Goal: Information Seeking & Learning: Check status

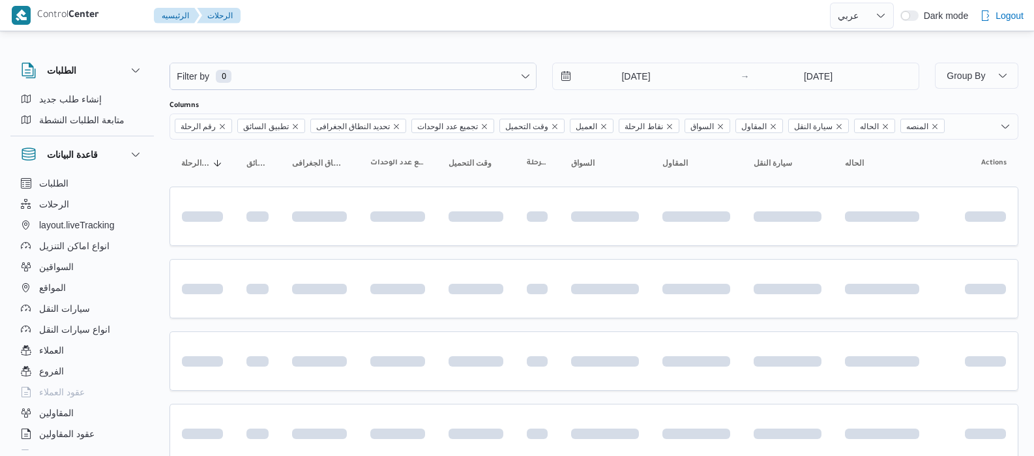
select select "ar"
click at [606, 72] on input "17/8/2025" at bounding box center [627, 76] width 148 height 26
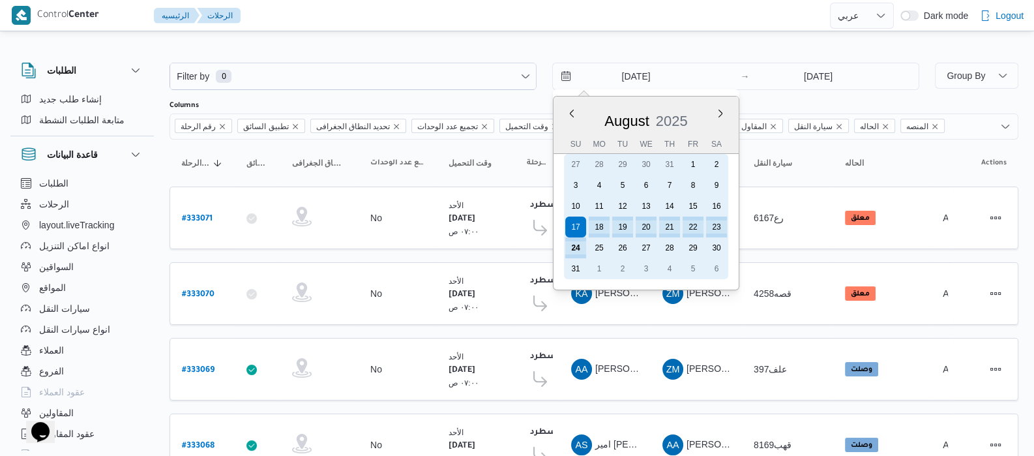
click at [564, 249] on div "24 25 26 27 28 29 30" at bounding box center [646, 247] width 164 height 21
click at [572, 249] on div "24" at bounding box center [575, 247] width 25 height 25
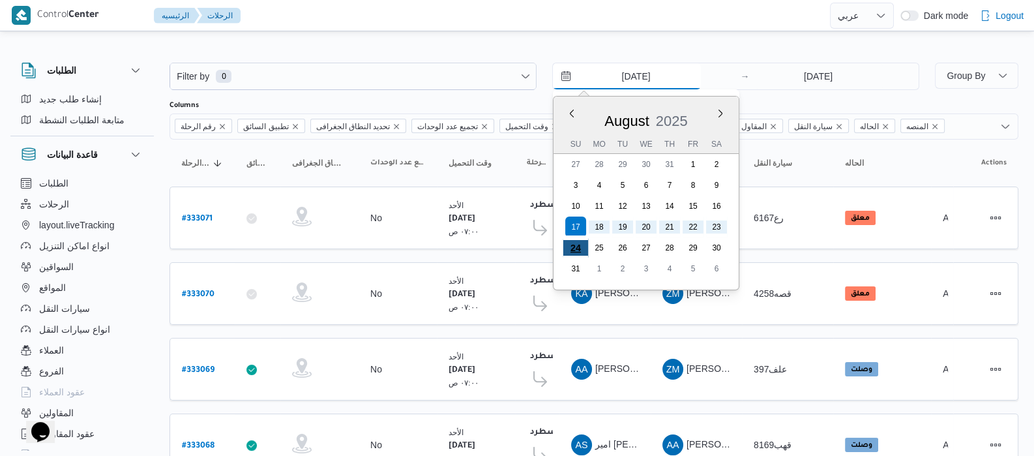
type input "24/8/2025"
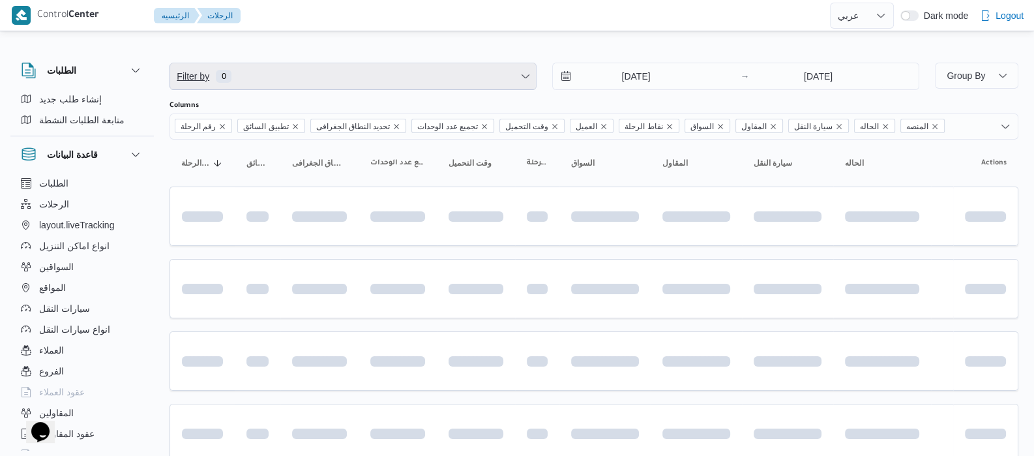
click at [367, 71] on span "Filter by 0" at bounding box center [353, 76] width 366 height 26
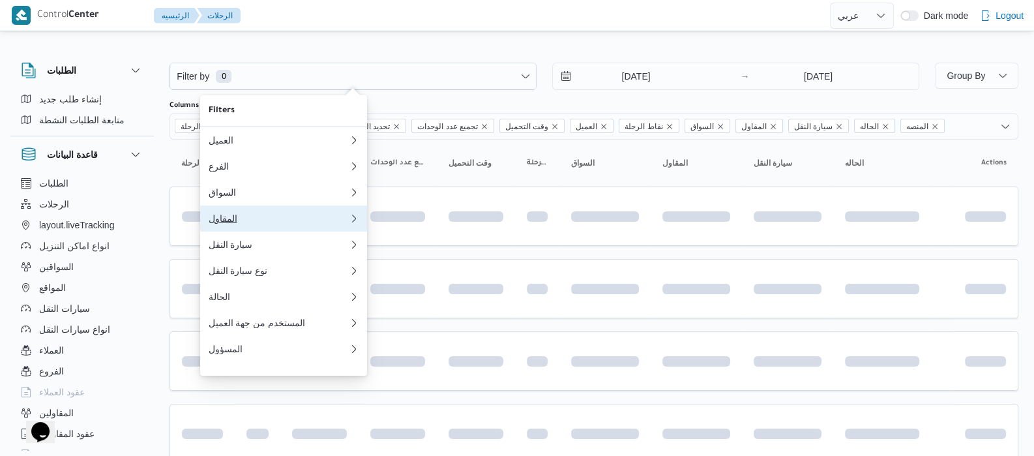
click at [250, 218] on div "المقاول" at bounding box center [278, 218] width 141 height 10
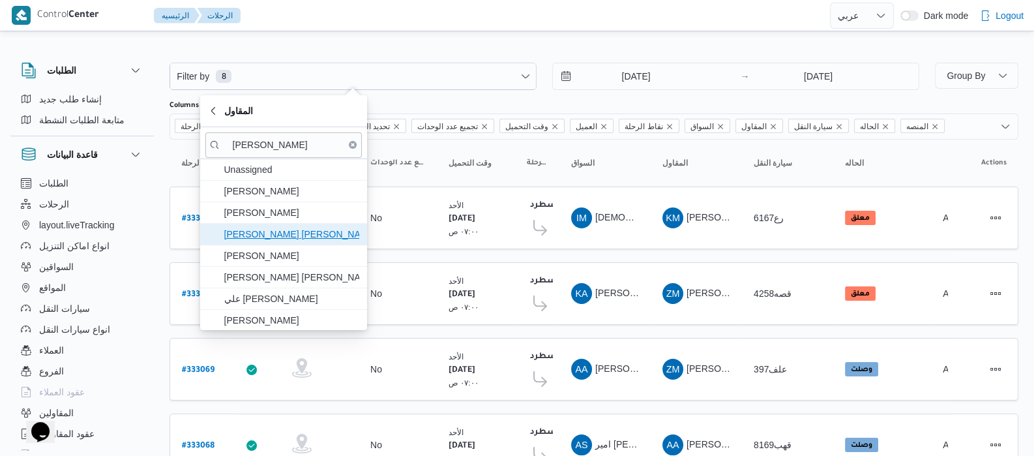
click at [265, 238] on span "عبدالله عيد عبدالسلام عبدالحافظ" at bounding box center [292, 234] width 136 height 16
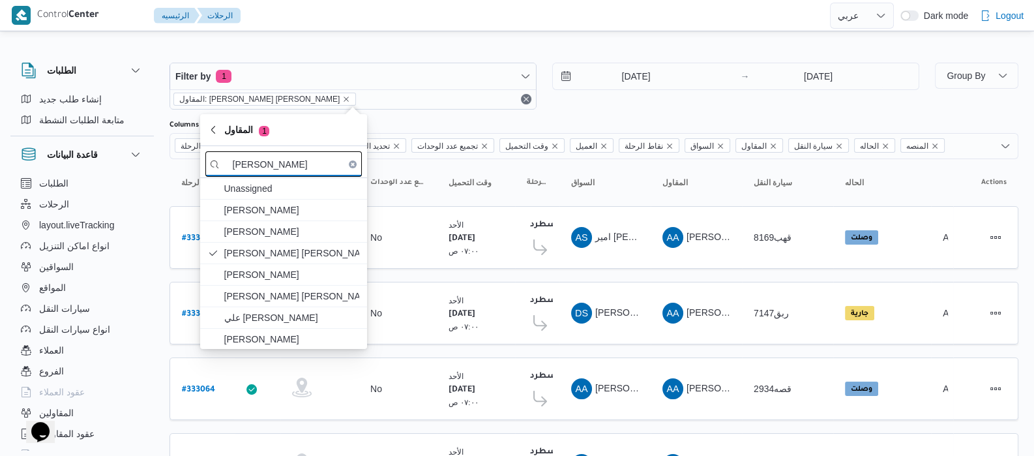
click at [306, 160] on input "عبدالله ع" at bounding box center [283, 163] width 156 height 25
type input "ع"
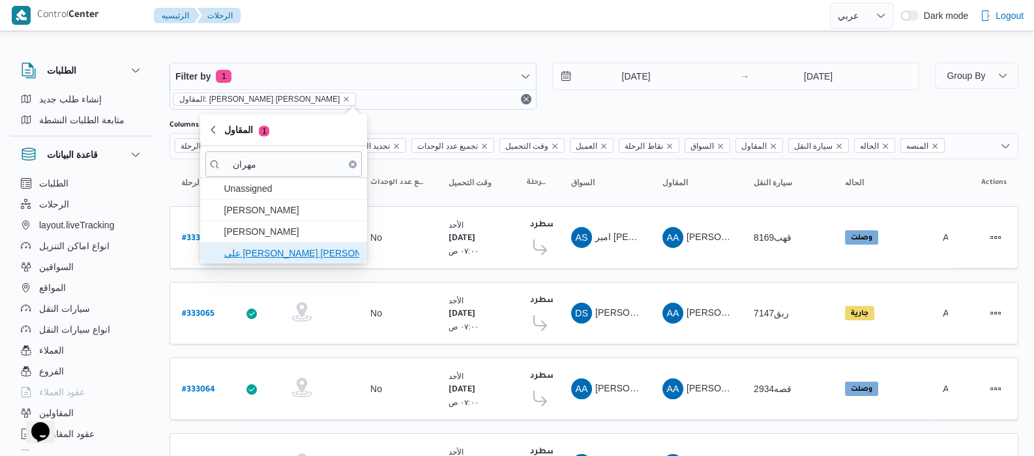
click at [316, 243] on span "علي يحيي علي مهران حسنين" at bounding box center [283, 253] width 156 height 21
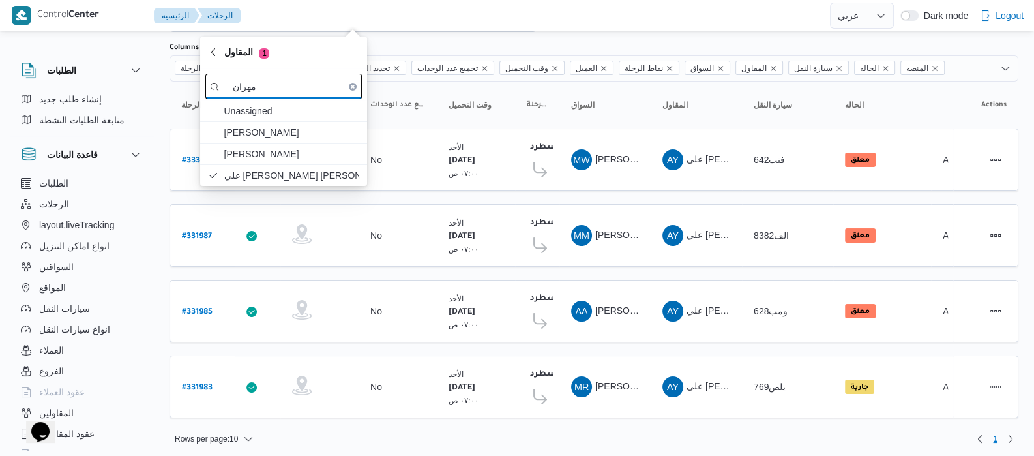
click at [293, 89] on input "مهران" at bounding box center [283, 86] width 156 height 25
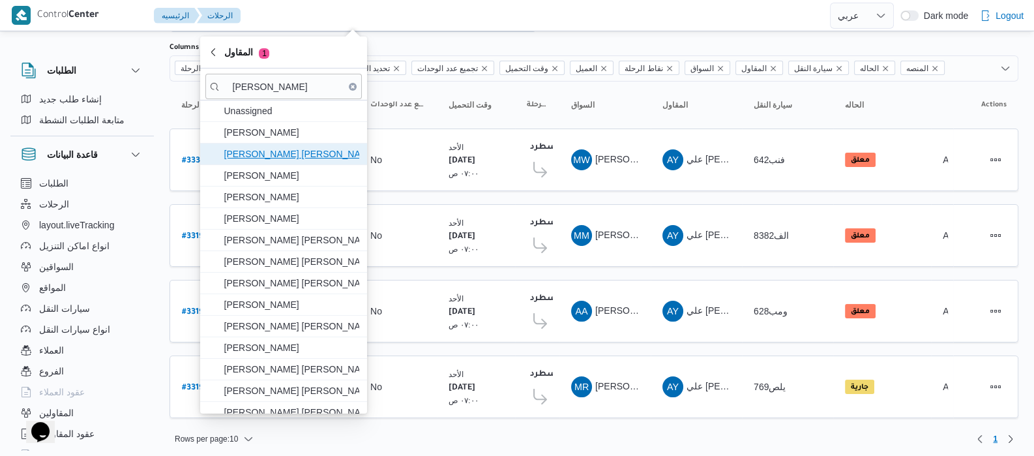
click at [302, 155] on span "محمد محمود احمد مسعود" at bounding box center [292, 154] width 136 height 16
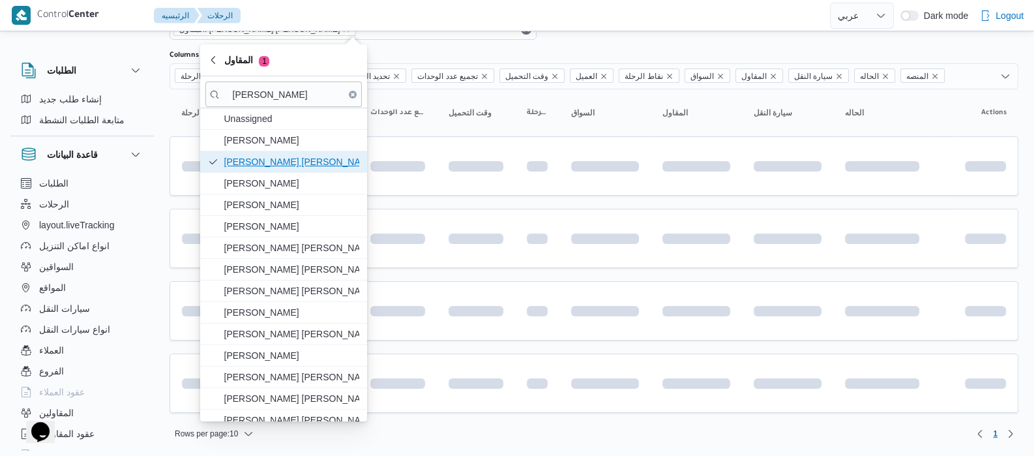
scroll to position [35, 0]
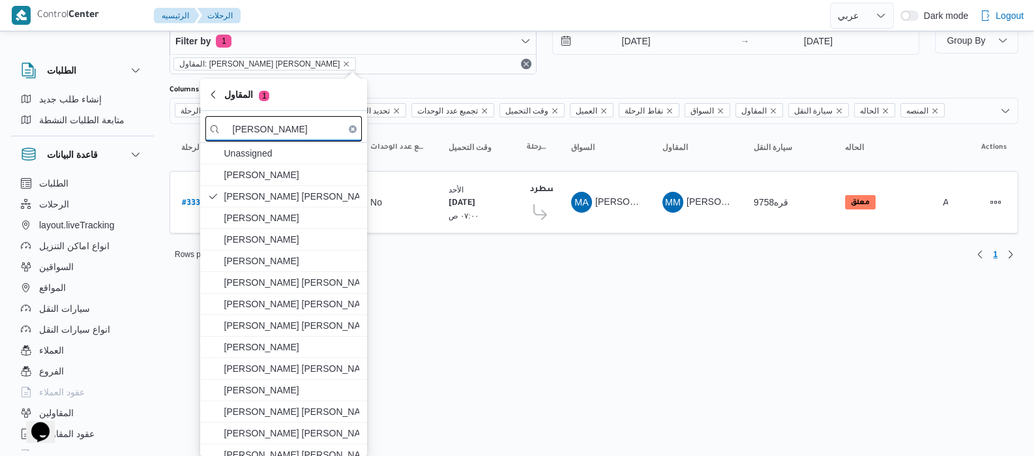
click at [304, 129] on input "محمد محمود" at bounding box center [283, 128] width 156 height 25
type input "م"
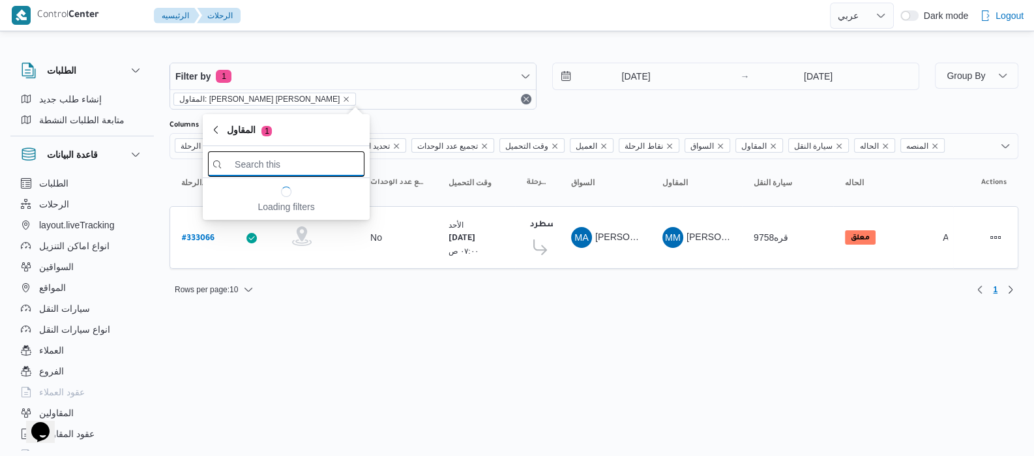
scroll to position [0, 0]
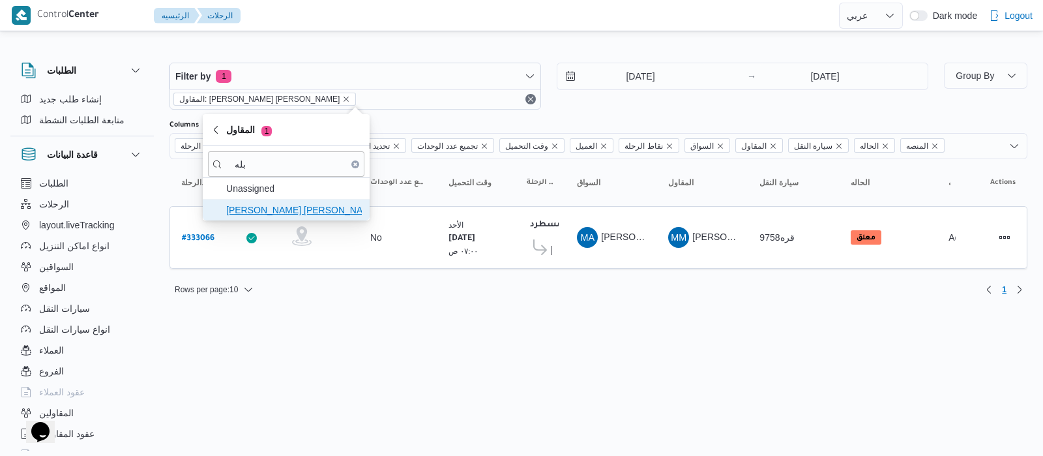
click at [302, 208] on span "شعبان عاشور محمد بله" at bounding box center [294, 210] width 136 height 16
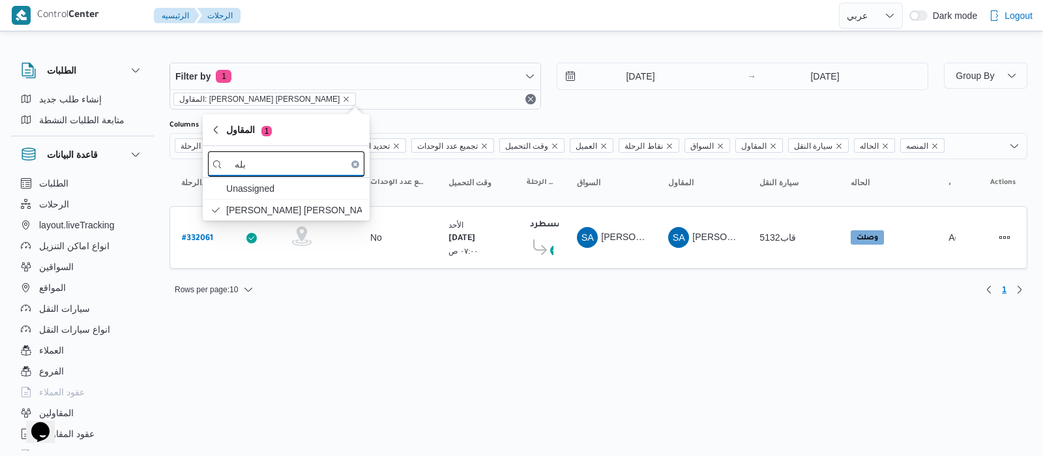
click at [303, 164] on input "بله" at bounding box center [286, 163] width 156 height 25
type input "ب"
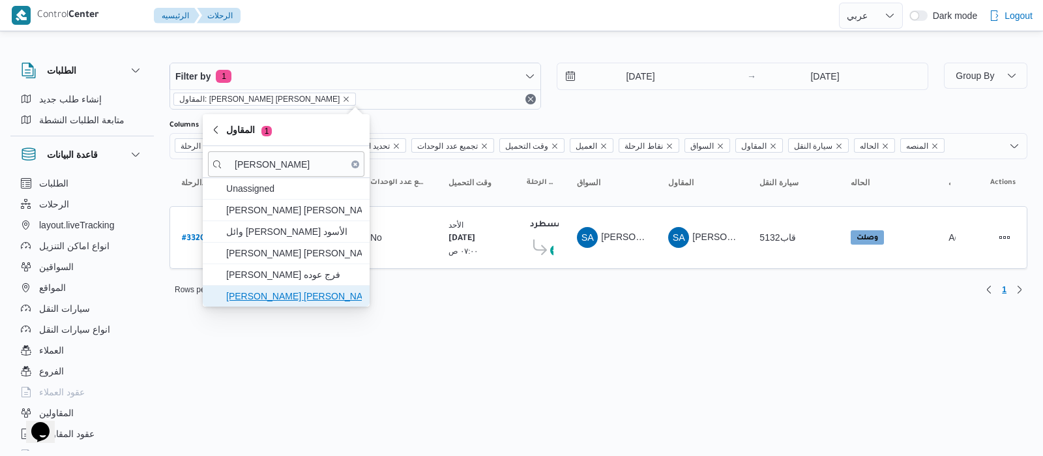
click at [308, 299] on span "محمد عيد عبدالسلام عبدالحافظ" at bounding box center [294, 296] width 136 height 16
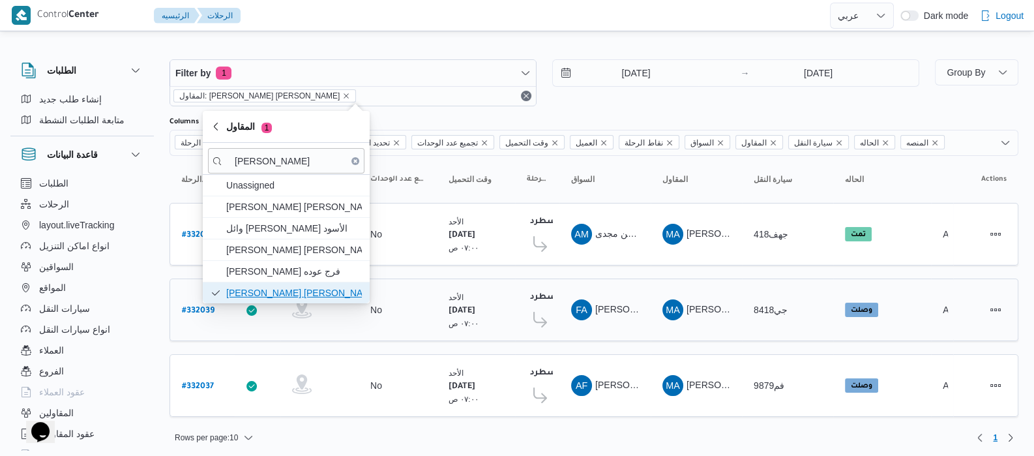
scroll to position [4, 0]
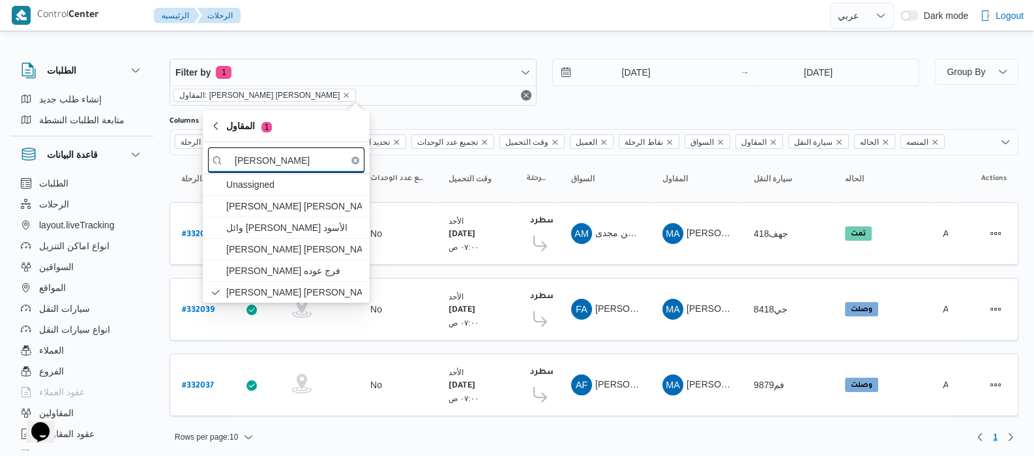
click at [286, 162] on input "محمد عيد" at bounding box center [286, 159] width 156 height 25
type input "م"
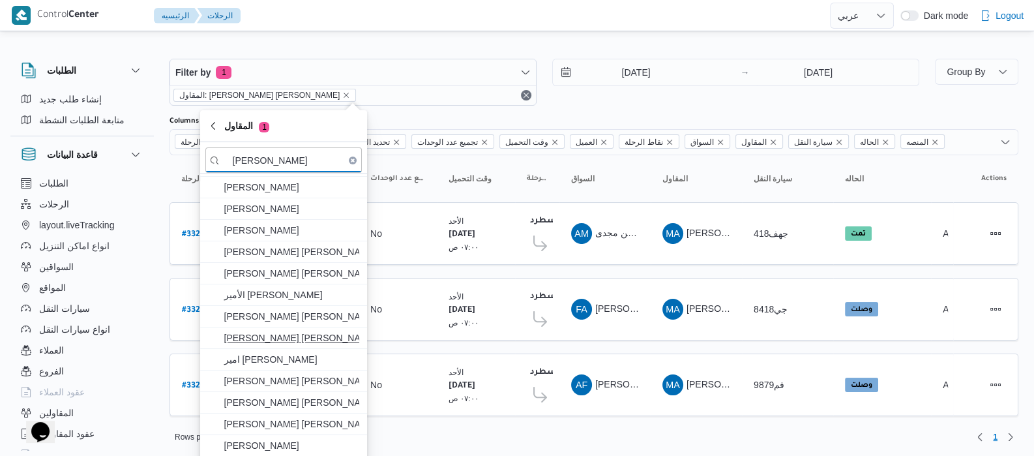
scroll to position [29, 0]
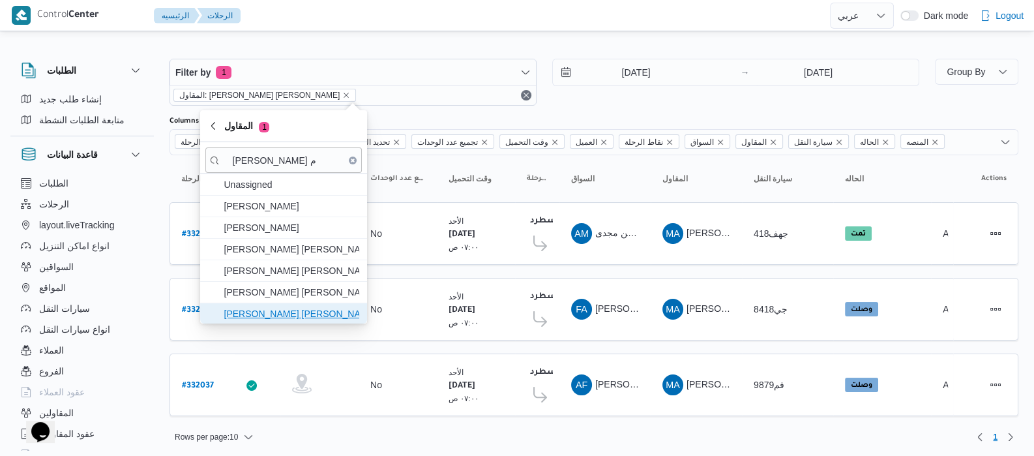
click at [304, 315] on span "[PERSON_NAME] [PERSON_NAME]" at bounding box center [292, 314] width 136 height 16
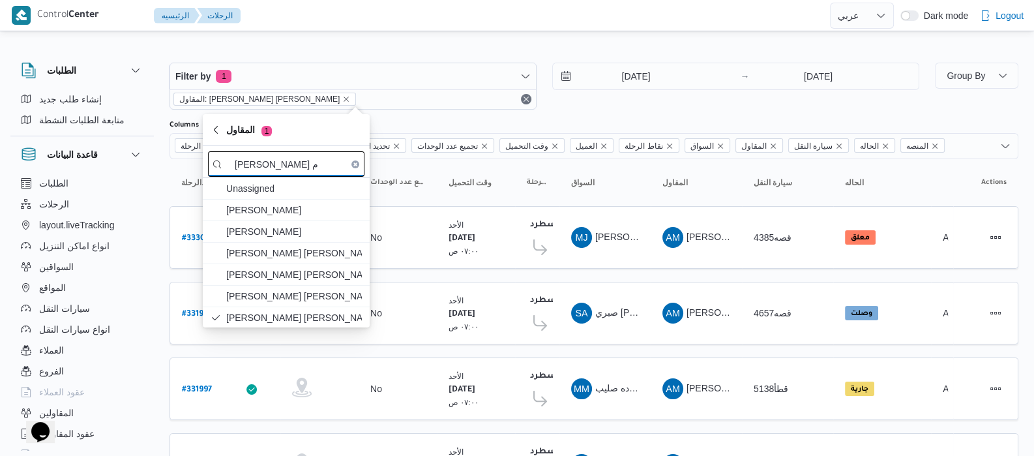
click at [318, 160] on input "عبدالمنعم م" at bounding box center [286, 163] width 156 height 25
type input "ع"
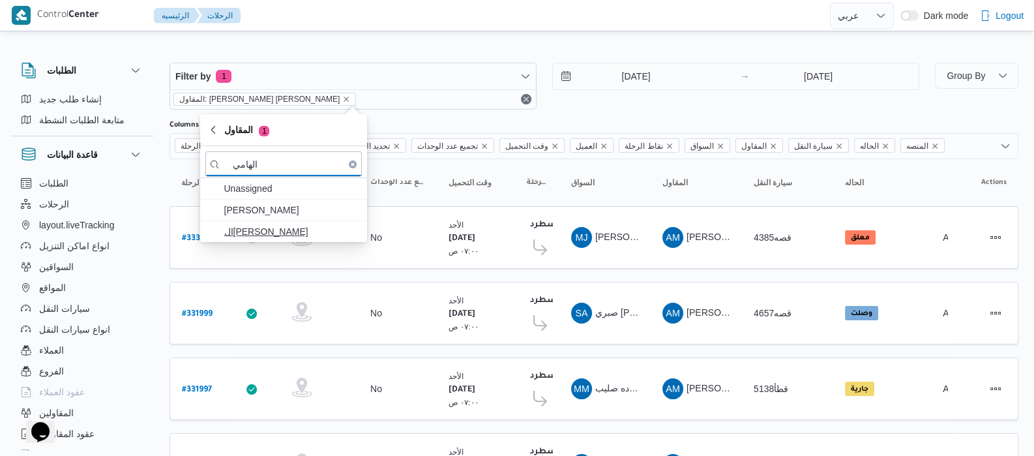
type input "الهامي"
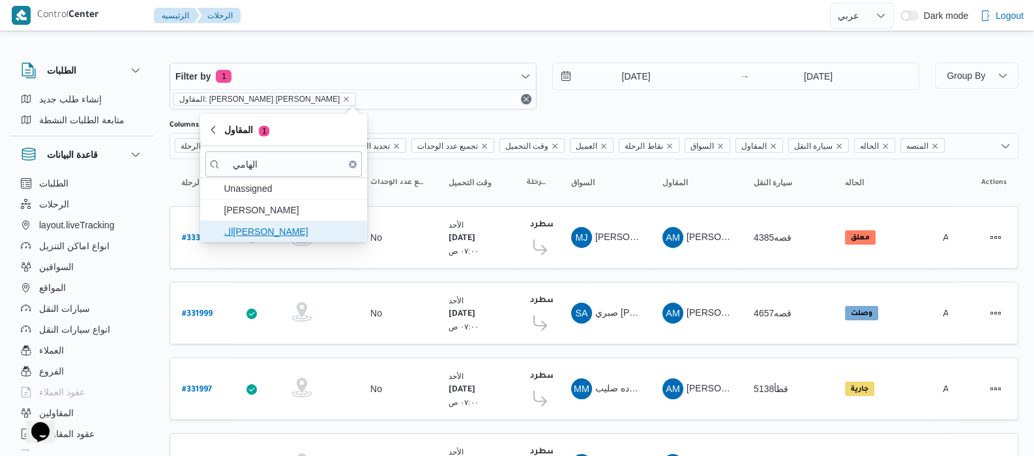
click at [230, 235] on span "الهامي محمد خالد علي" at bounding box center [292, 232] width 136 height 16
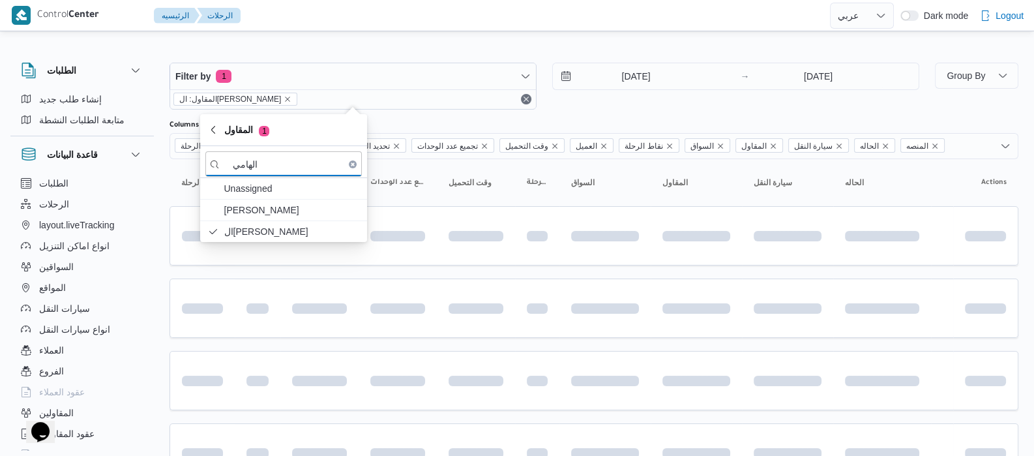
click at [164, 194] on div "الطلبات إنشاء طلب جديد متابعة الطلبات النشطة قاعدة البيانات الطلبات الرحلات lay…" at bounding box center [88, 253] width 156 height 403
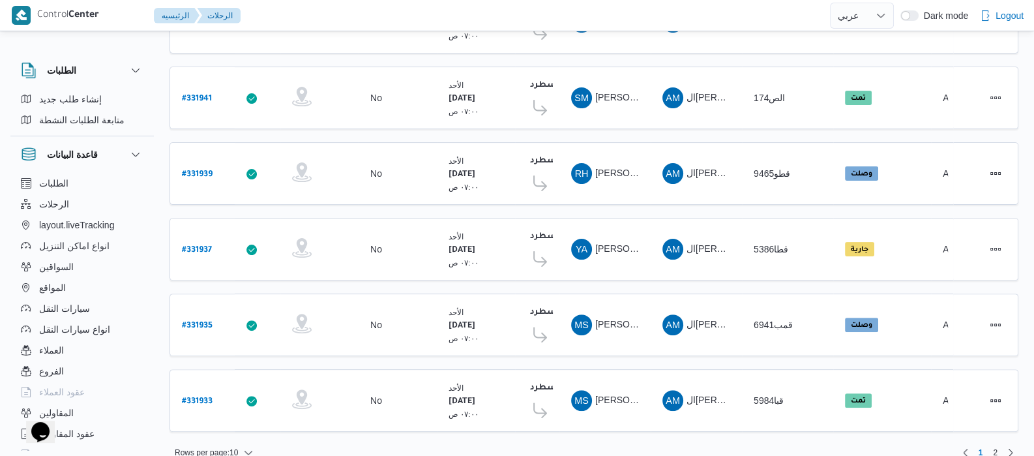
scroll to position [524, 0]
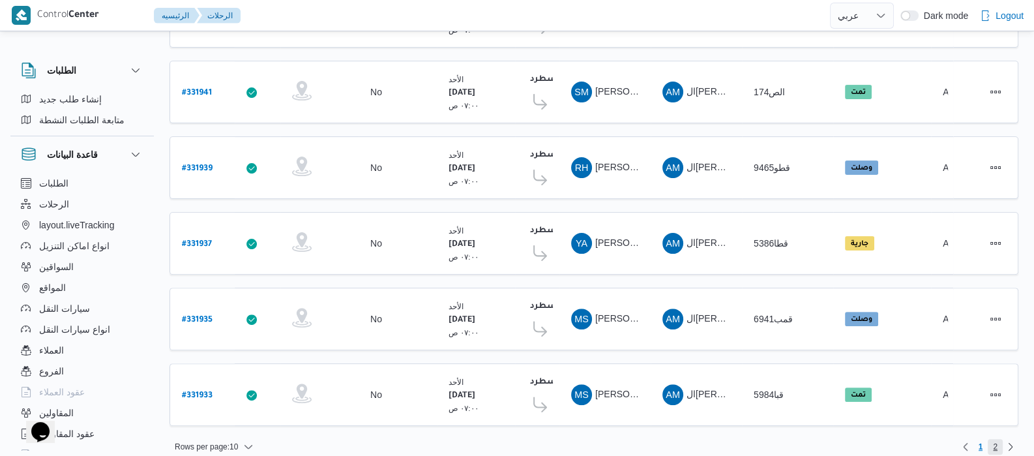
click at [1000, 439] on span "2" at bounding box center [995, 447] width 15 height 16
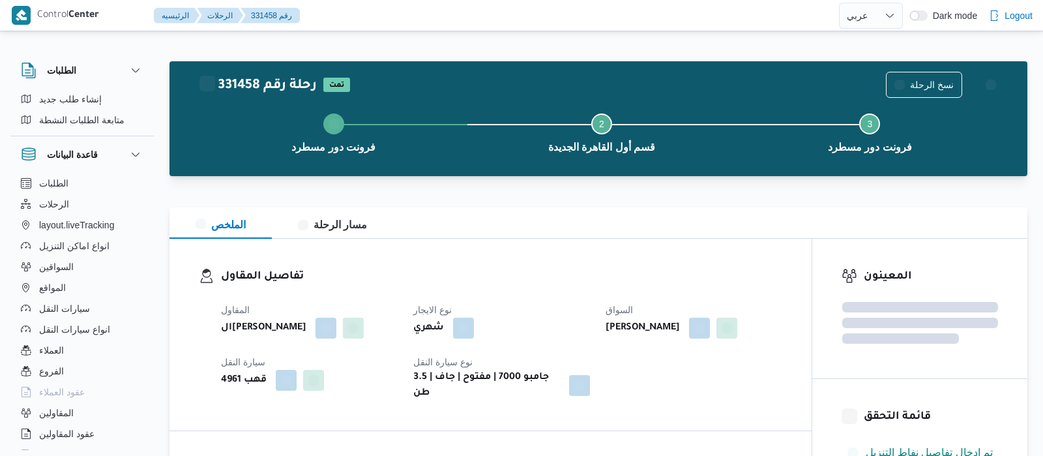
select select "ar"
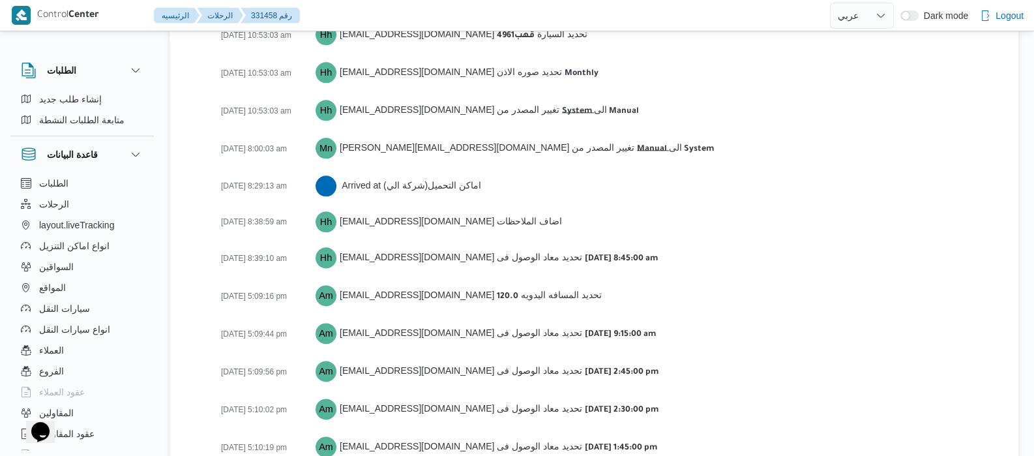
scroll to position [2144, 0]
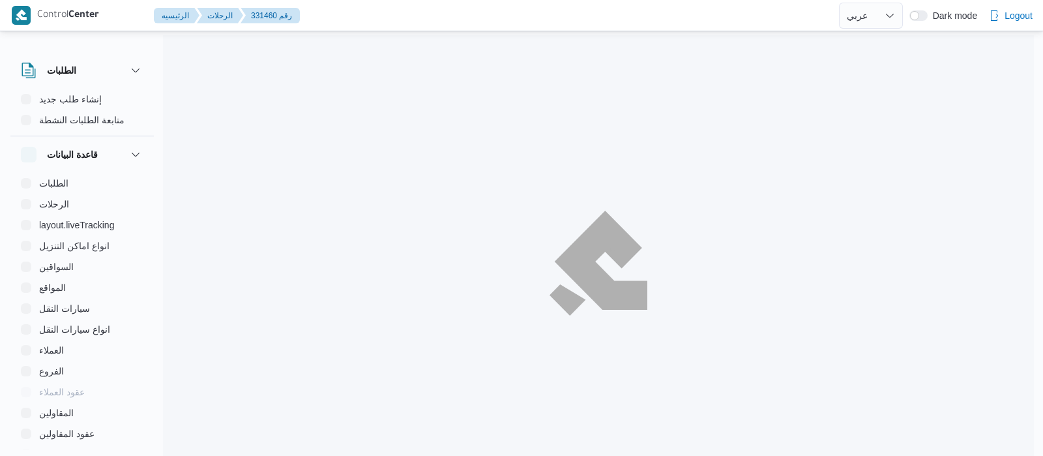
select select "ar"
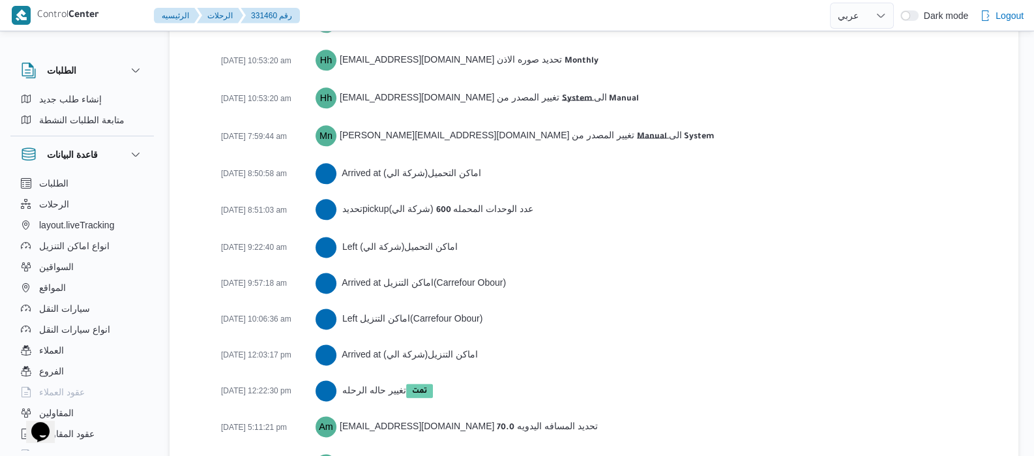
scroll to position [2216, 0]
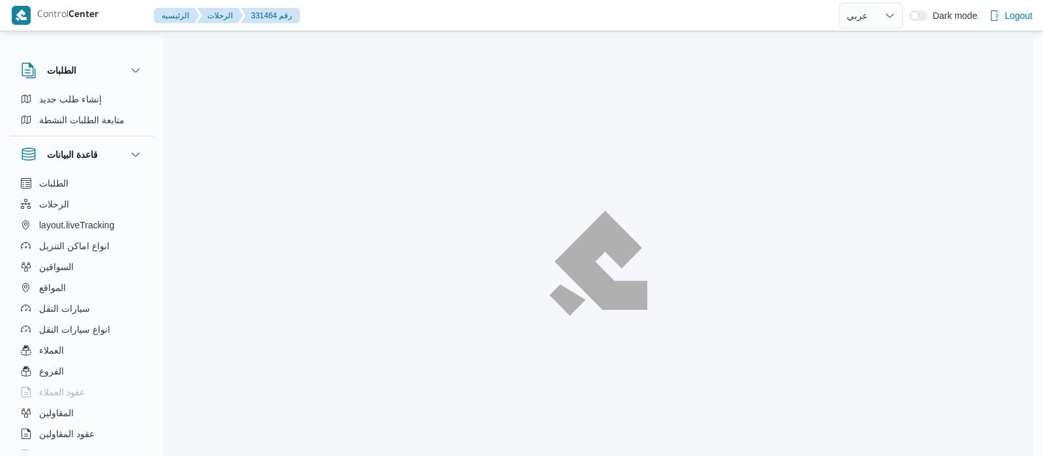
select select "ar"
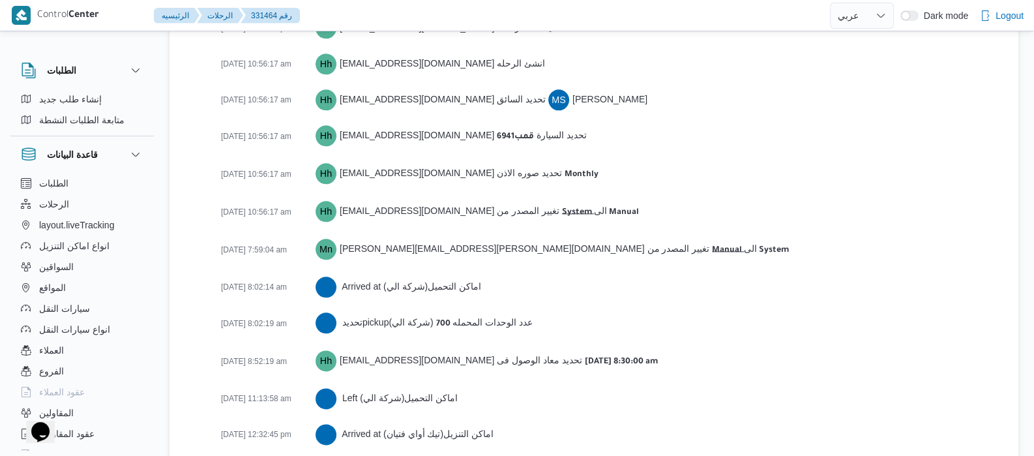
scroll to position [2069, 0]
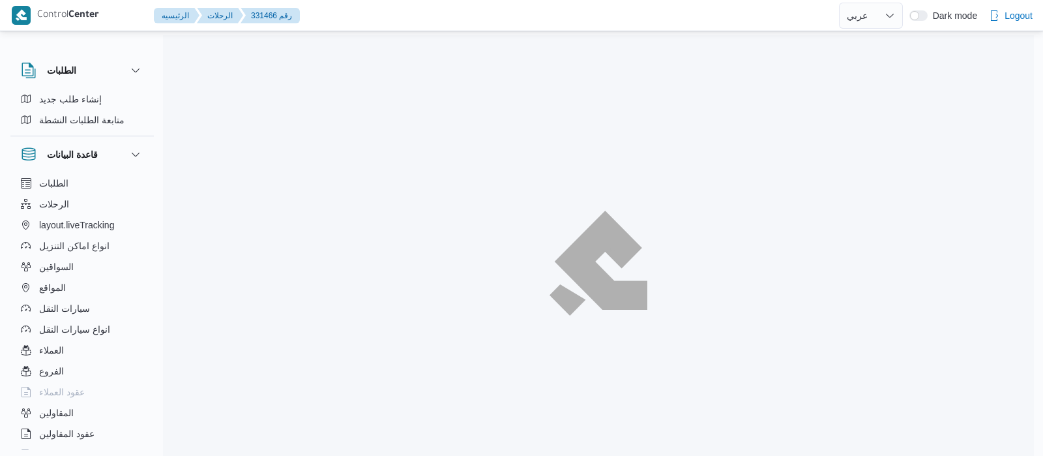
select select "ar"
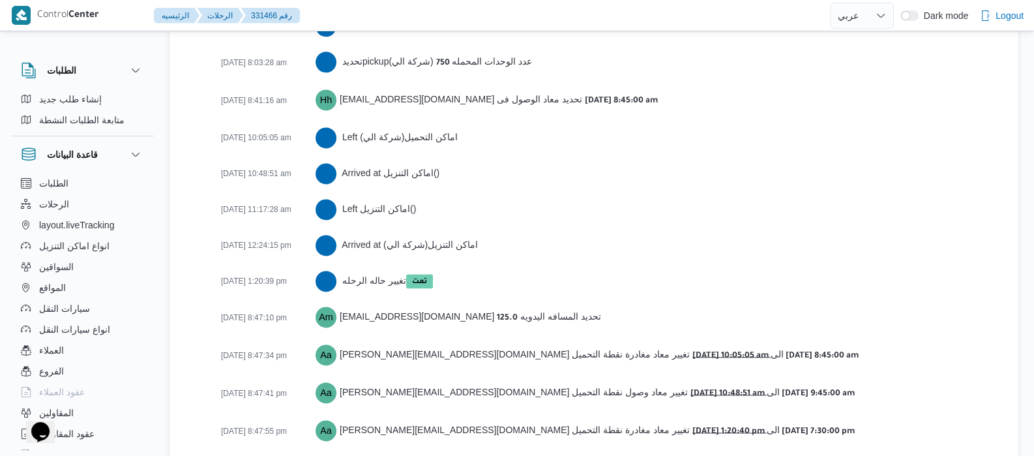
scroll to position [2304, 0]
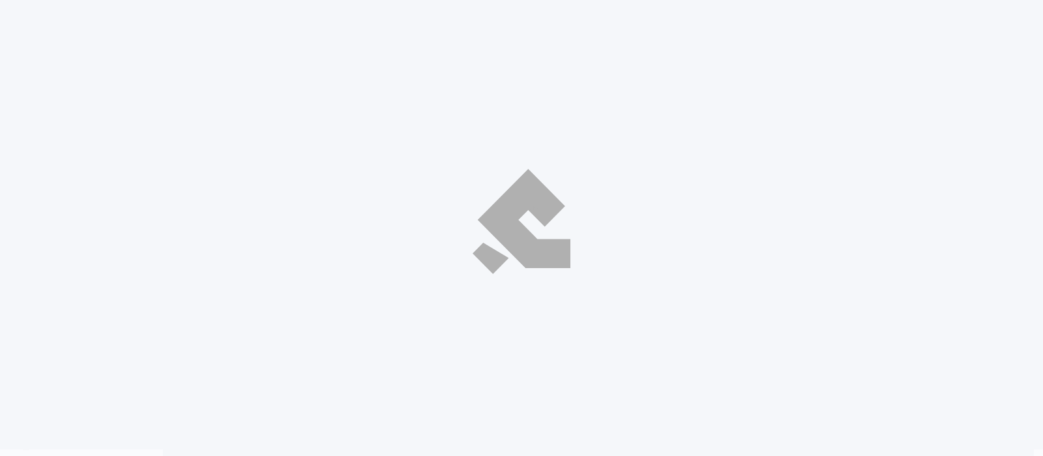
select select "ar"
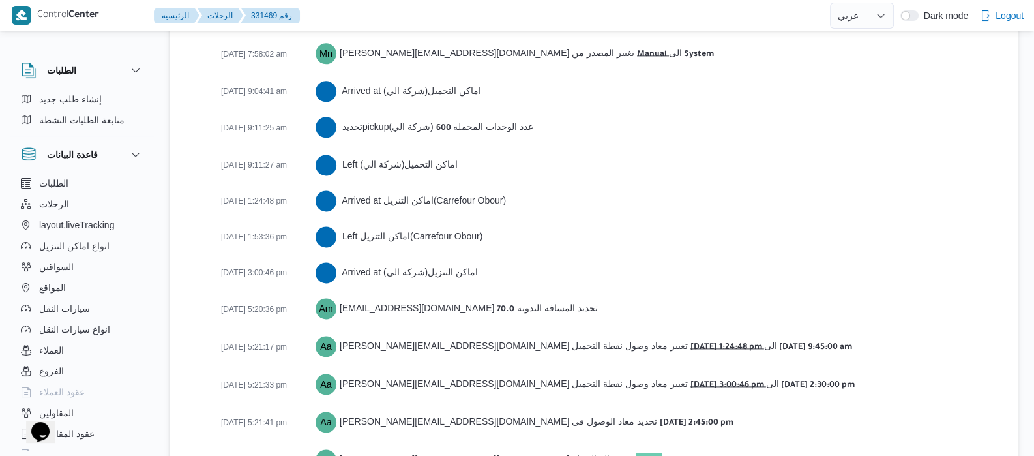
scroll to position [2195, 0]
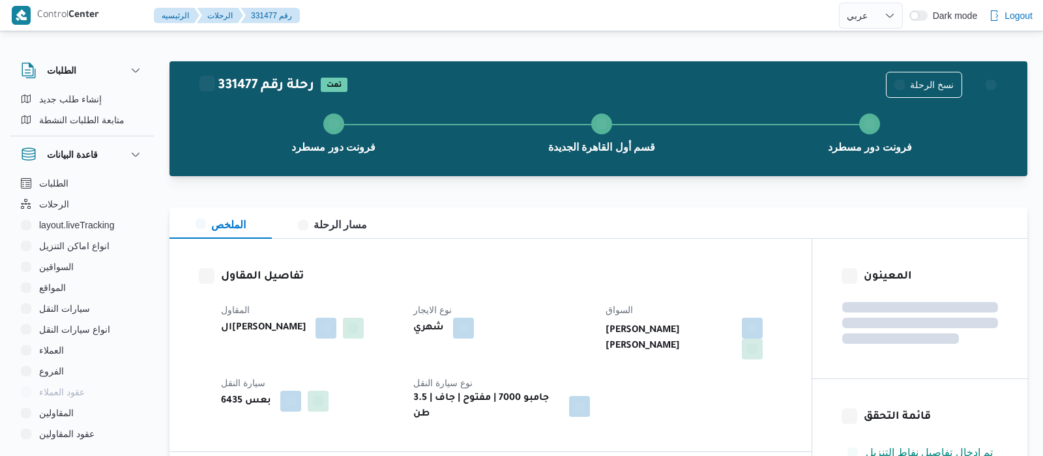
select select "ar"
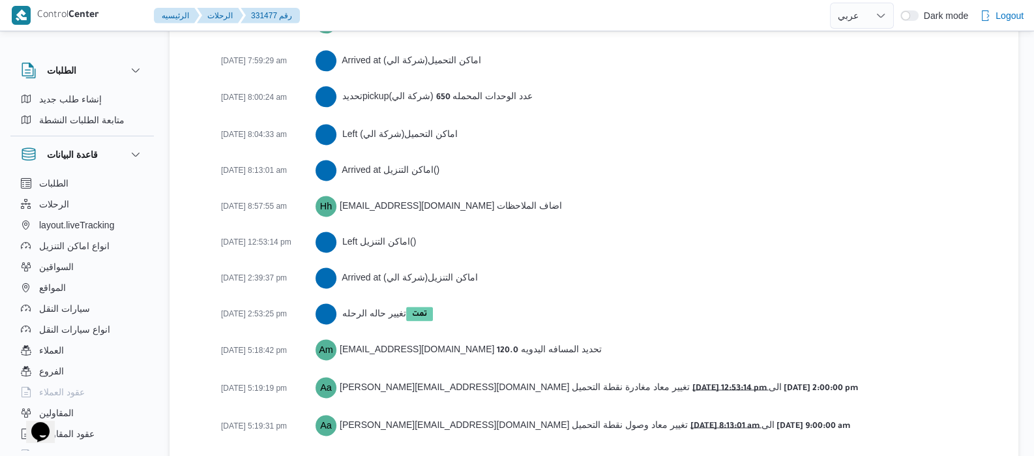
scroll to position [2216, 0]
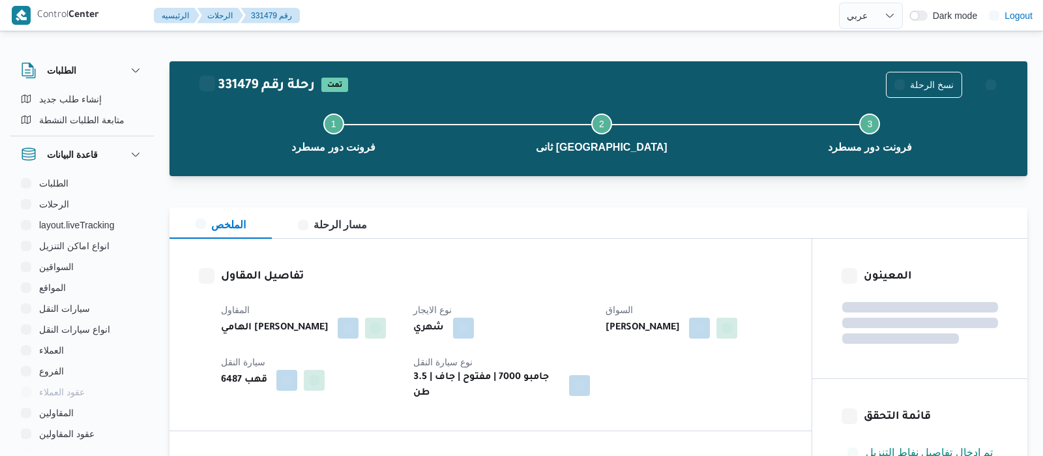
select select "ar"
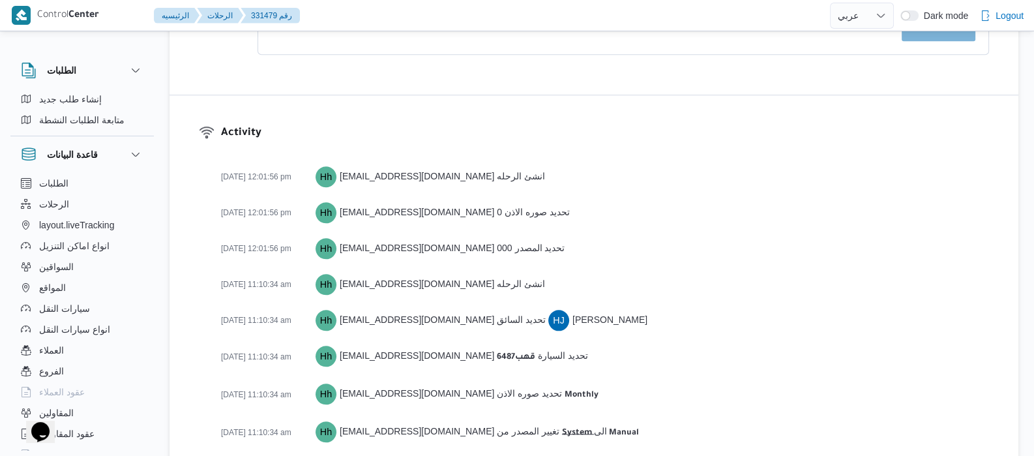
scroll to position [1683, 0]
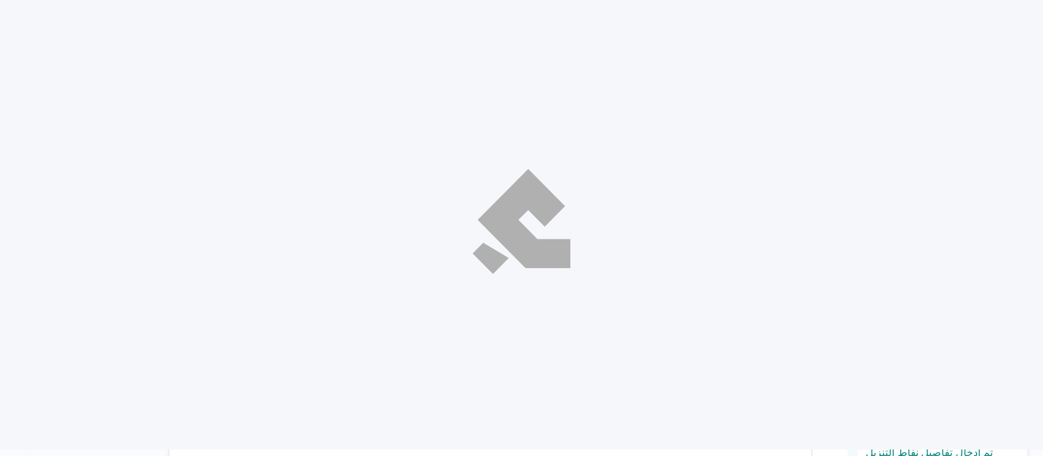
select select "ar"
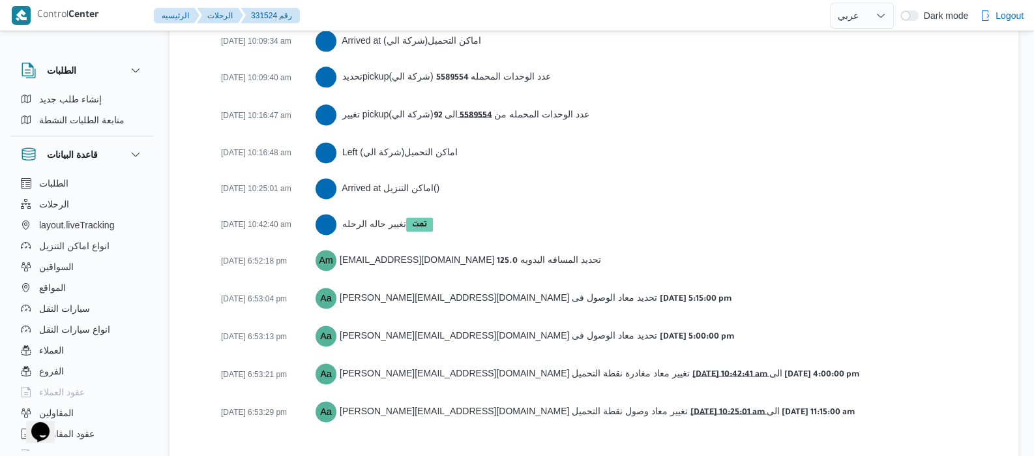
scroll to position [2217, 0]
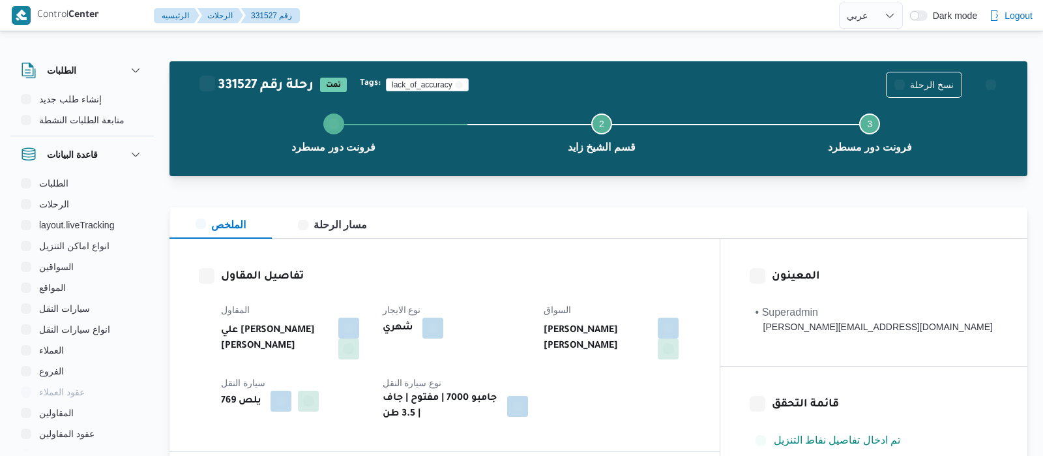
select select "ar"
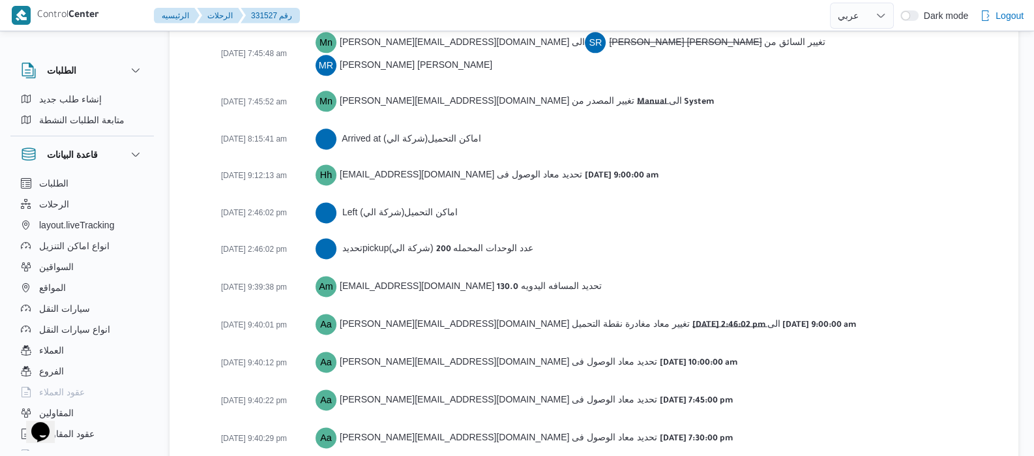
scroll to position [2090, 0]
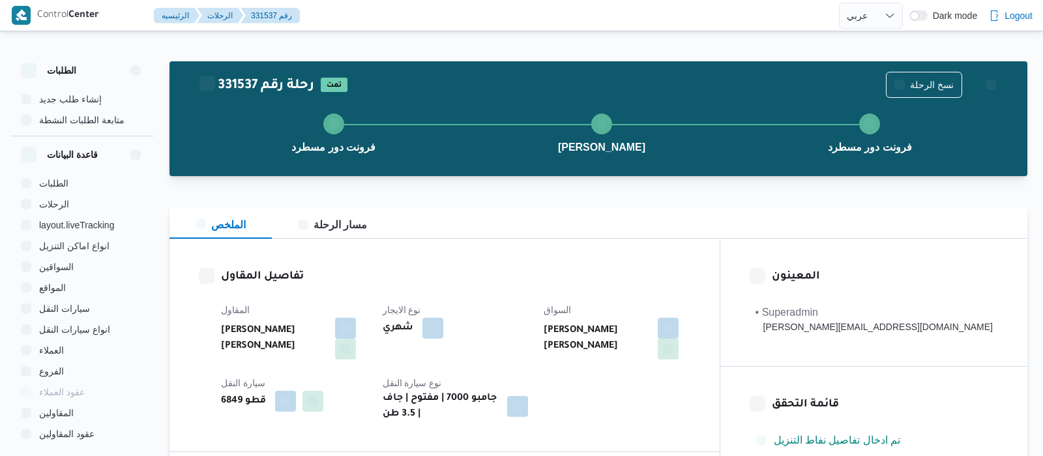
select select "ar"
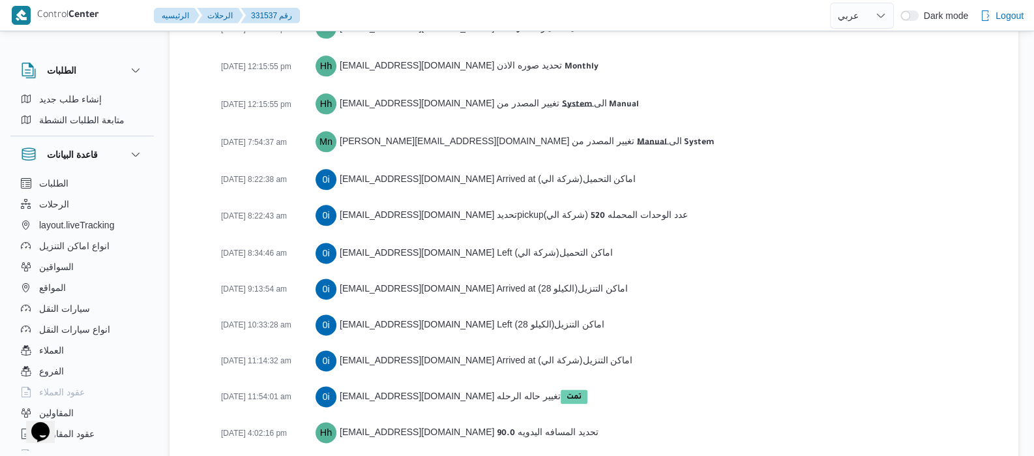
scroll to position [2107, 0]
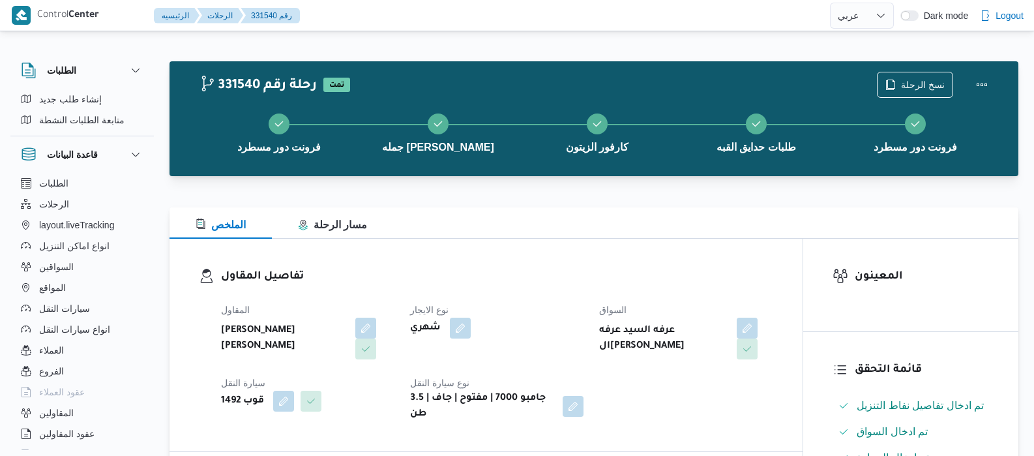
select select "ar"
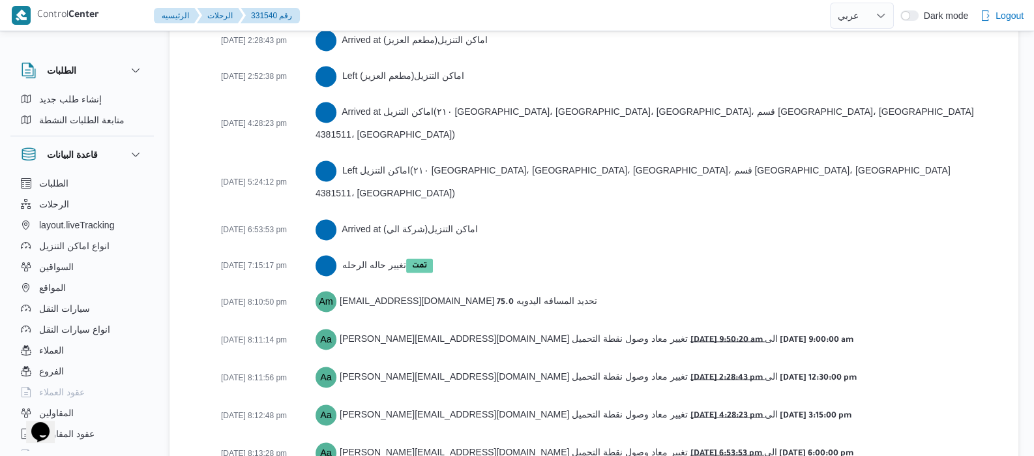
scroll to position [2394, 0]
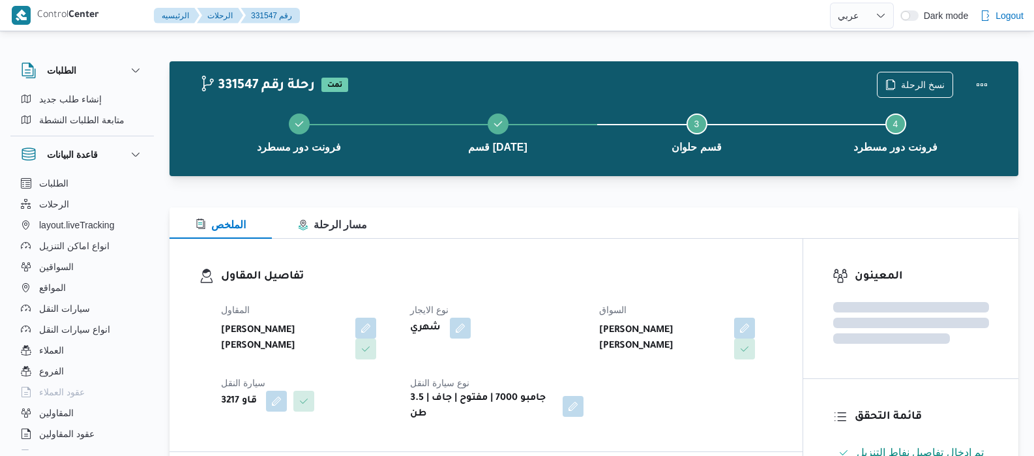
select select "ar"
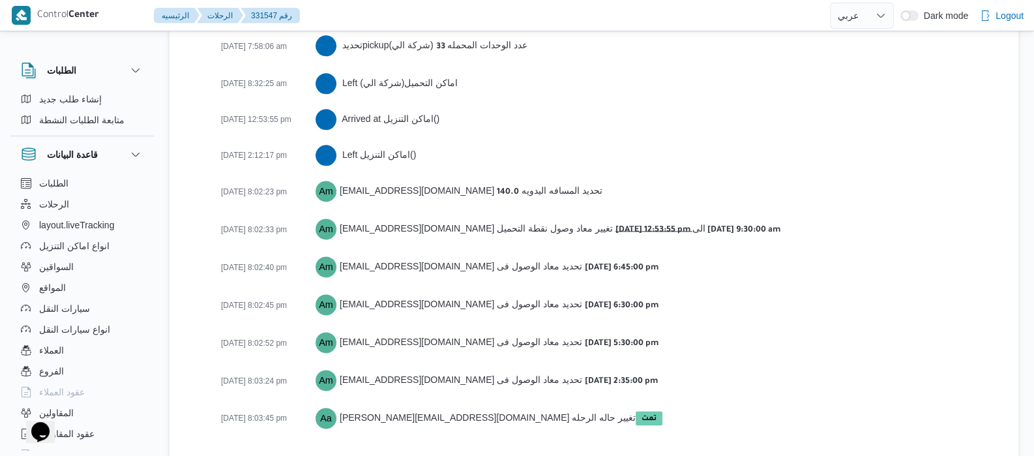
scroll to position [2180, 0]
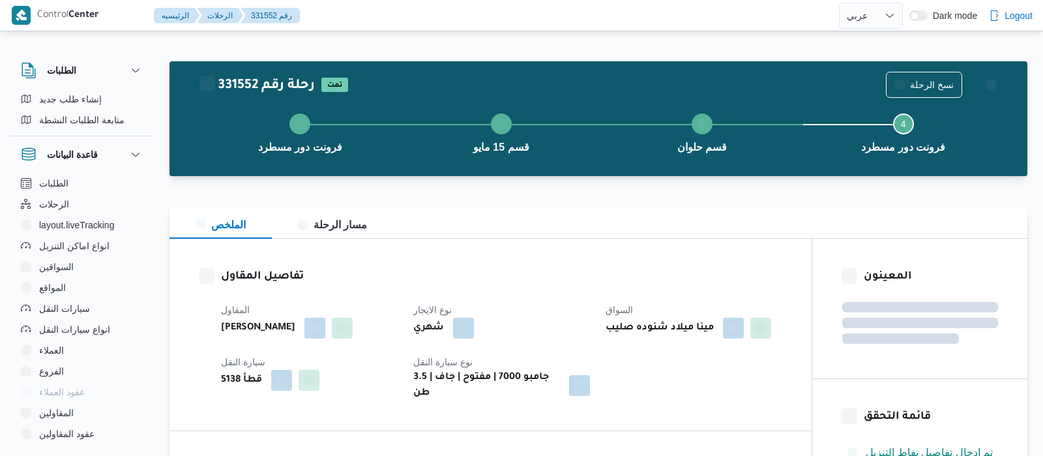
select select "ar"
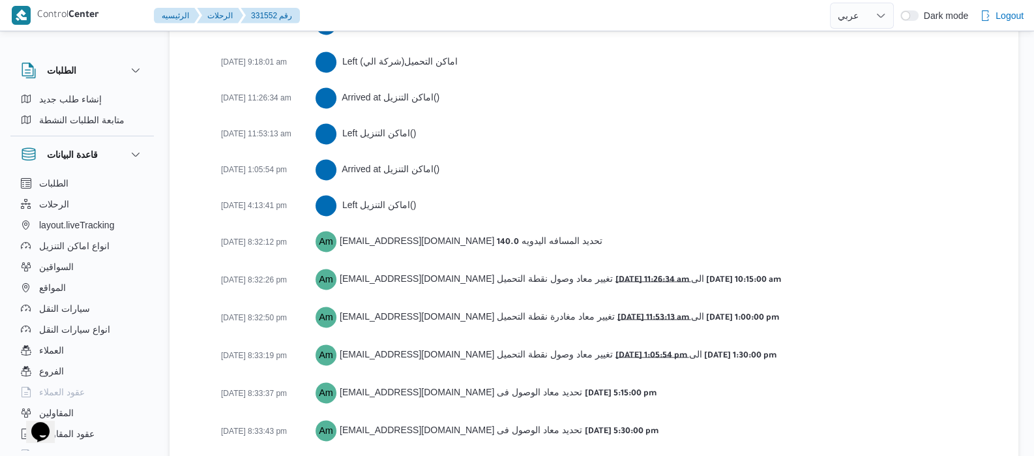
scroll to position [2395, 0]
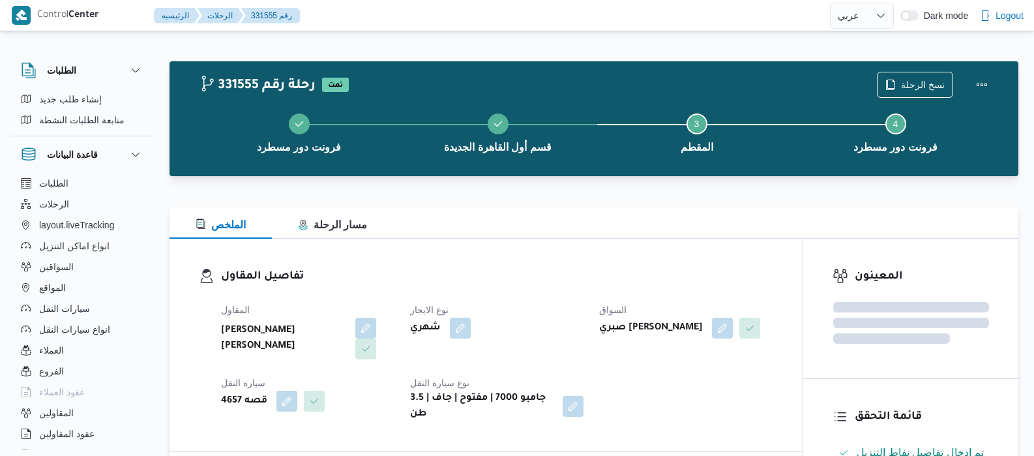
select select "ar"
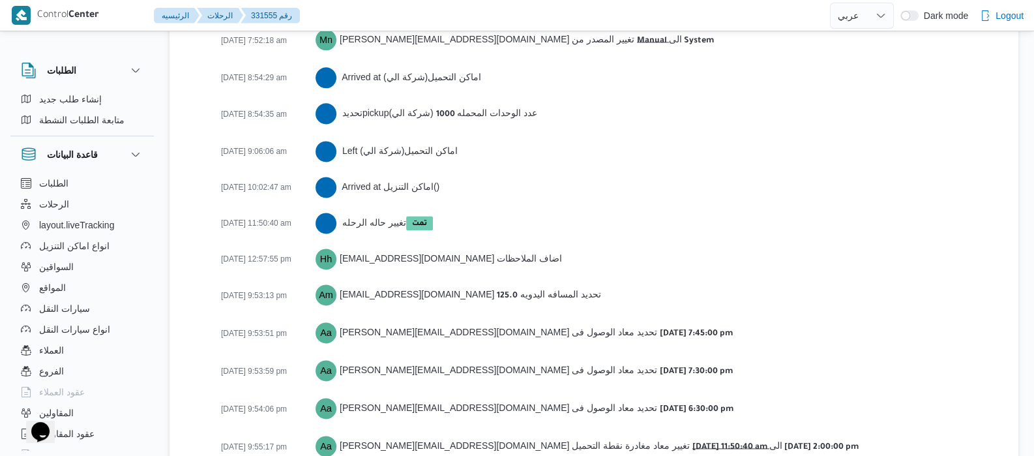
scroll to position [2288, 0]
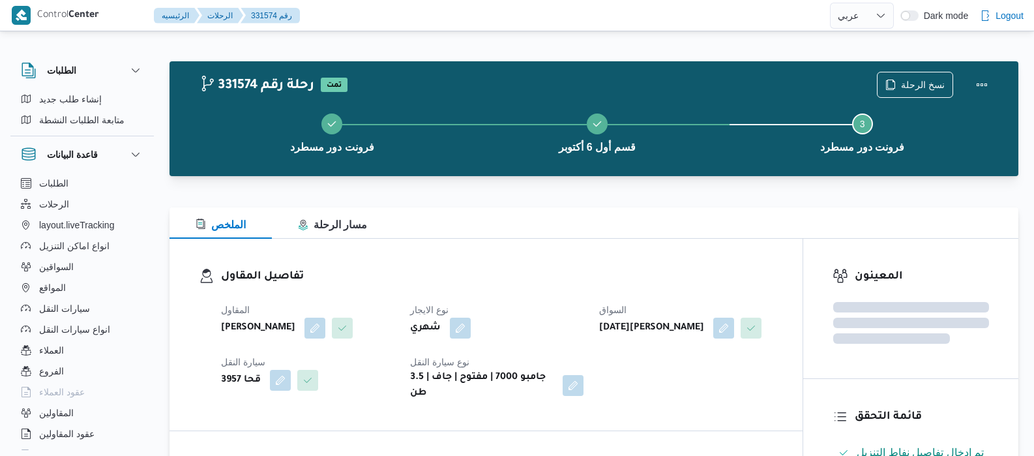
select select "ar"
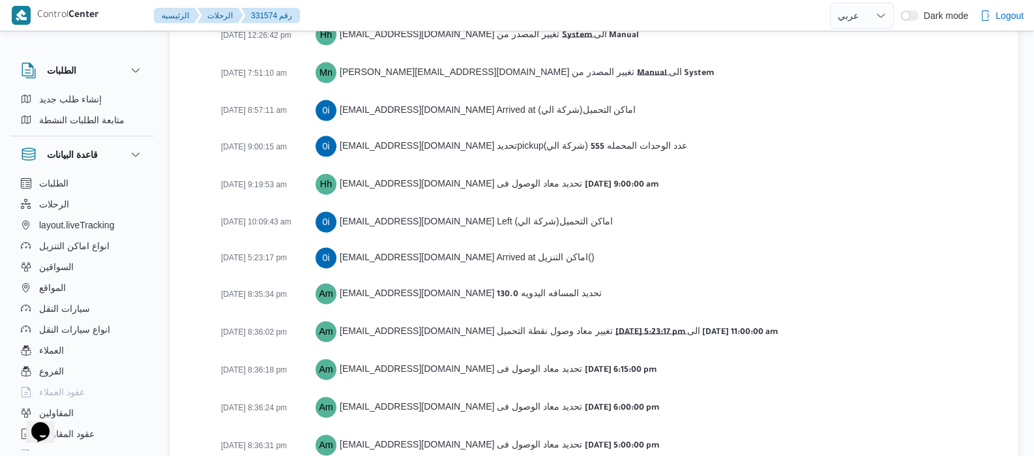
scroll to position [2217, 0]
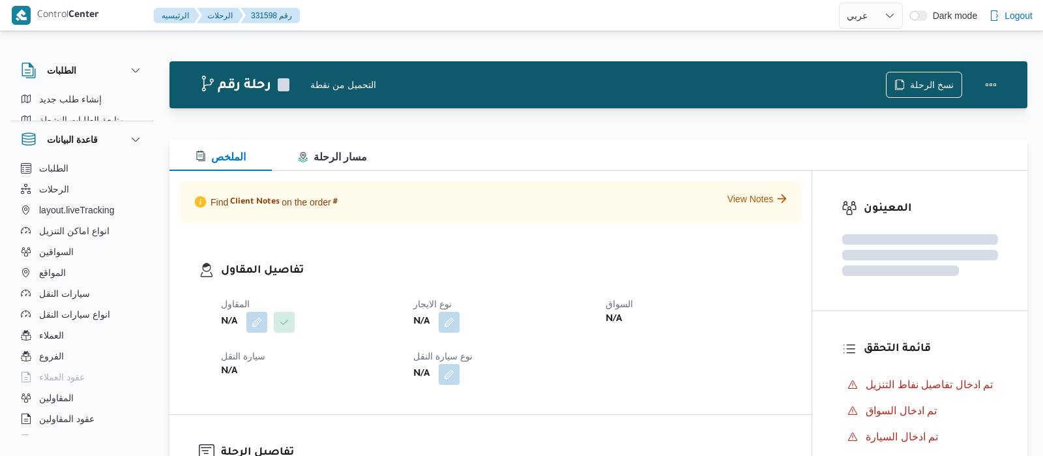
select select "ar"
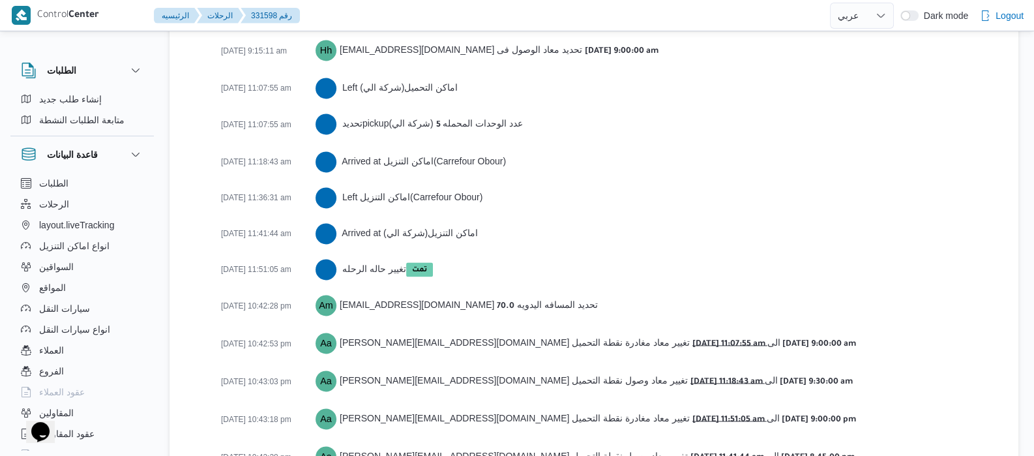
scroll to position [2397, 0]
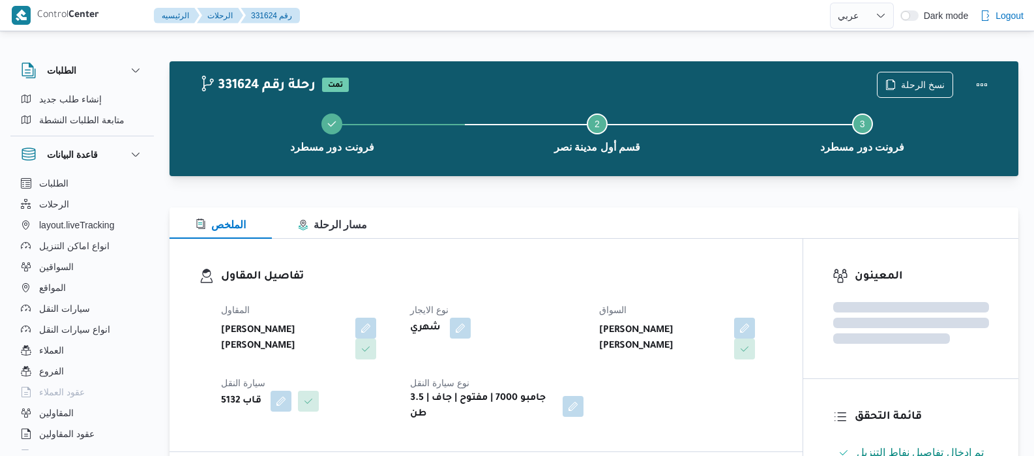
select select "ar"
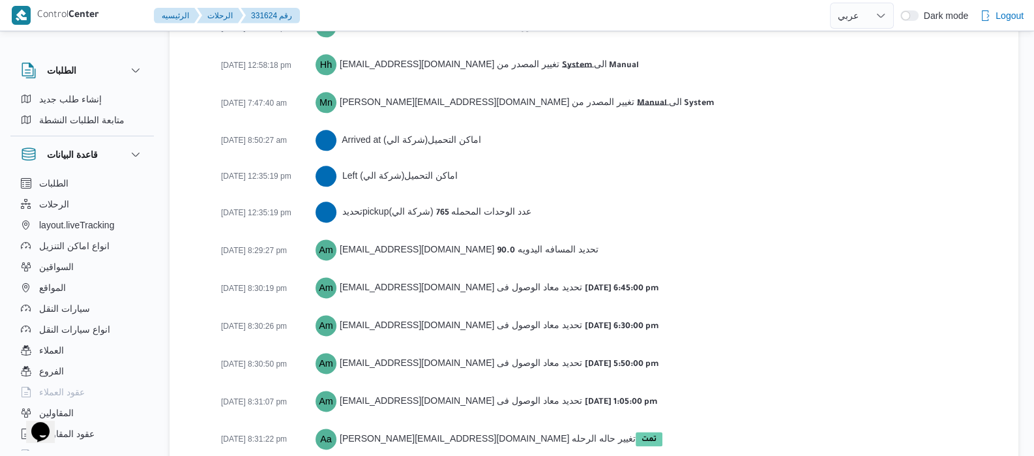
scroll to position [2124, 0]
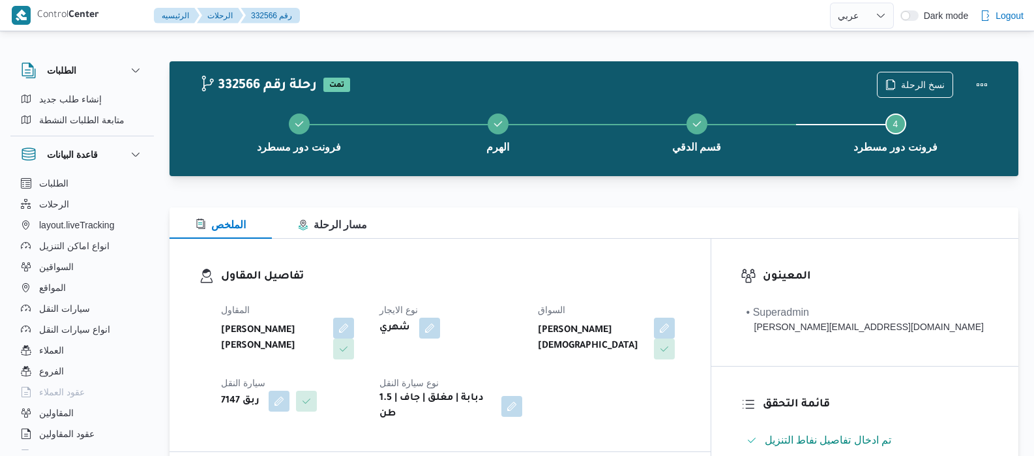
select select "ar"
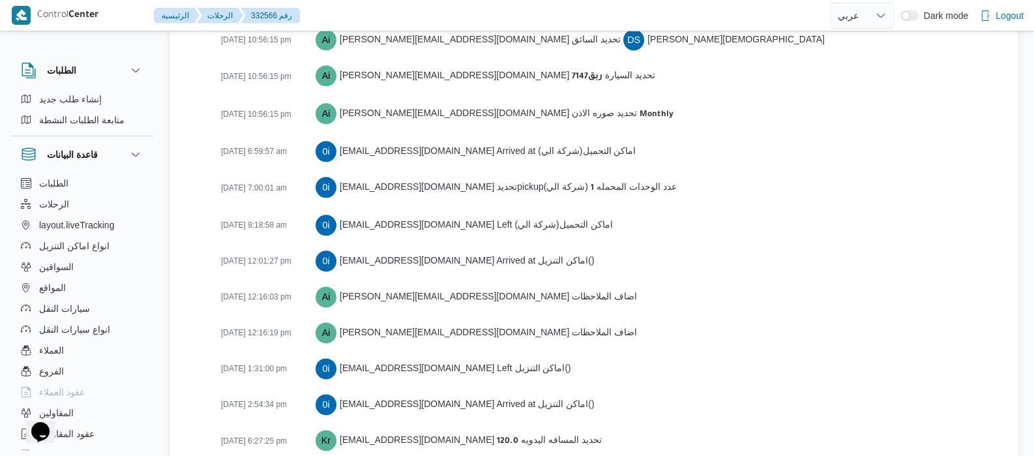
scroll to position [2167, 0]
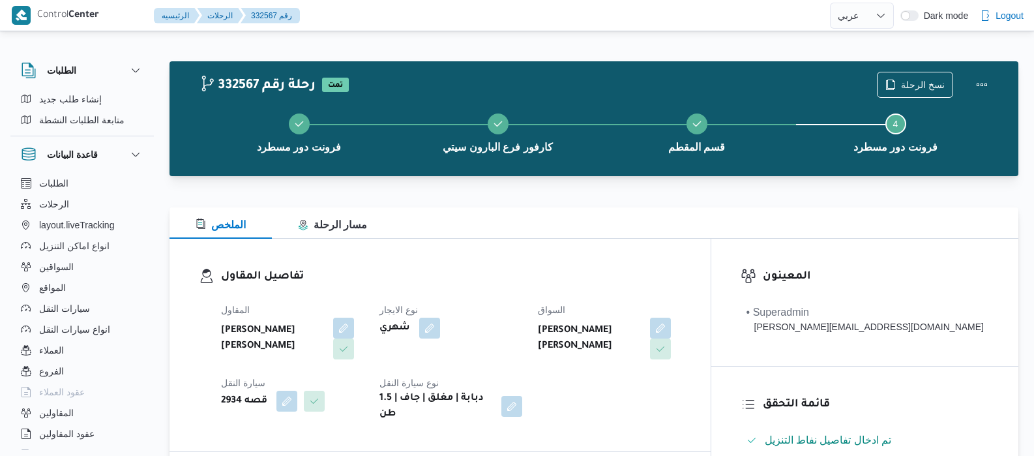
select select "ar"
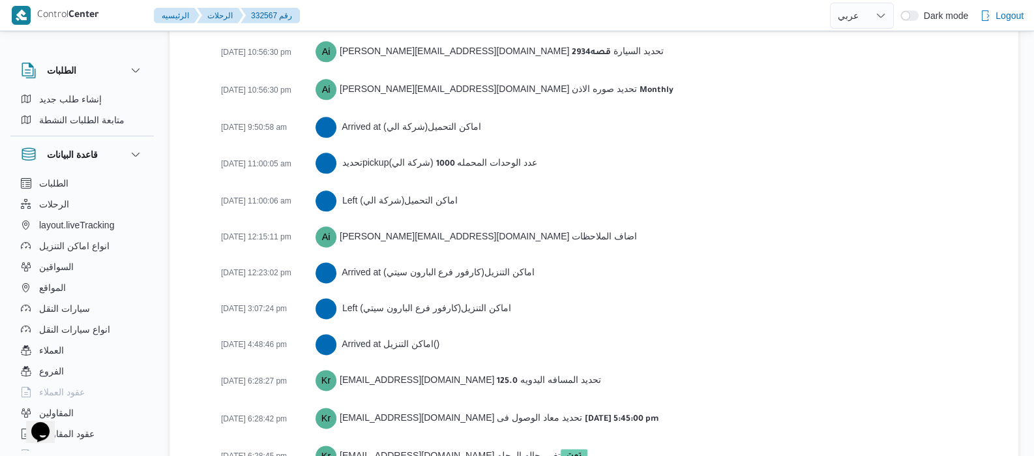
scroll to position [2131, 0]
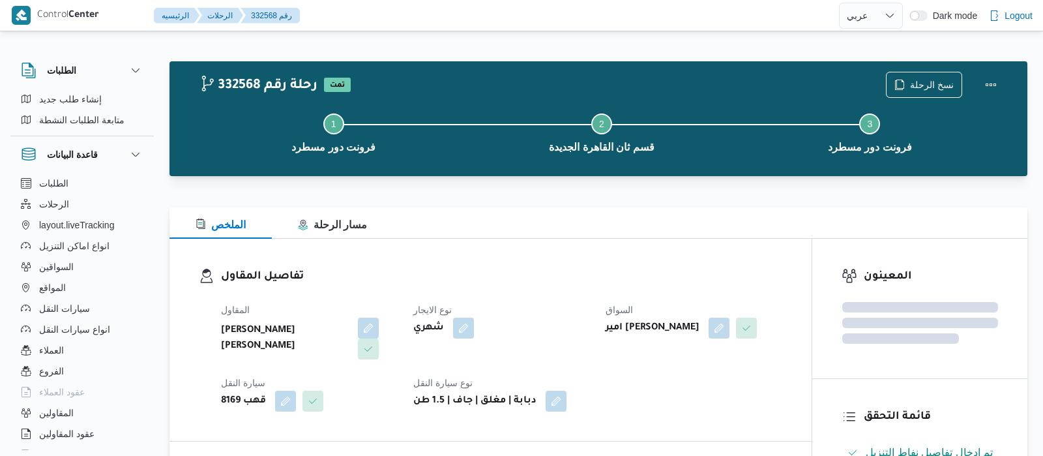
select select "ar"
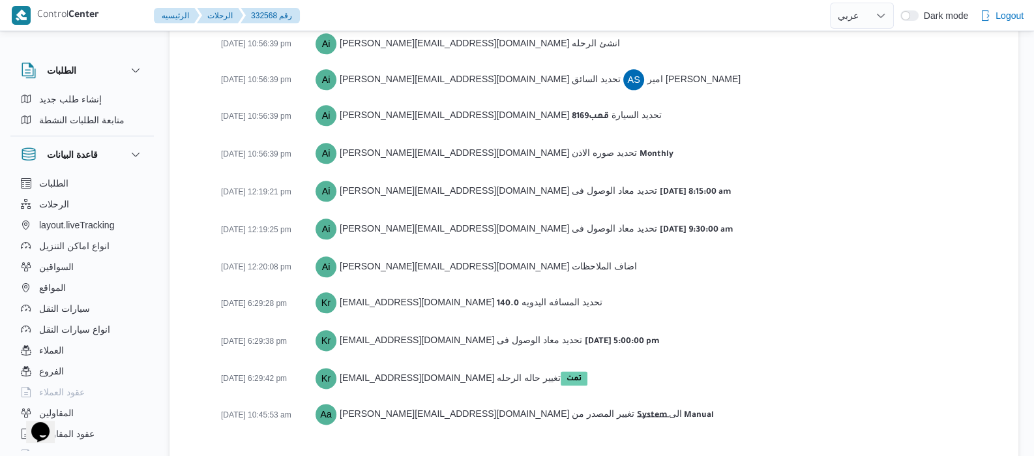
scroll to position [1989, 0]
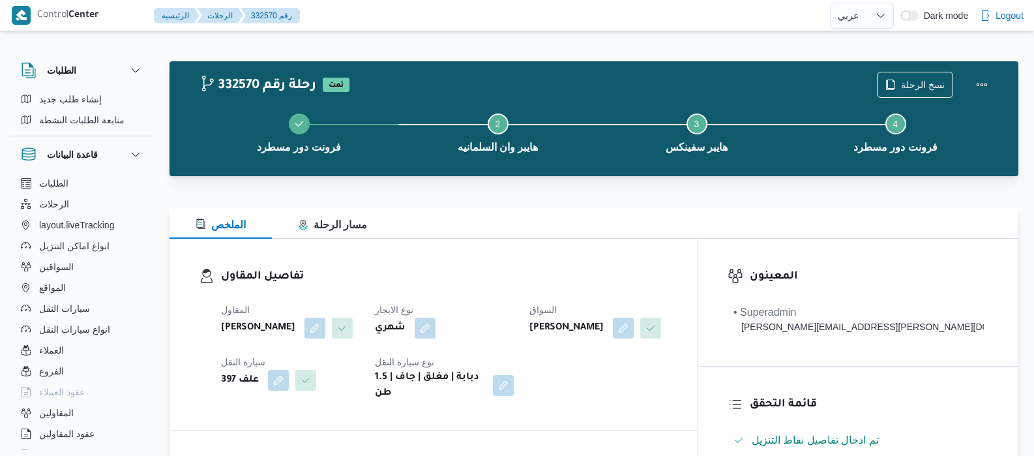
select select "ar"
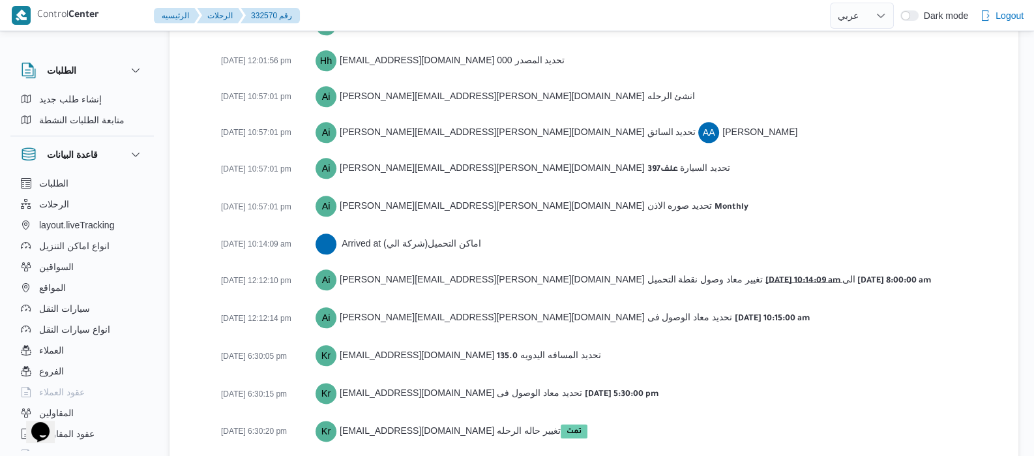
scroll to position [1988, 0]
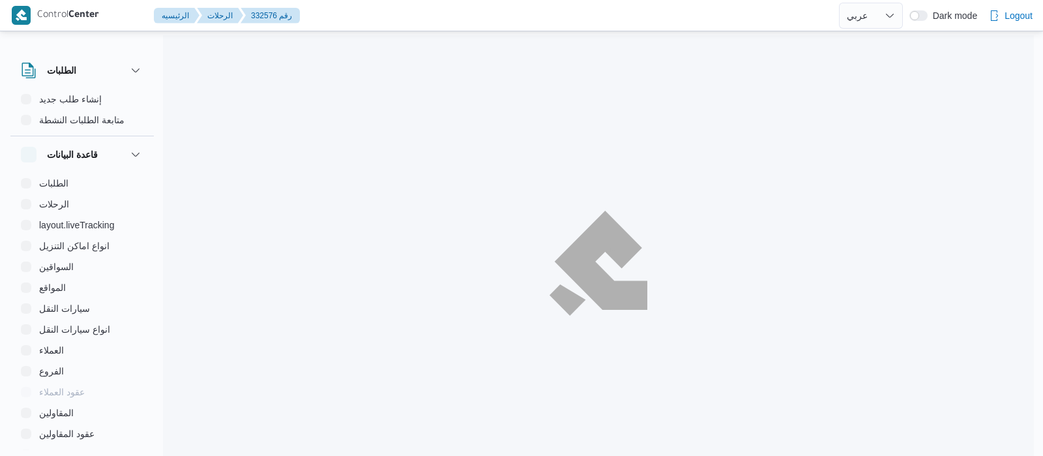
select select "ar"
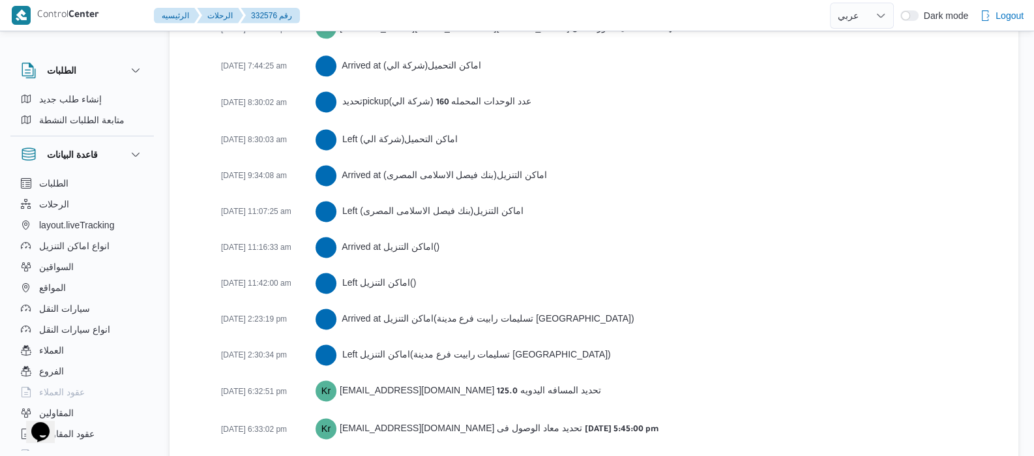
scroll to position [2287, 0]
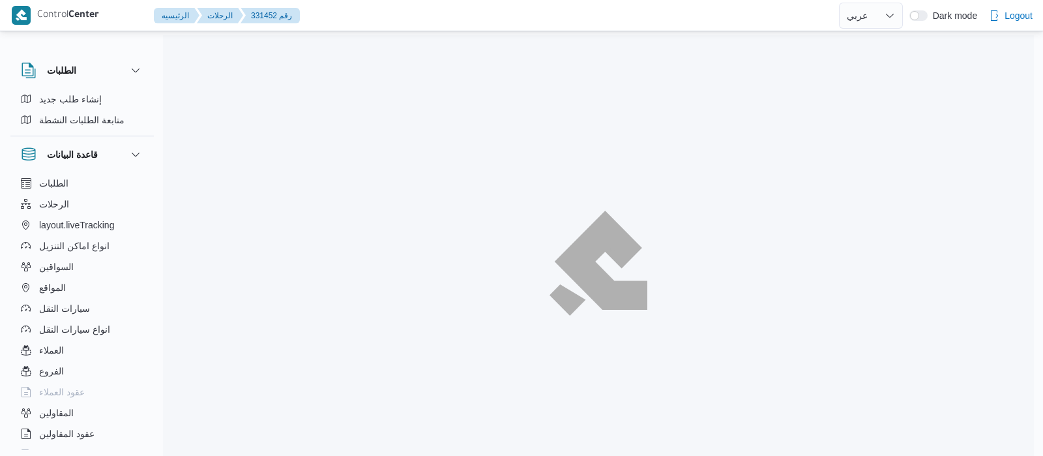
select select "ar"
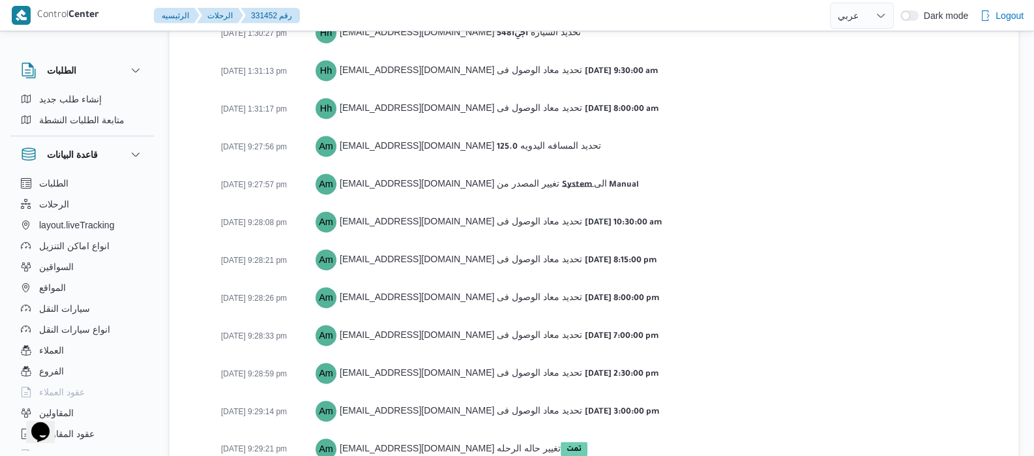
scroll to position [2037, 0]
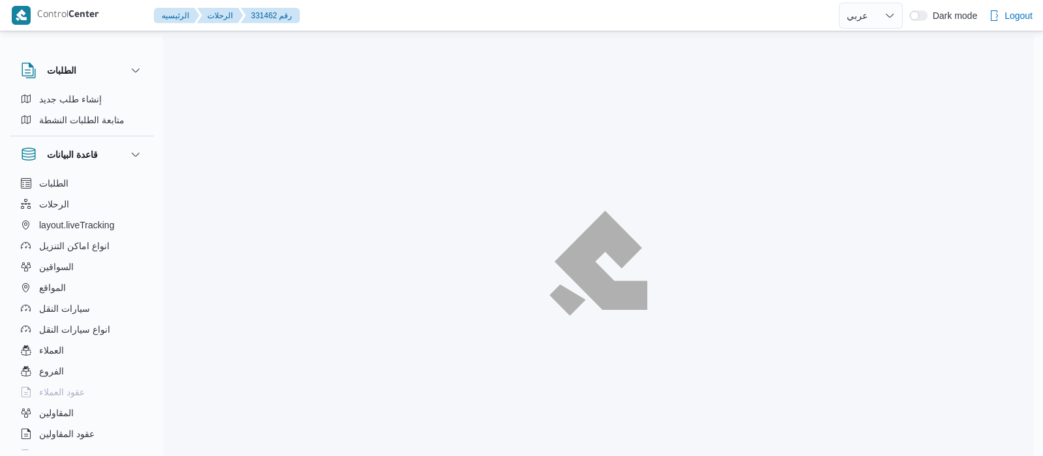
select select "ar"
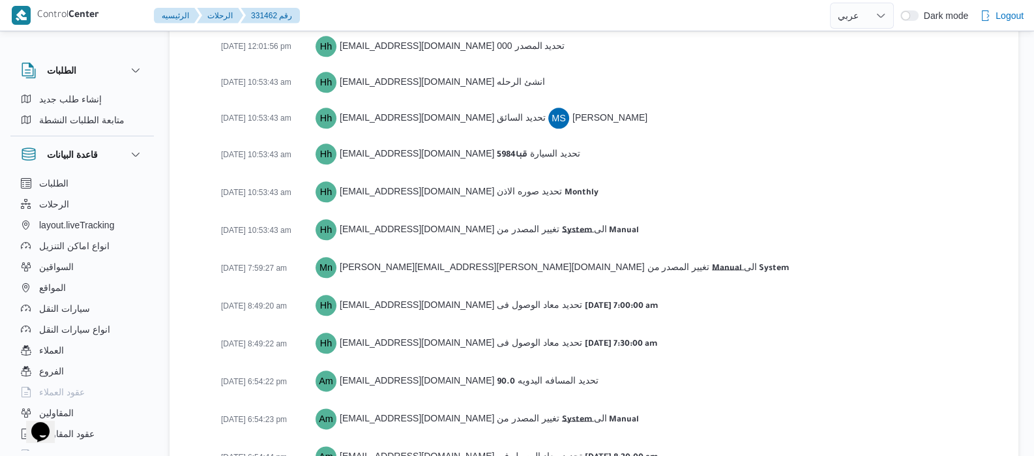
scroll to position [1657, 0]
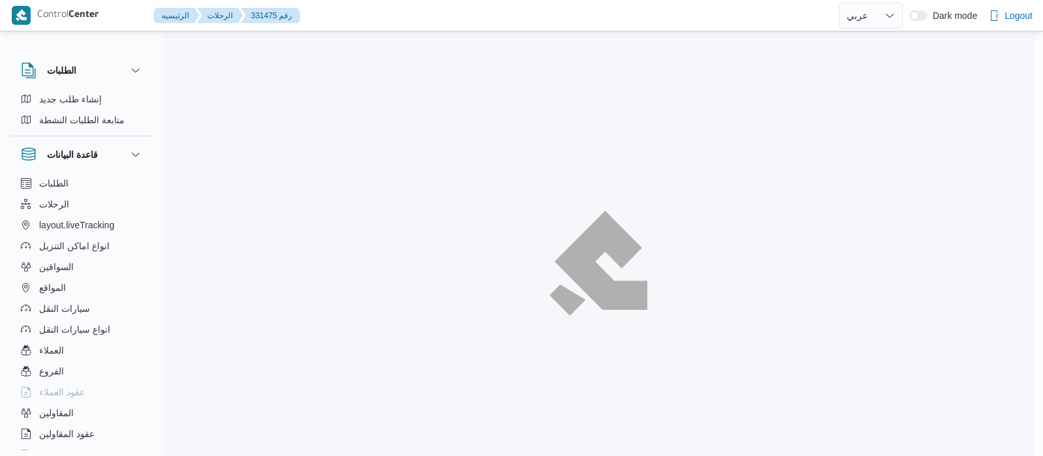
select select "ar"
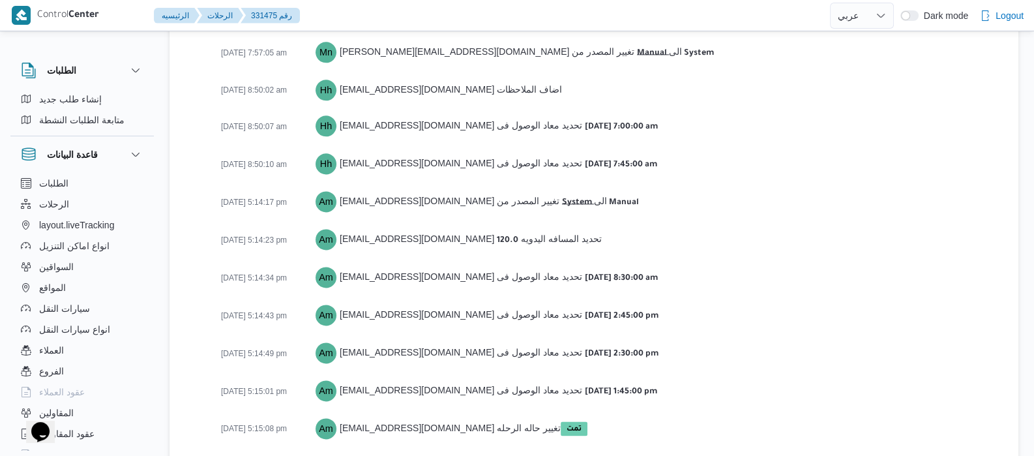
scroll to position [2182, 0]
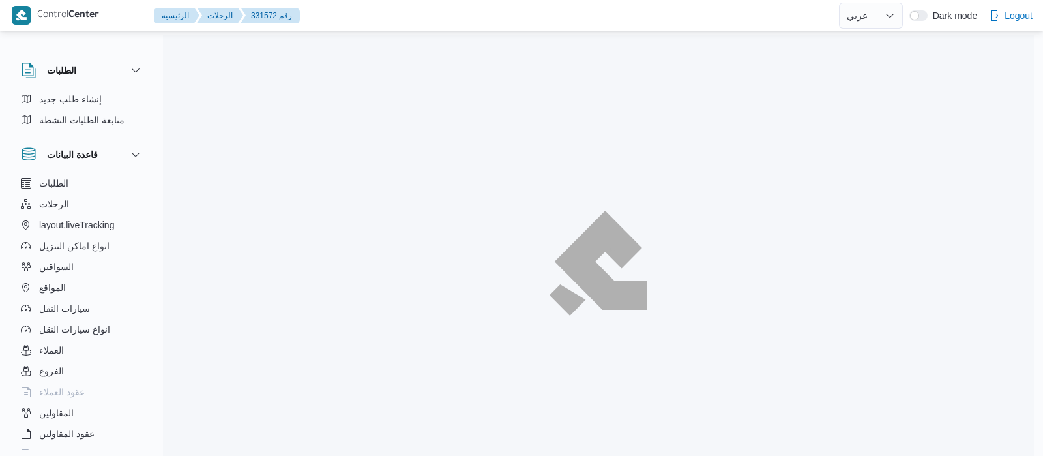
select select "ar"
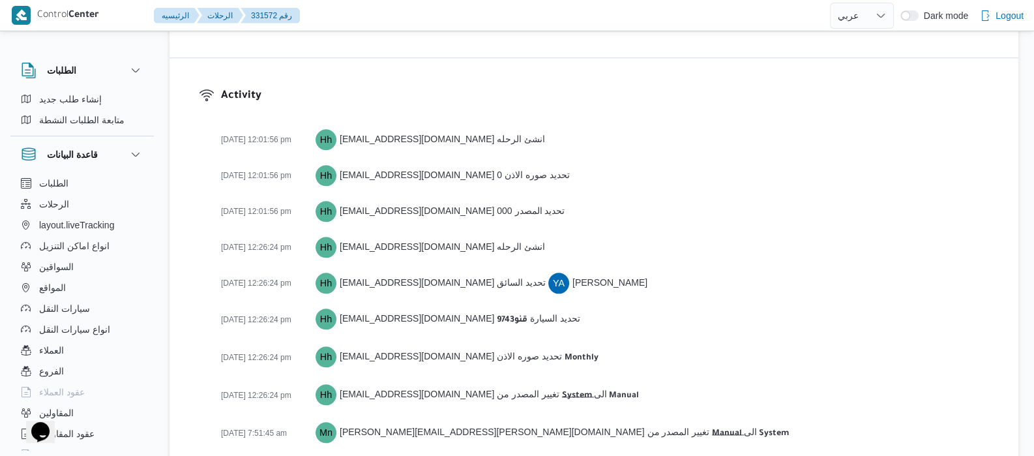
scroll to position [1738, 0]
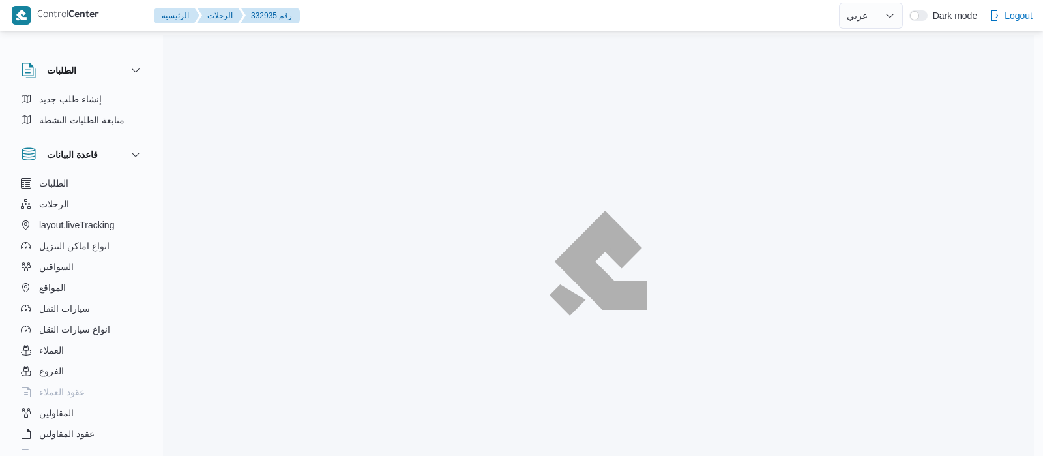
select select "ar"
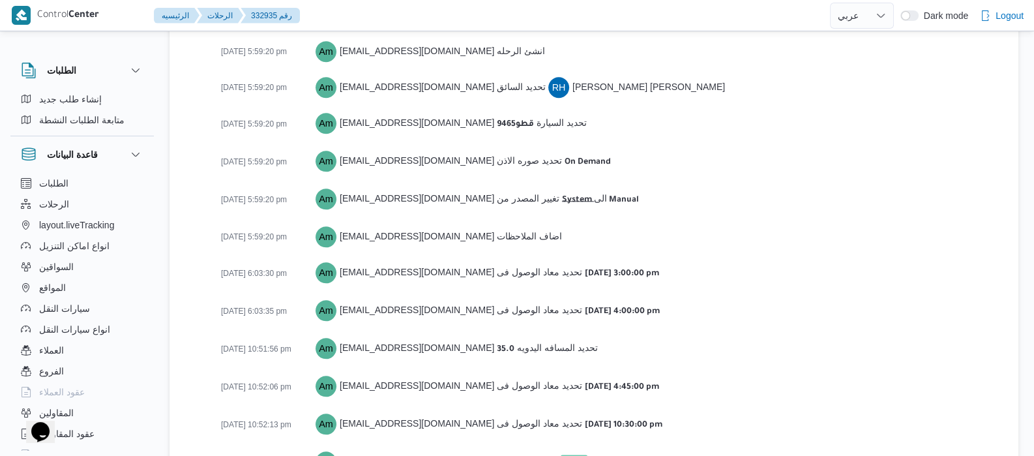
scroll to position [1821, 0]
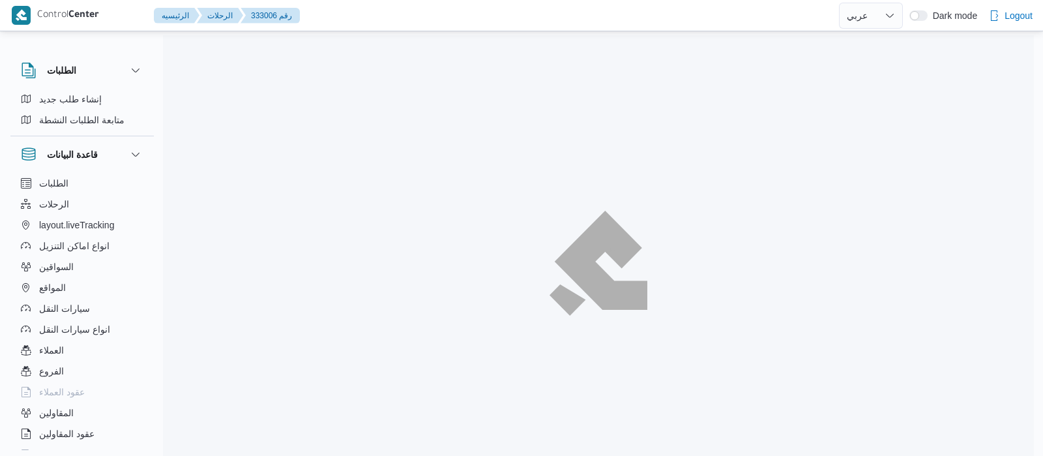
select select "ar"
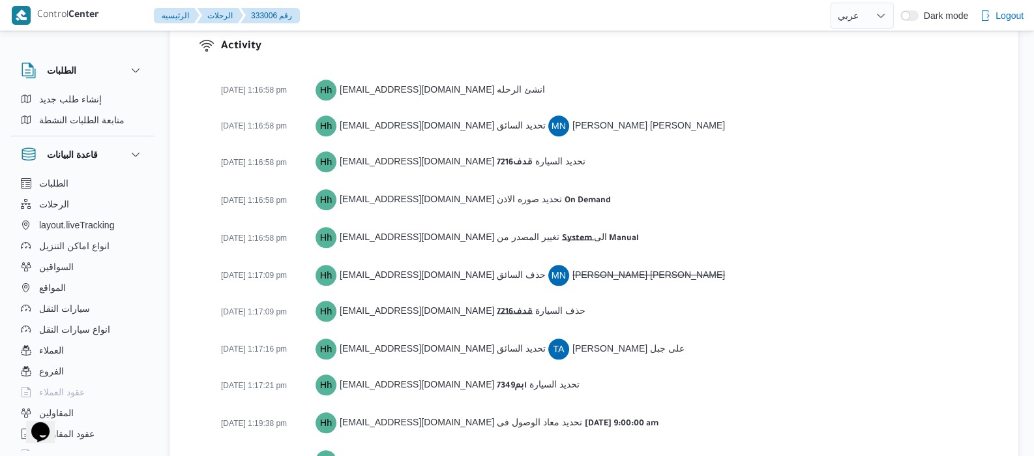
scroll to position [1477, 0]
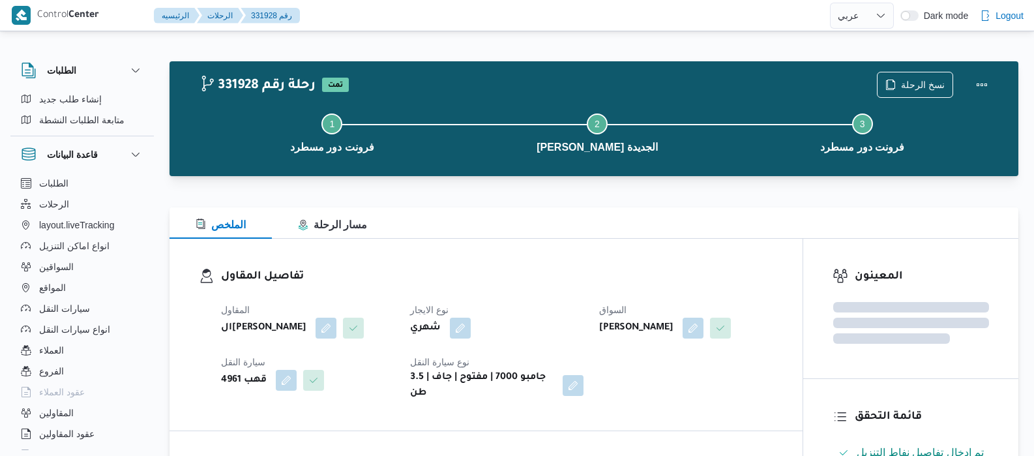
select select "ar"
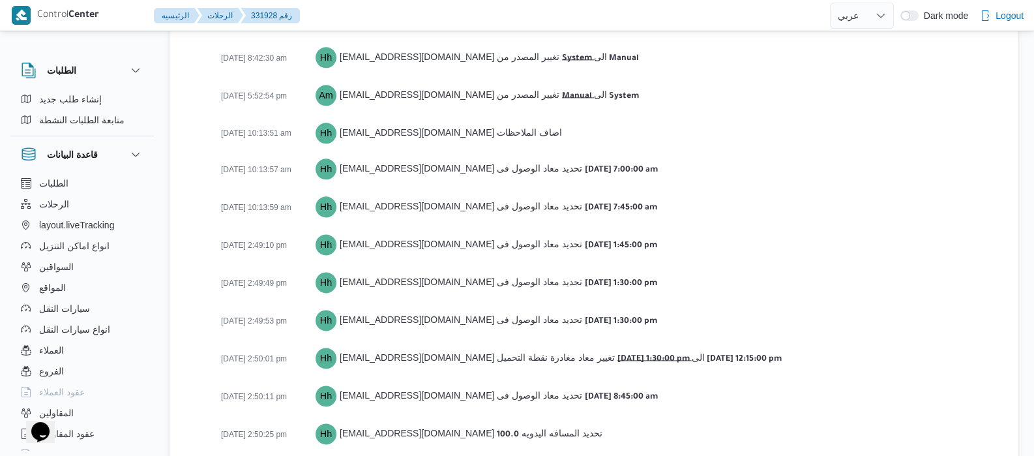
scroll to position [2218, 0]
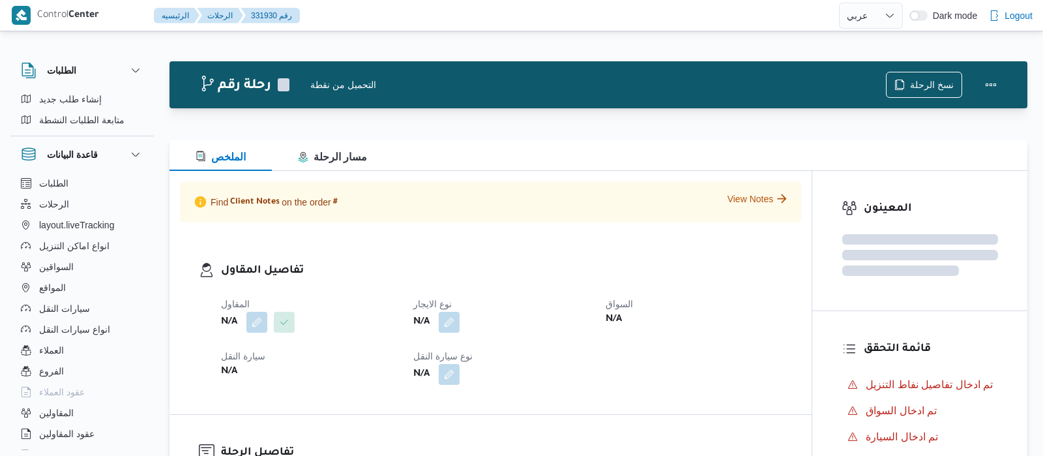
select select "ar"
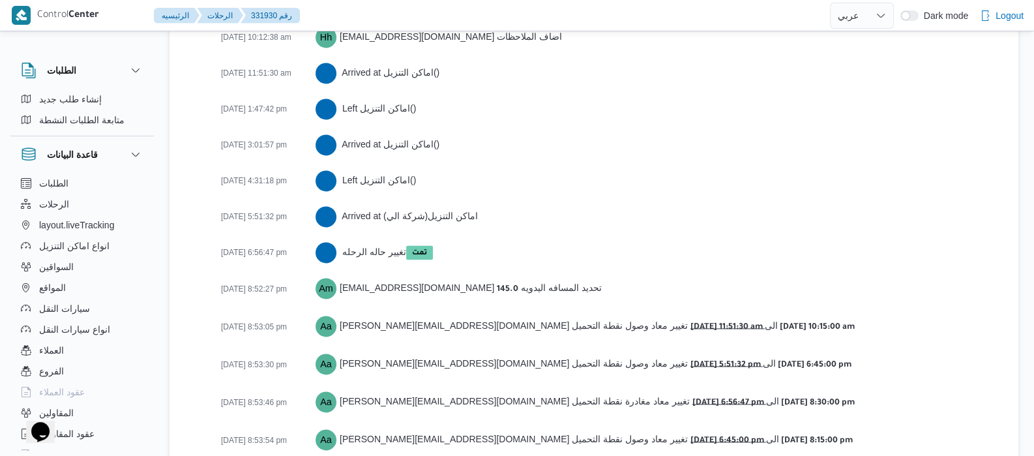
scroll to position [2467, 0]
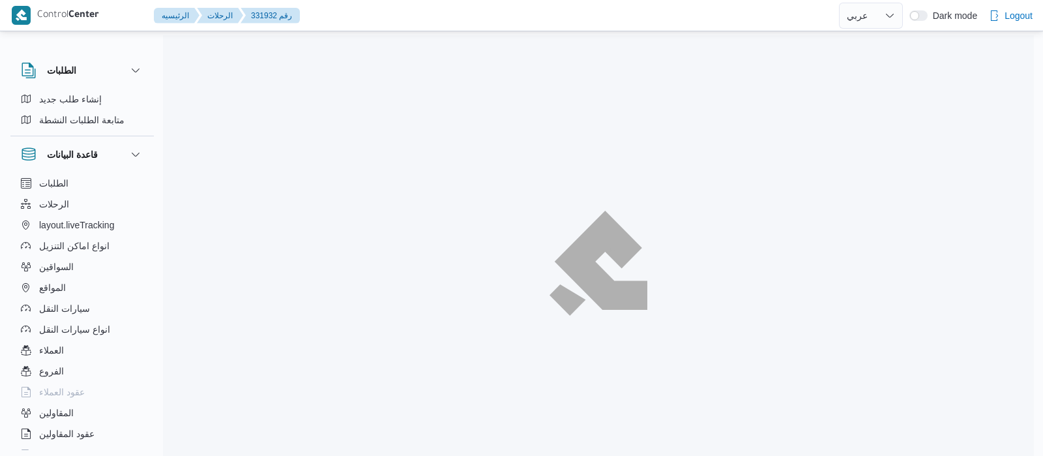
select select "ar"
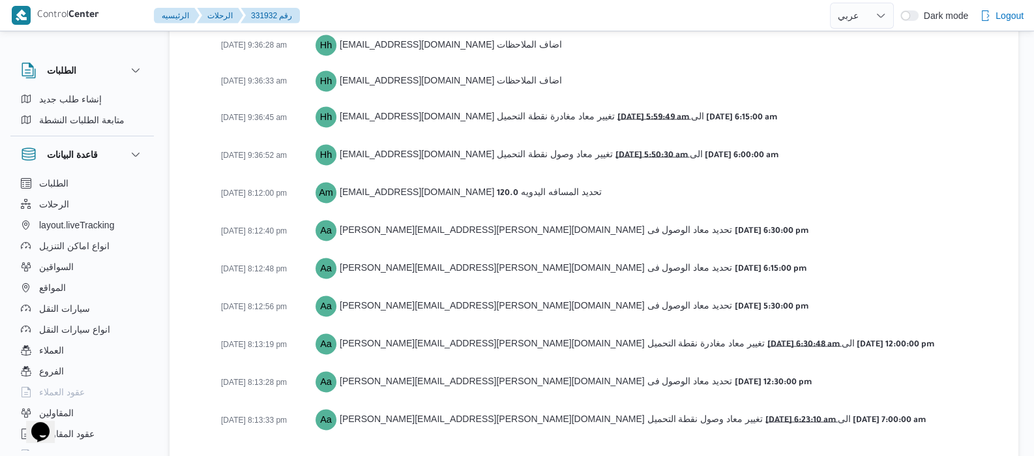
scroll to position [2188, 0]
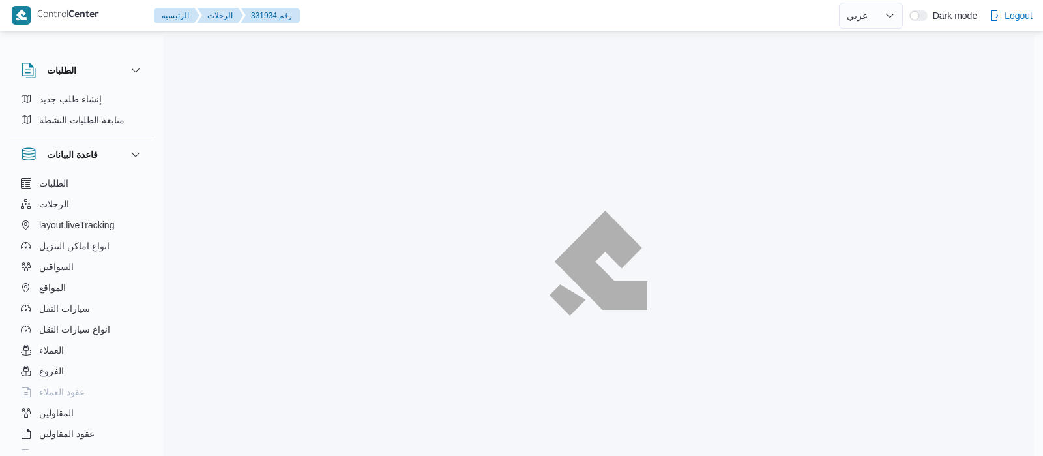
select select "ar"
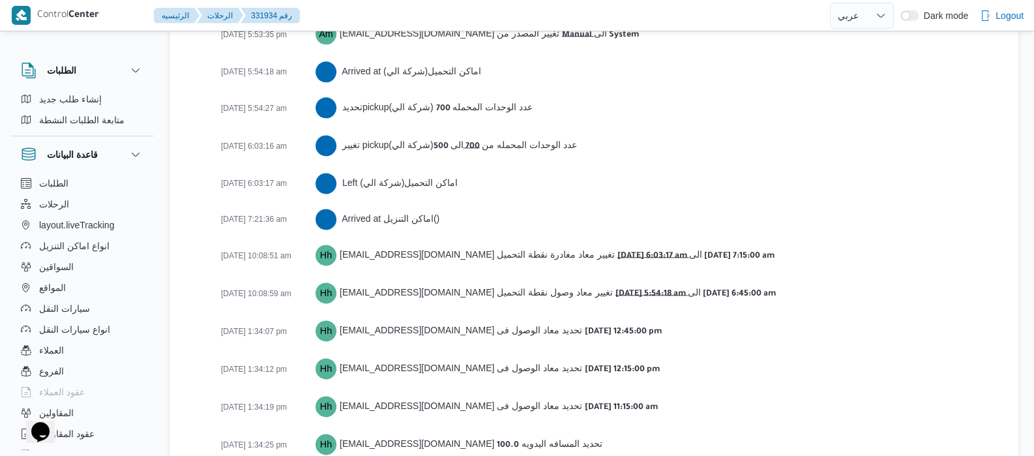
scroll to position [2232, 0]
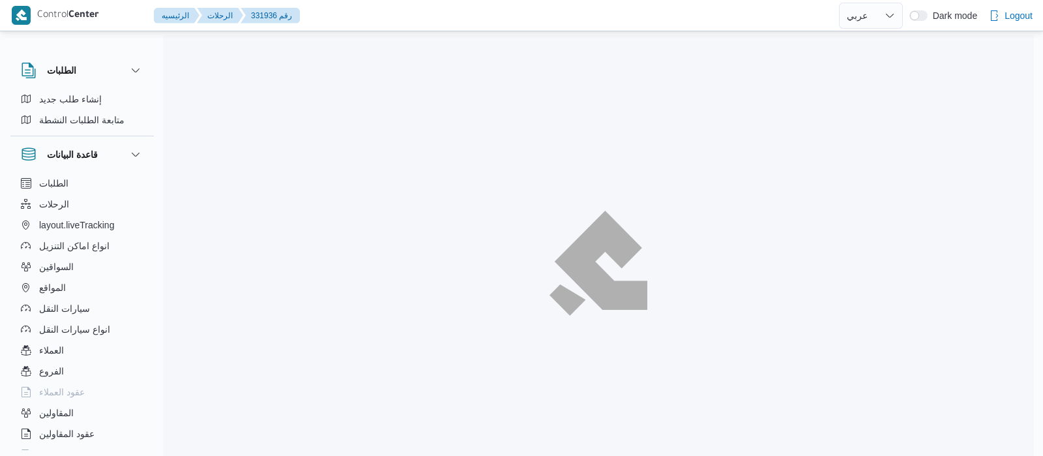
select select "ar"
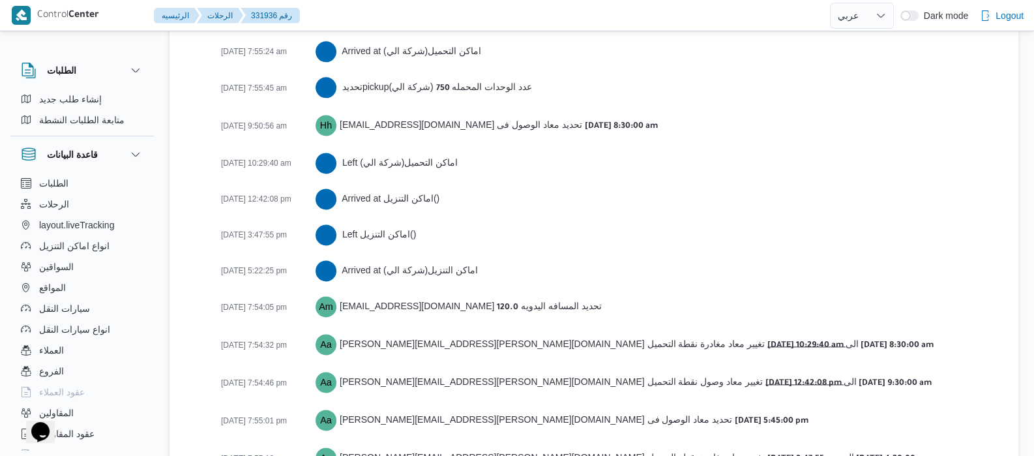
scroll to position [2268, 0]
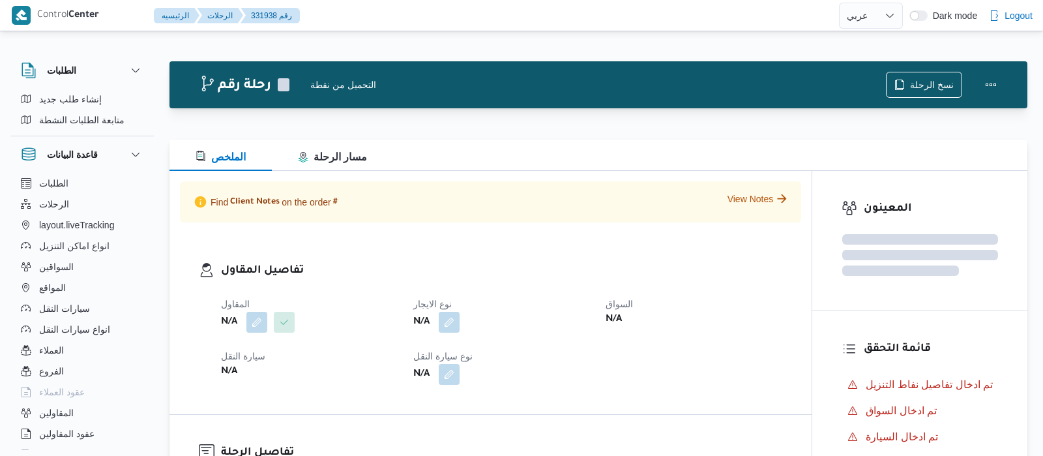
select select "ar"
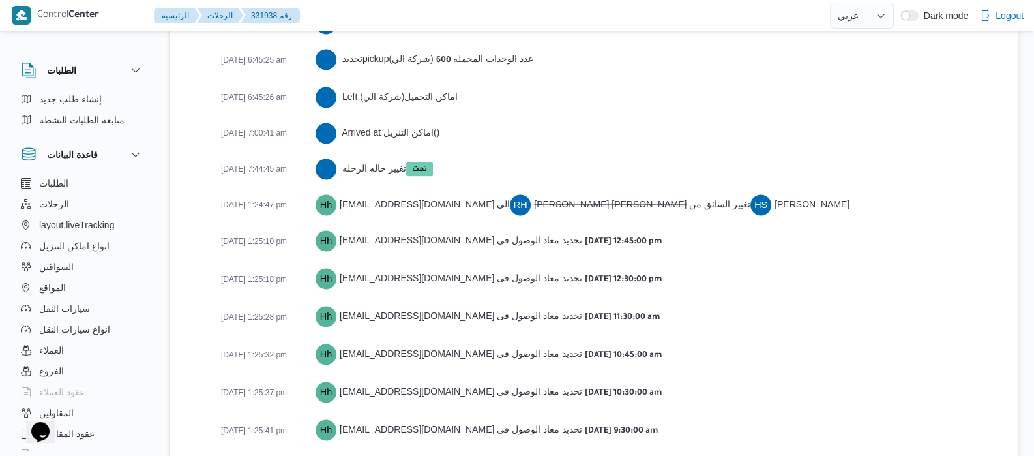
scroll to position [2358, 0]
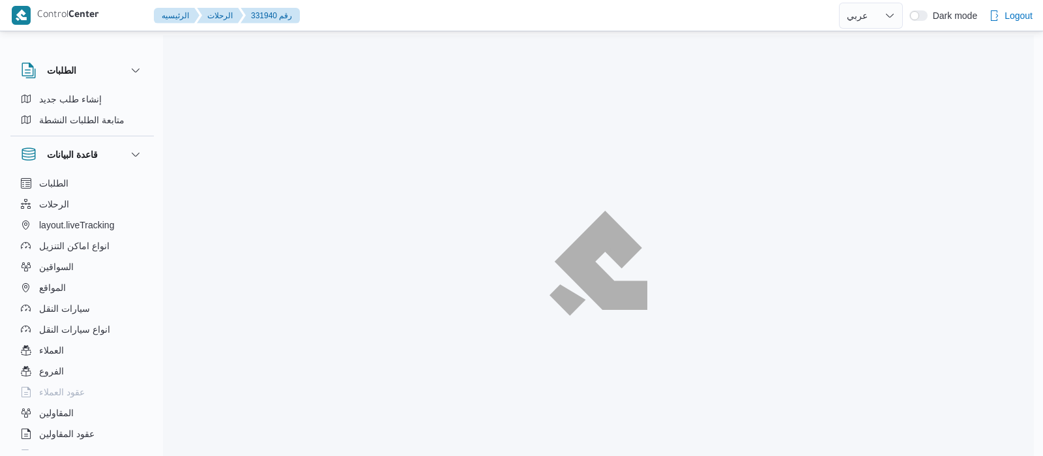
select select "ar"
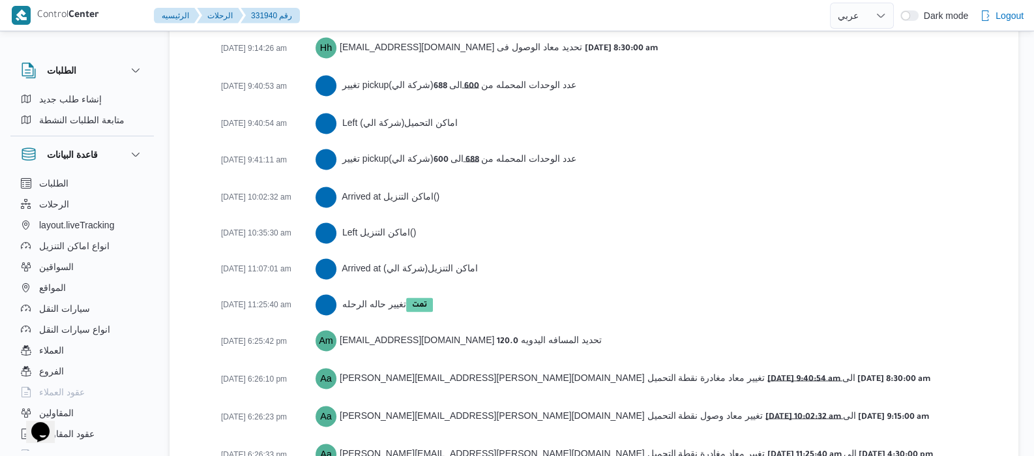
scroll to position [2413, 0]
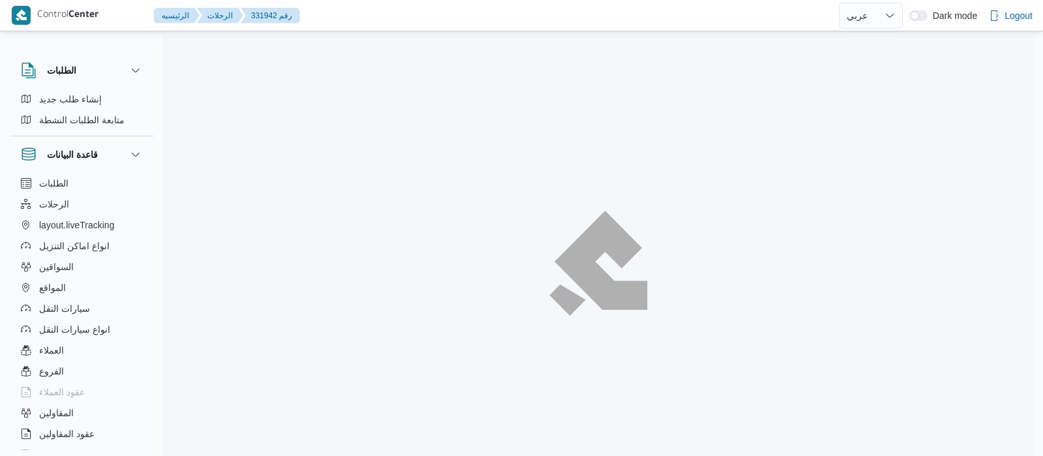
select select "ar"
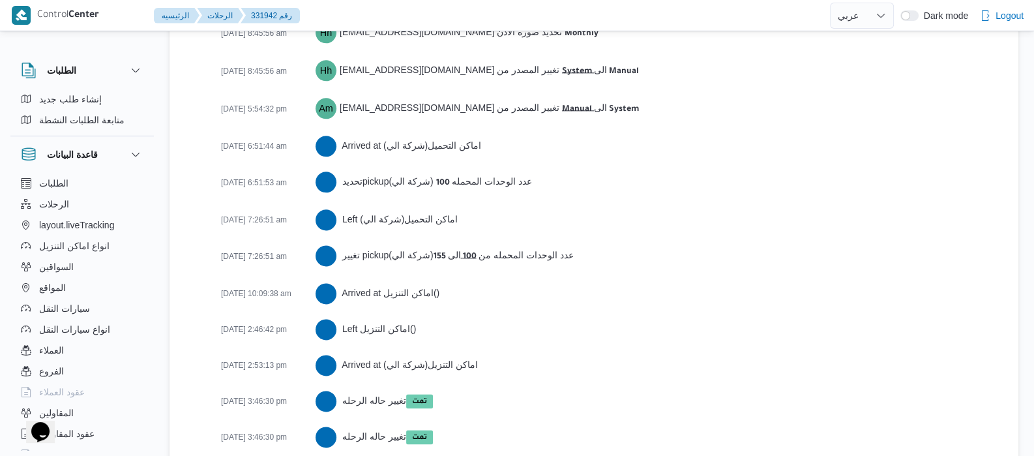
scroll to position [2324, 0]
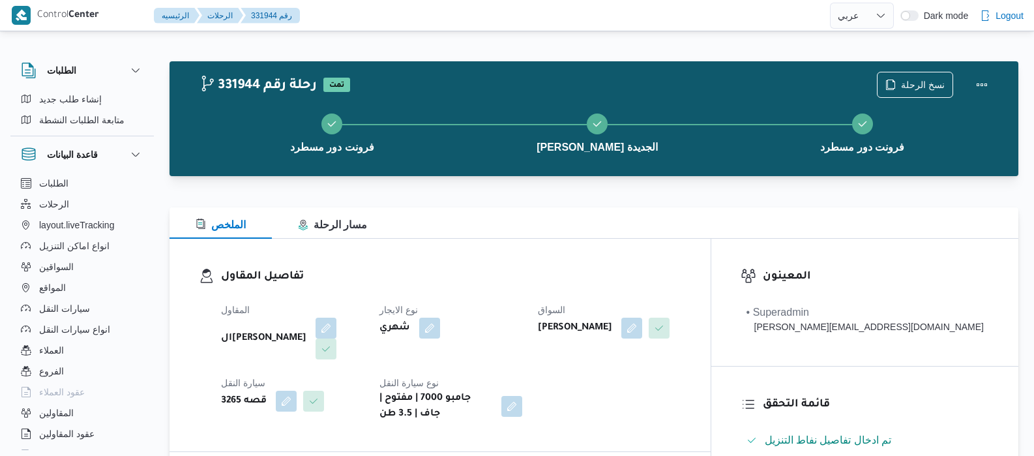
select select "ar"
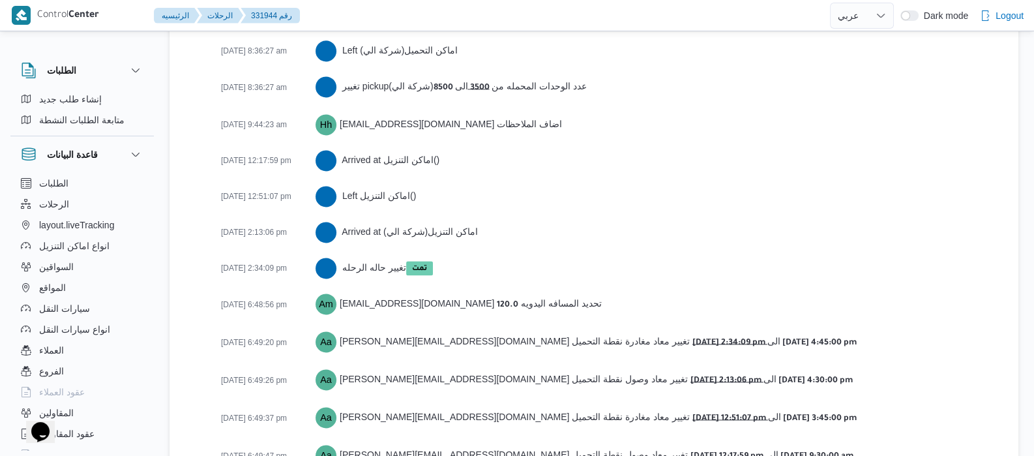
scroll to position [2324, 0]
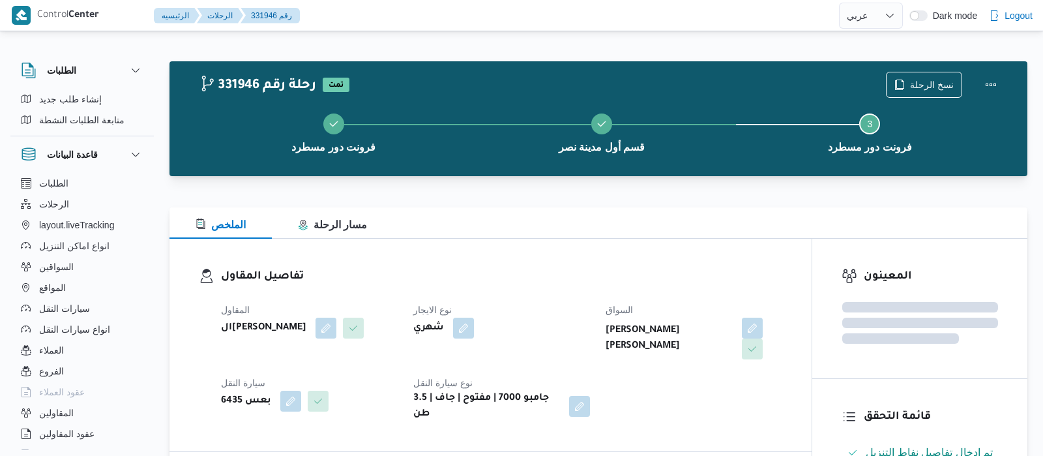
select select "ar"
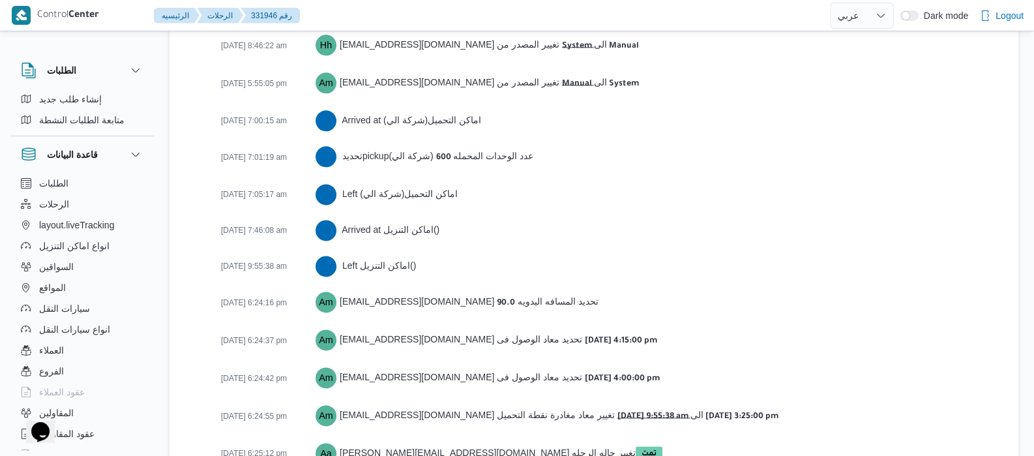
scroll to position [2180, 0]
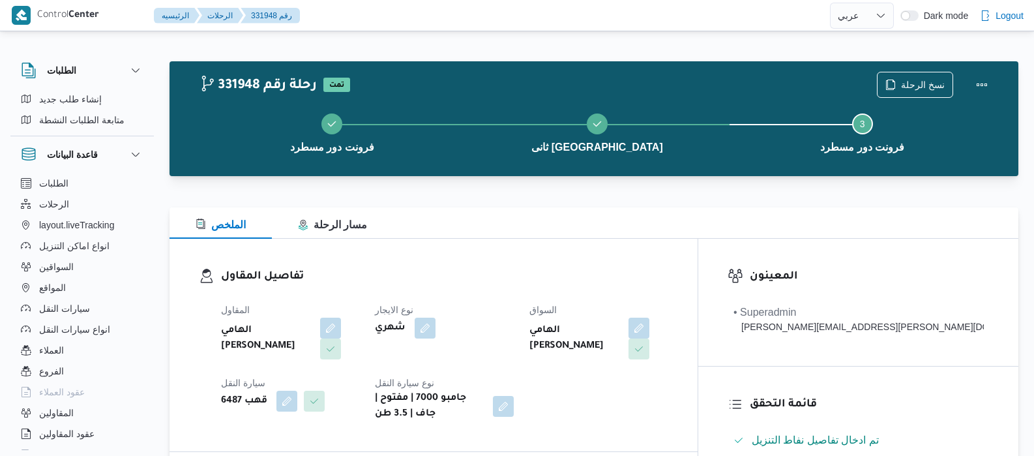
select select "ar"
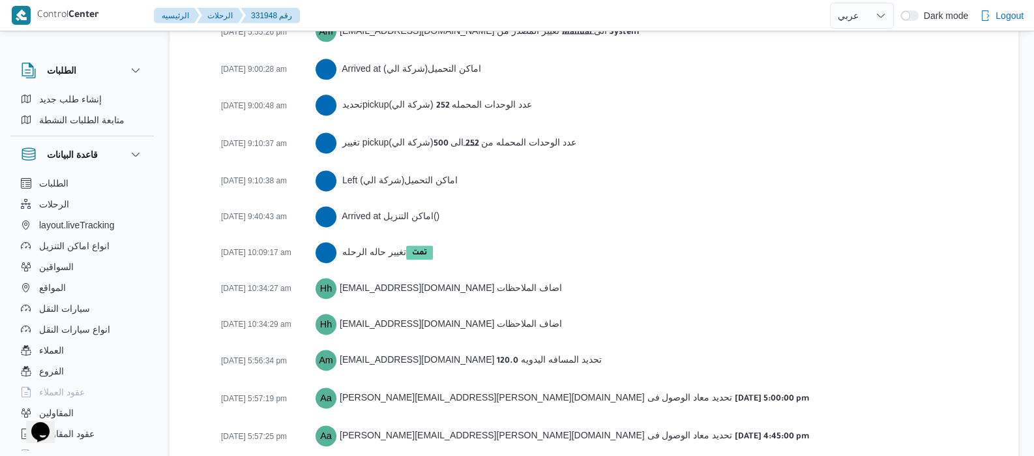
scroll to position [2268, 0]
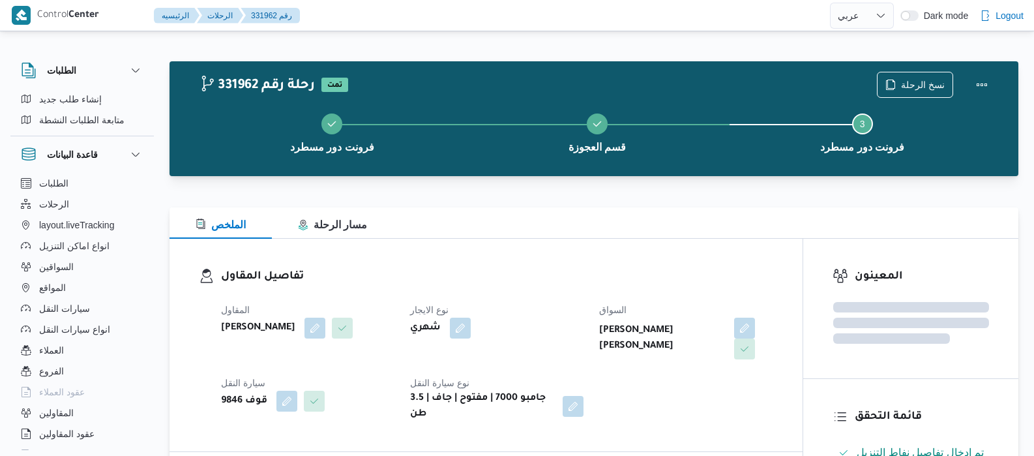
select select "ar"
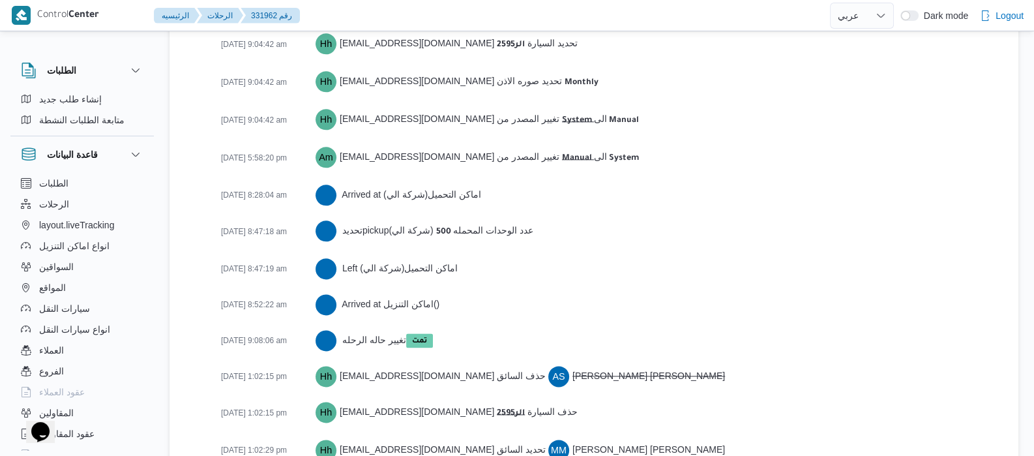
scroll to position [2325, 0]
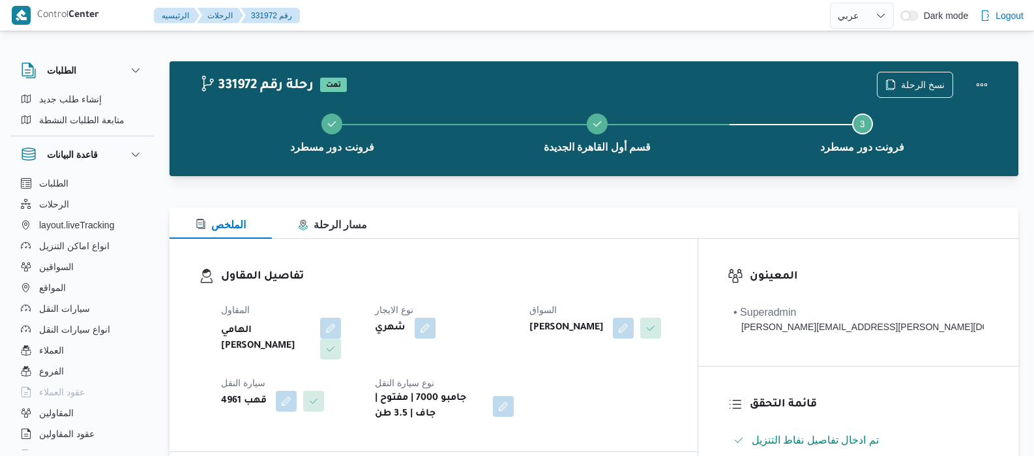
select select "ar"
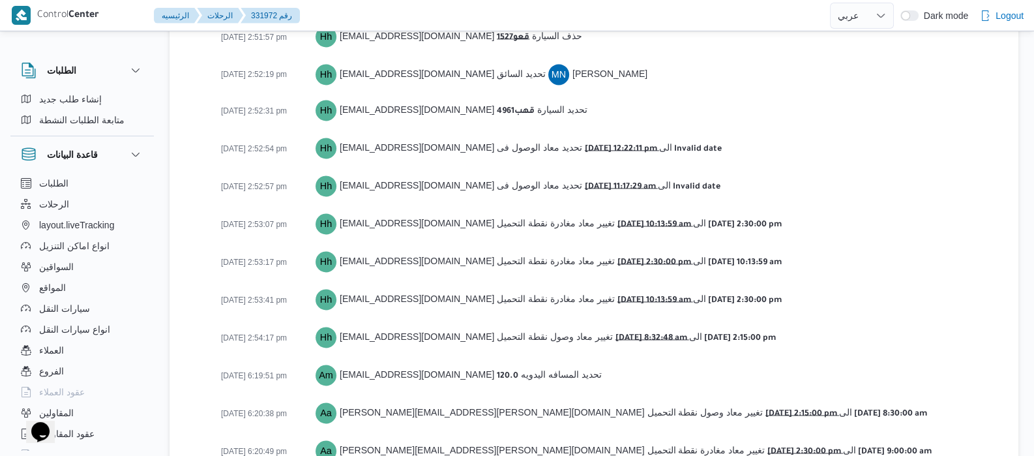
scroll to position [2444, 0]
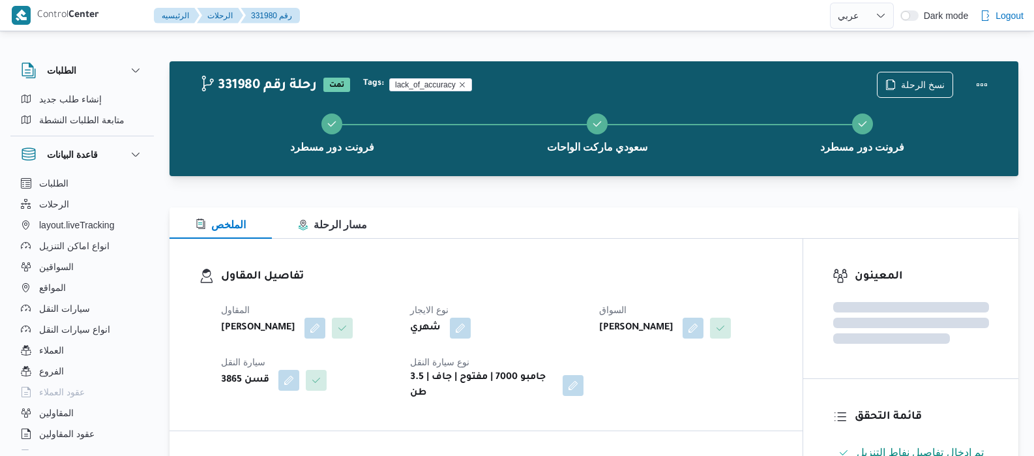
select select "ar"
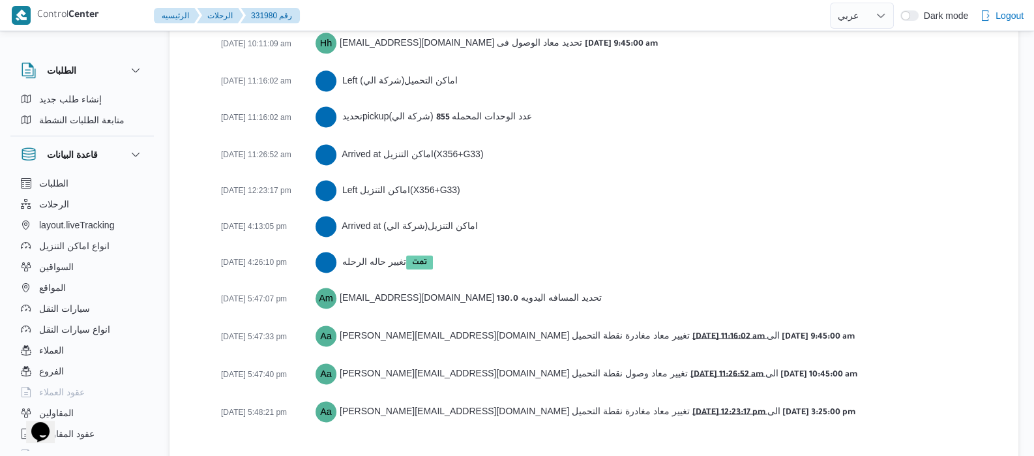
scroll to position [2252, 0]
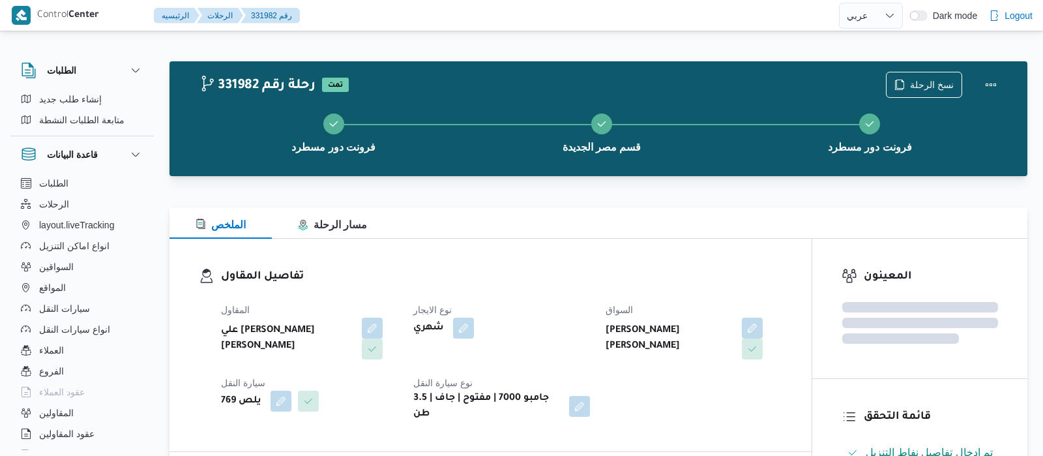
select select "ar"
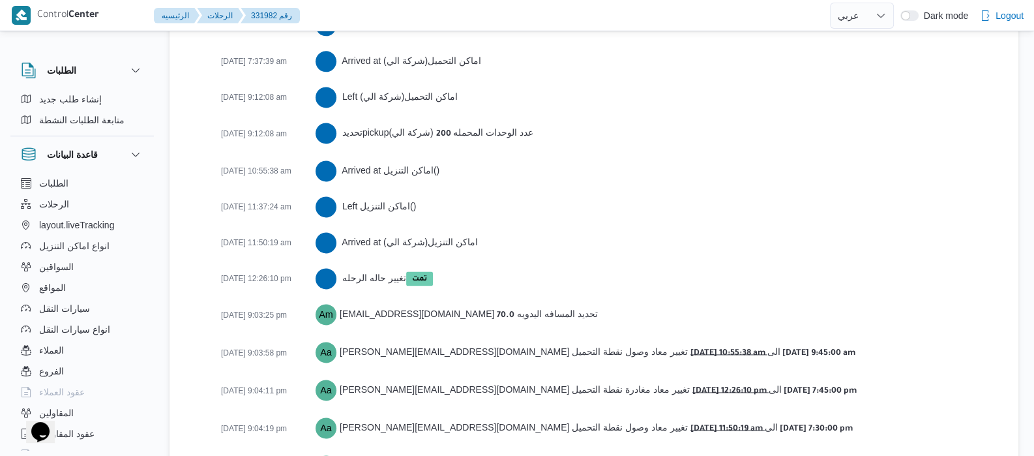
scroll to position [2288, 0]
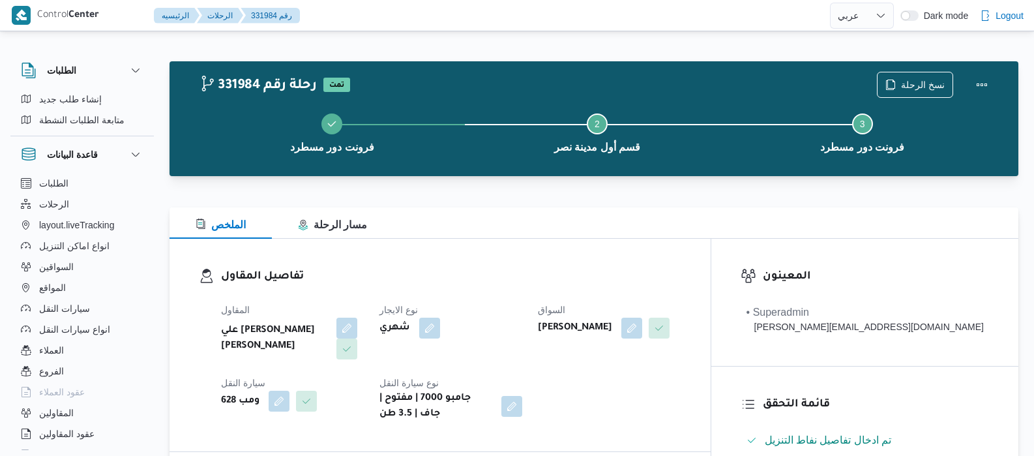
select select "ar"
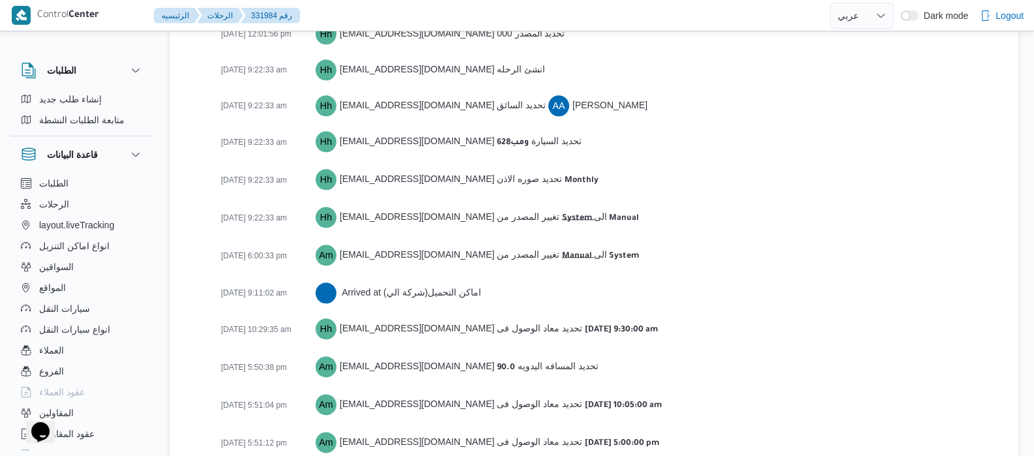
scroll to position [2109, 0]
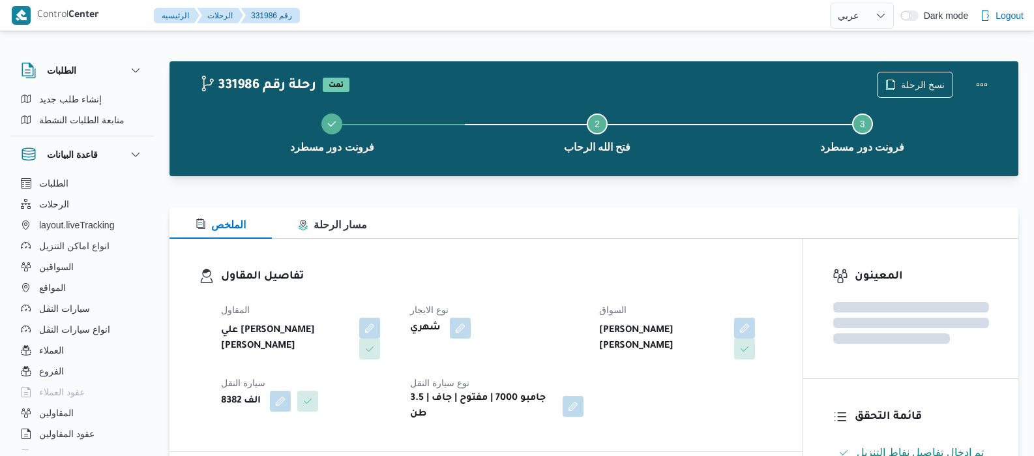
select select "ar"
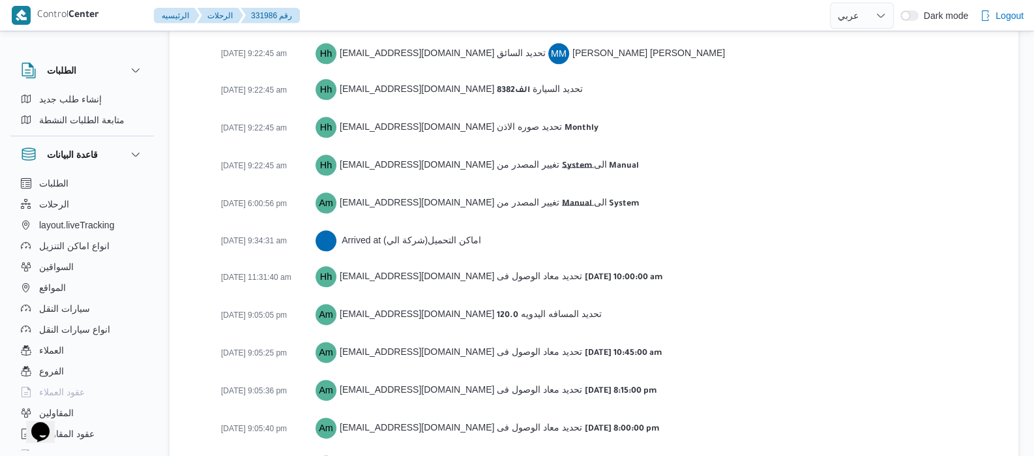
scroll to position [1865, 0]
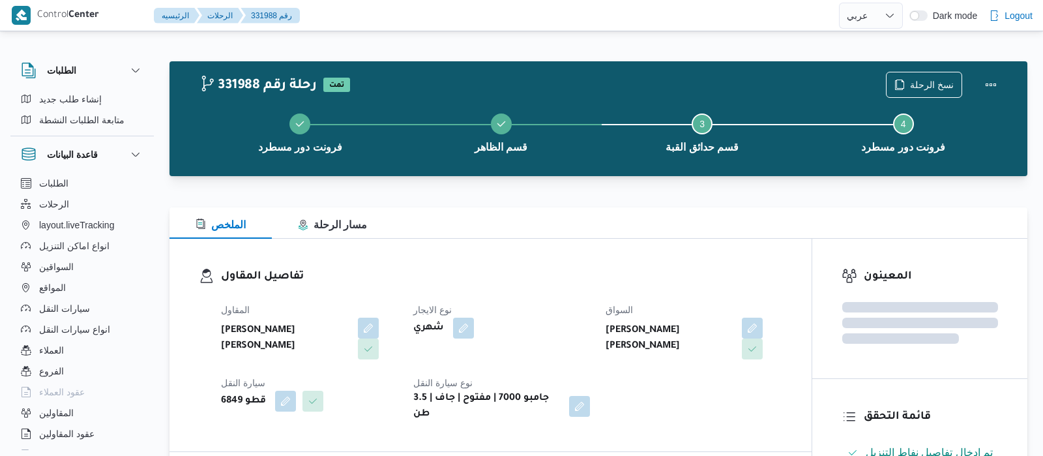
select select "ar"
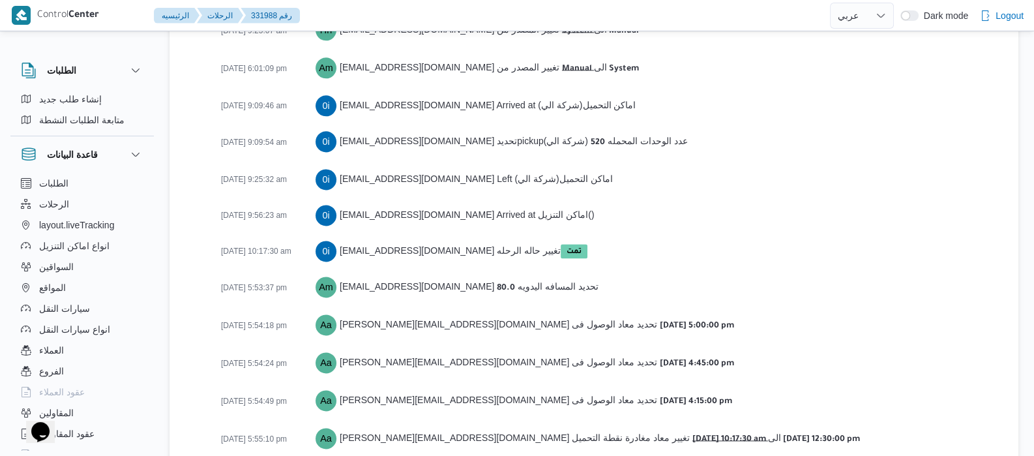
scroll to position [2252, 0]
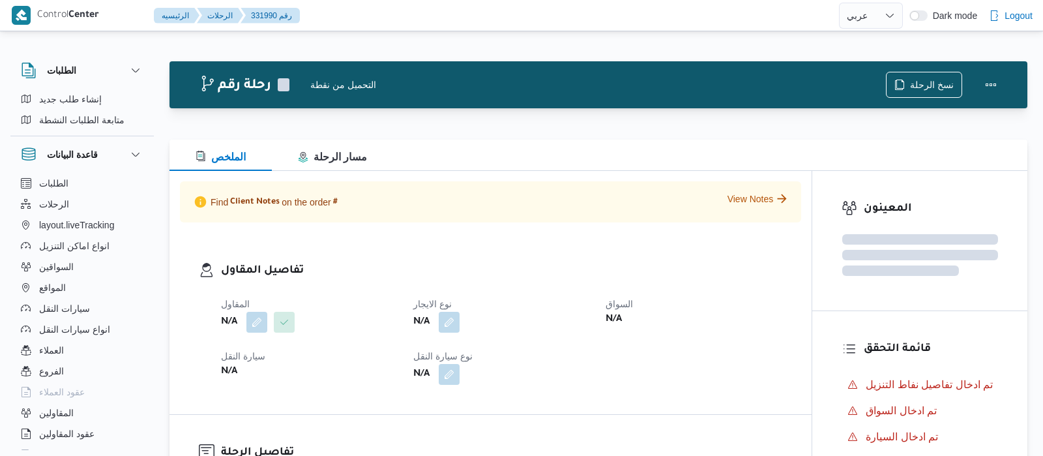
select select "ar"
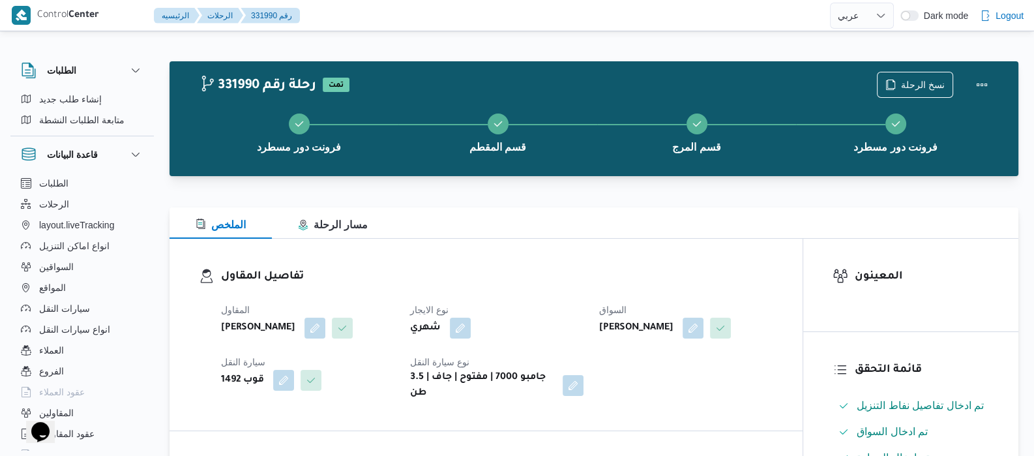
click at [677, 318] on div "عرفه السيد عرفه السيد علي" at bounding box center [686, 327] width 176 height 23
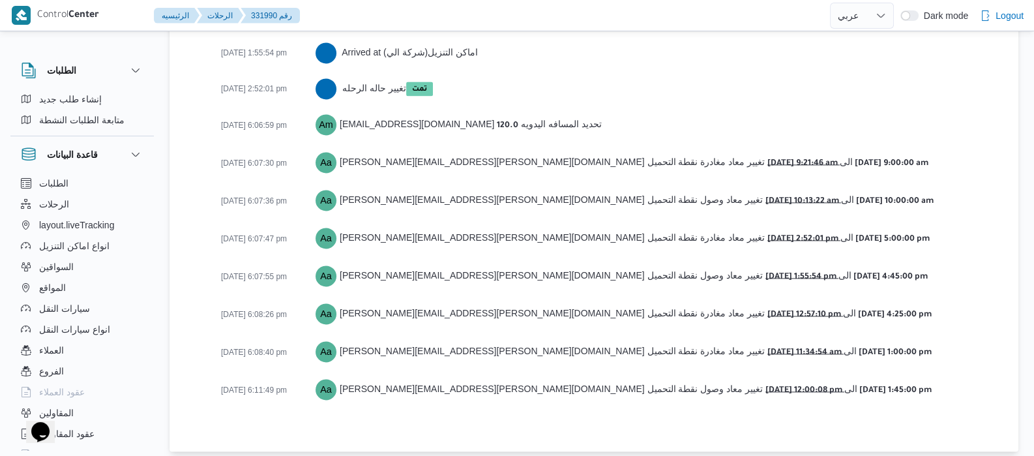
scroll to position [2397, 0]
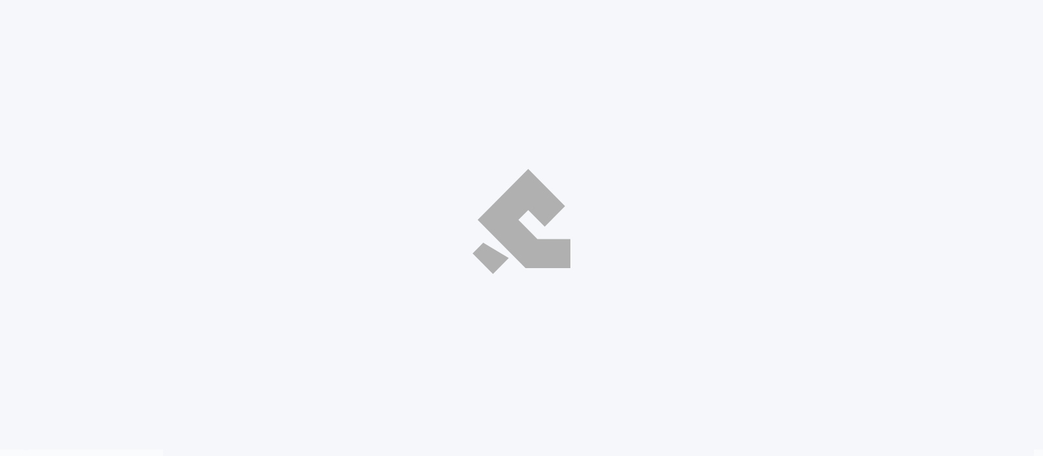
select select "ar"
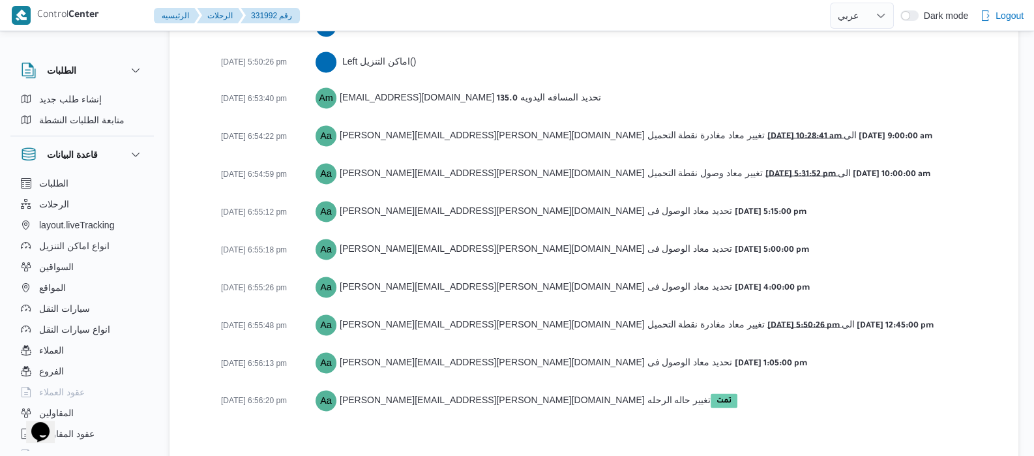
scroll to position [2126, 0]
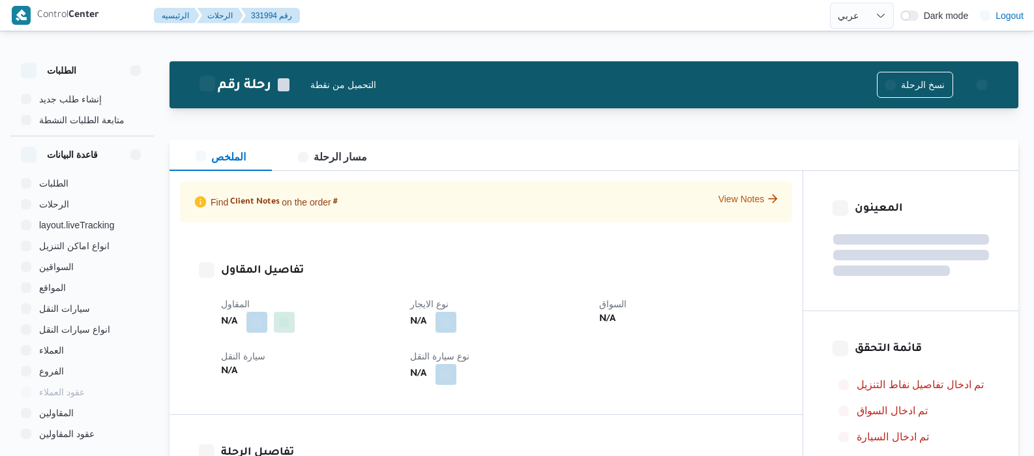
select select "ar"
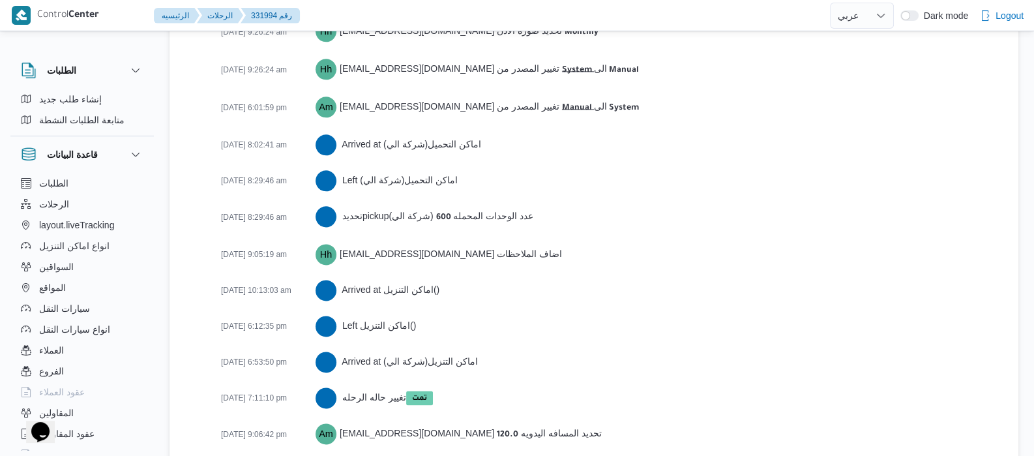
scroll to position [2179, 0]
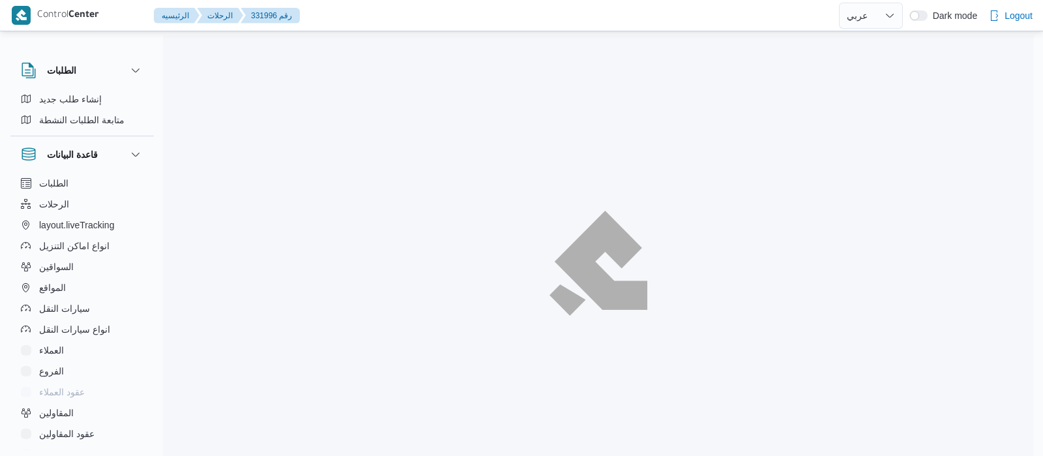
select select "ar"
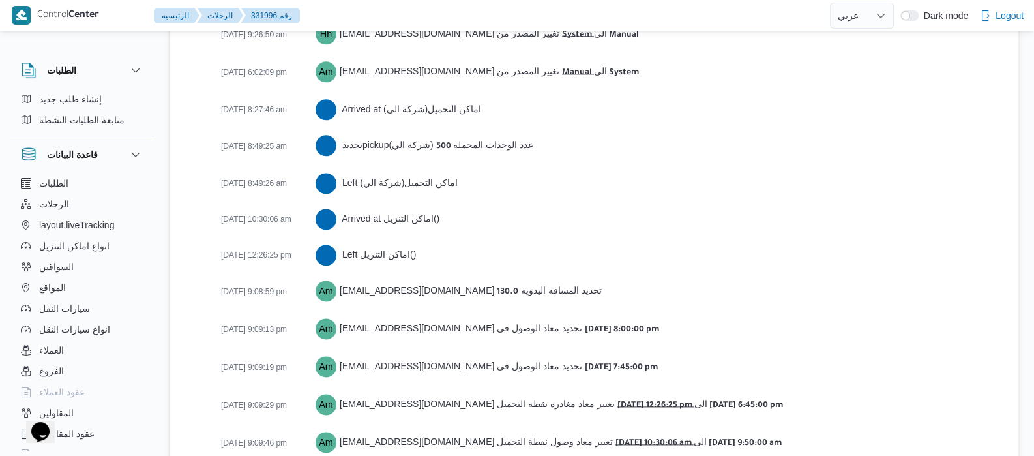
scroll to position [2216, 0]
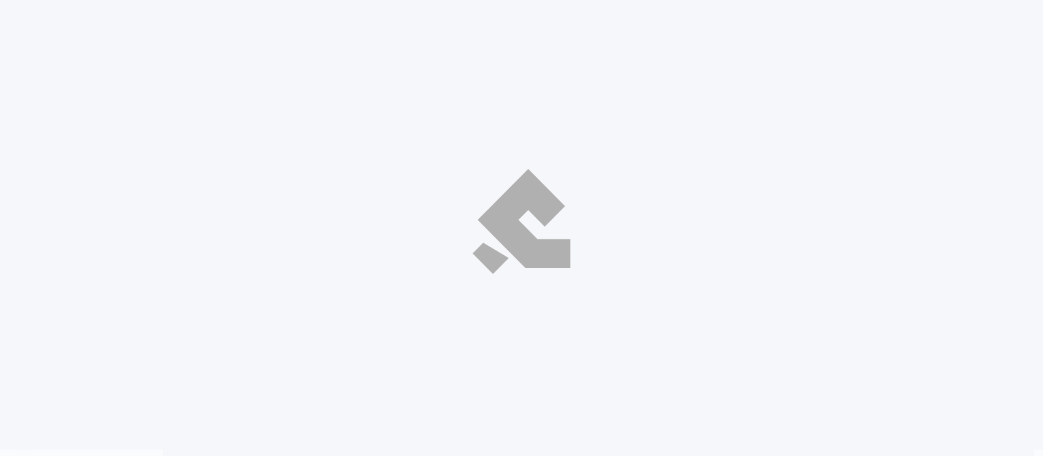
select select "ar"
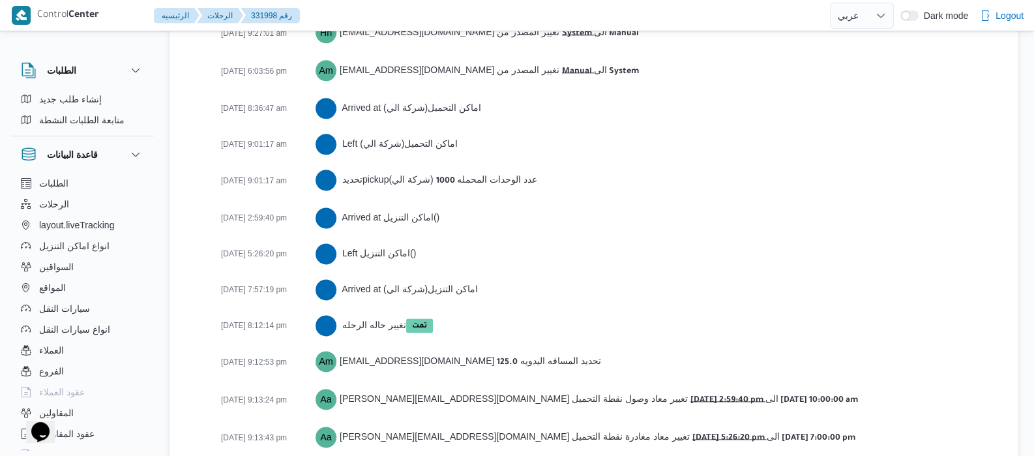
scroll to position [2180, 0]
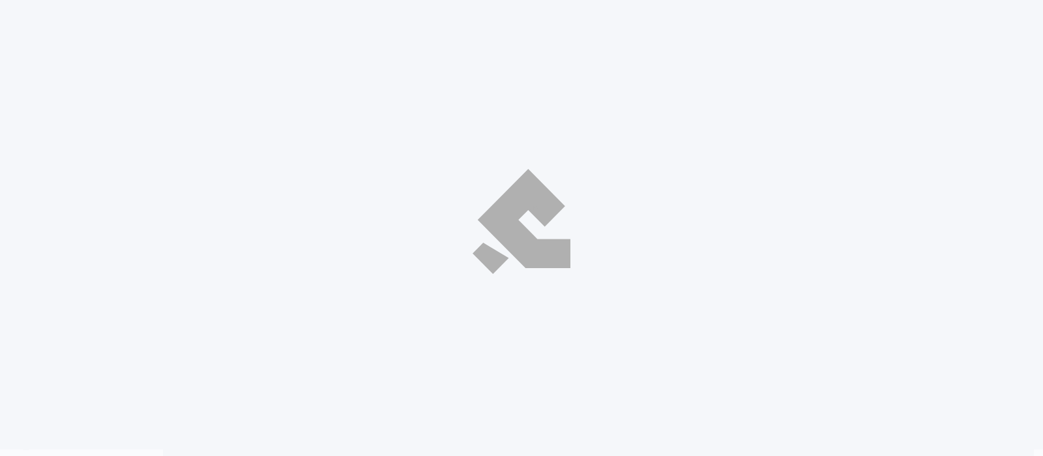
select select "ar"
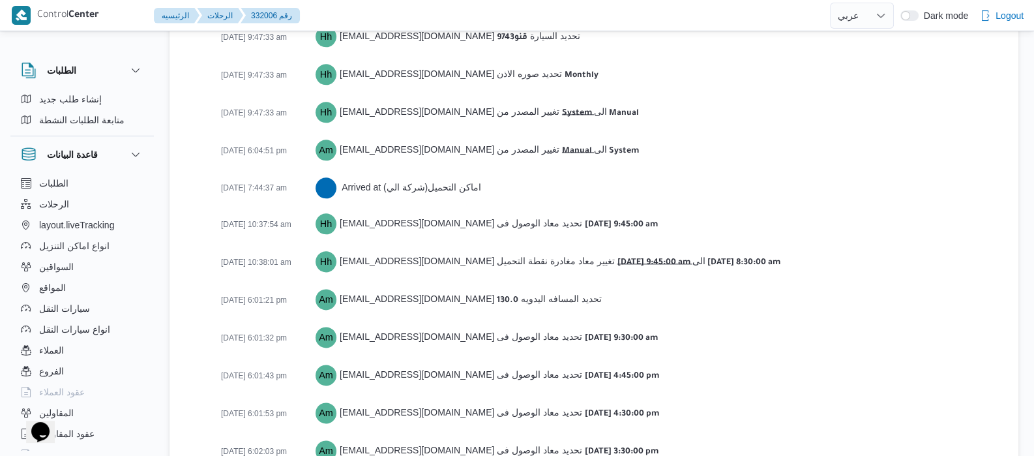
scroll to position [2064, 0]
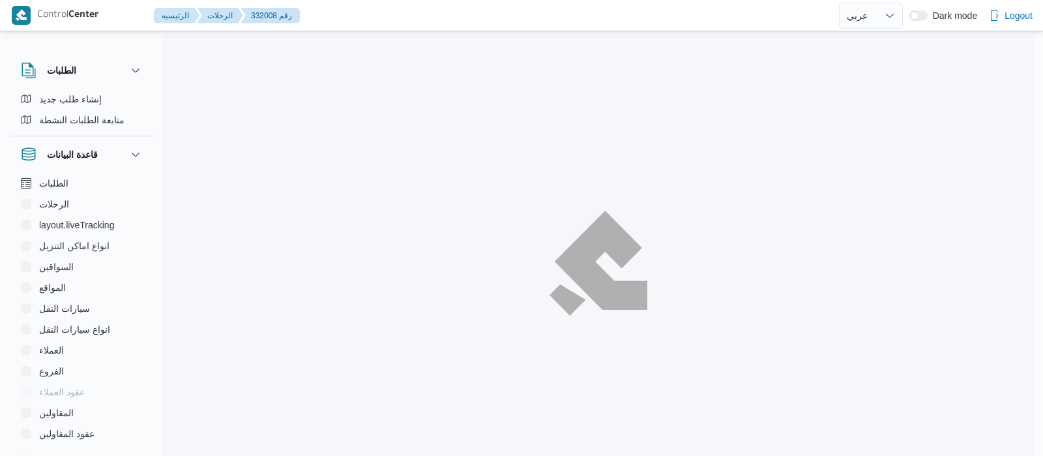
select select "ar"
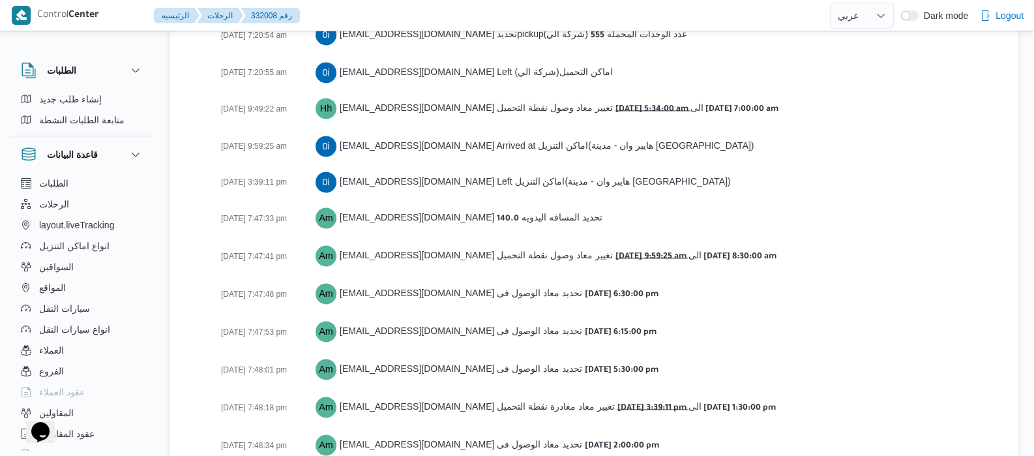
scroll to position [2360, 0]
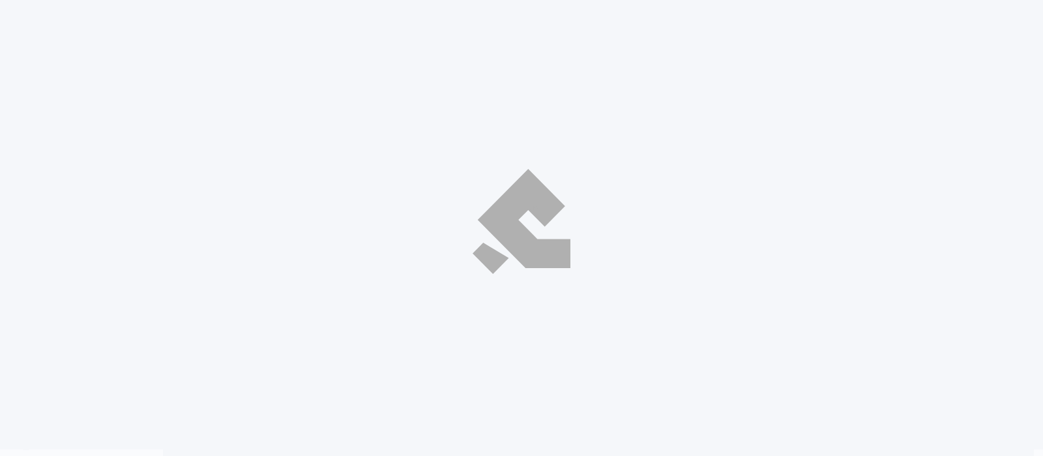
select select "ar"
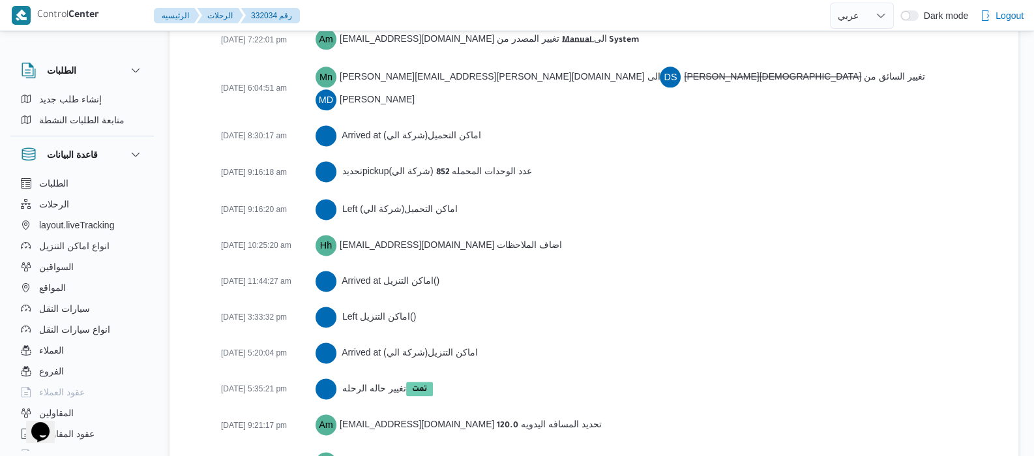
scroll to position [2360, 0]
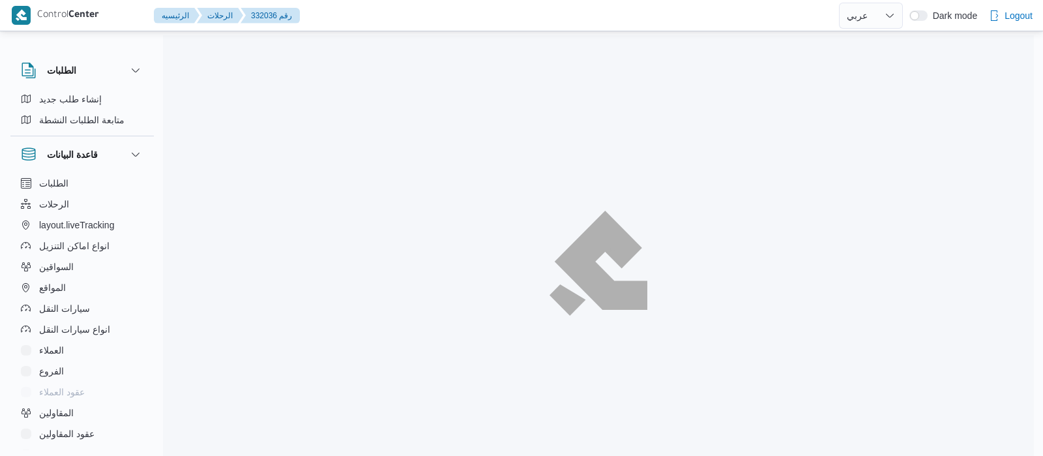
select select "ar"
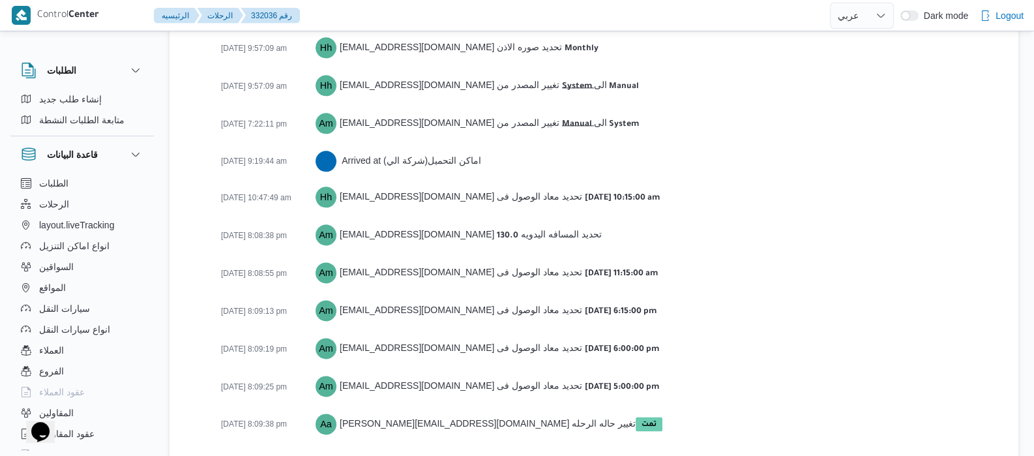
scroll to position [2109, 0]
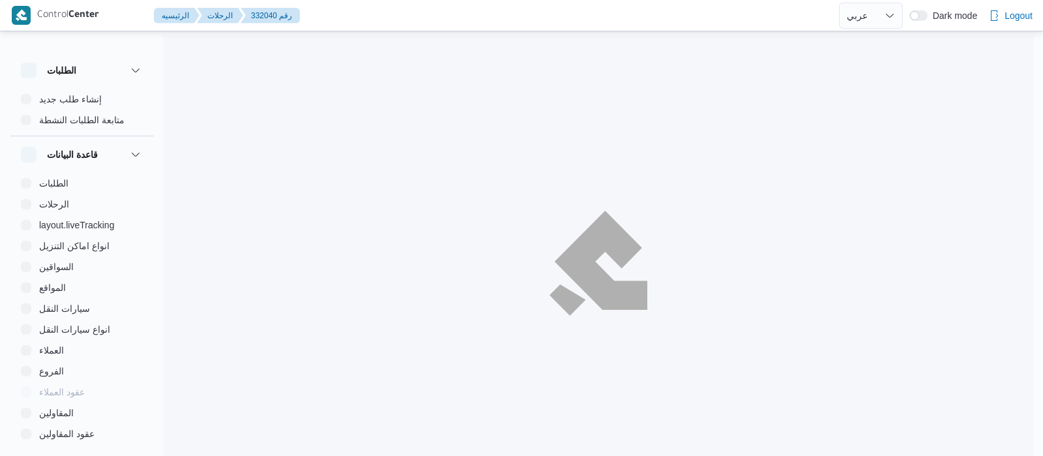
select select "ar"
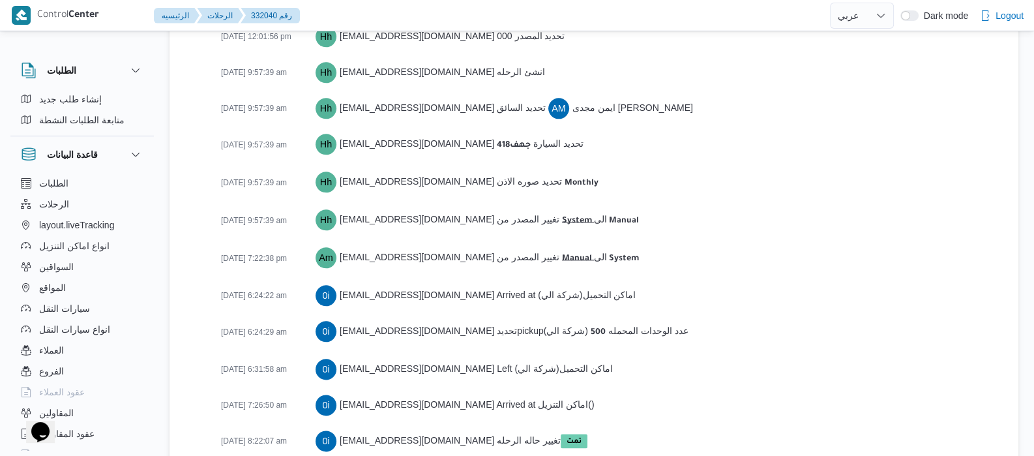
scroll to position [2144, 0]
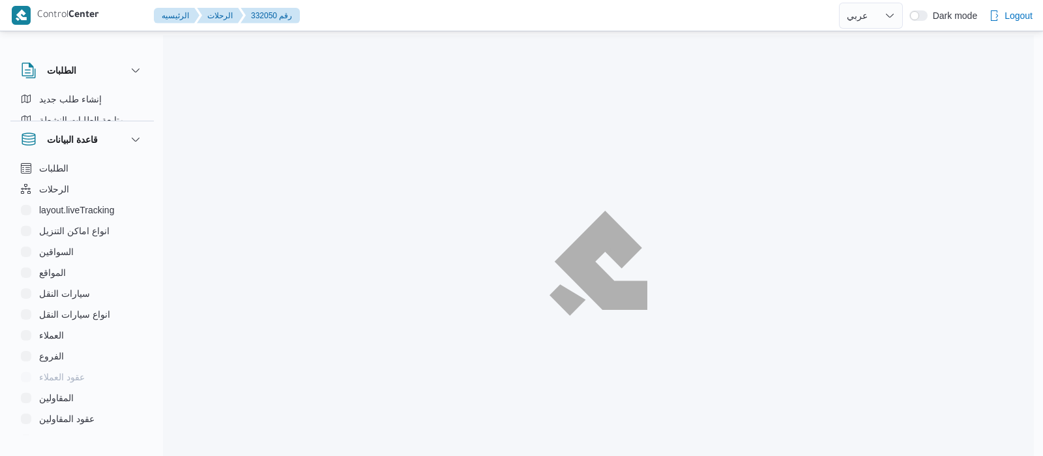
select select "ar"
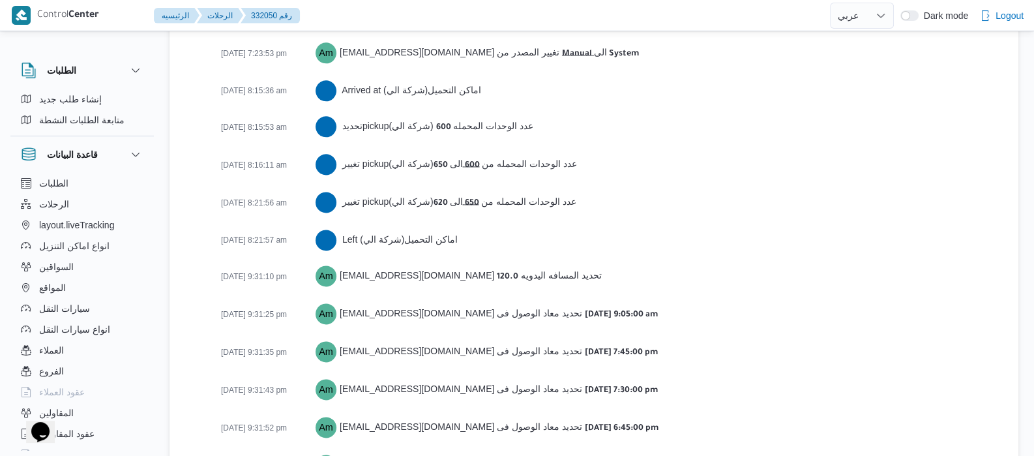
scroll to position [2217, 0]
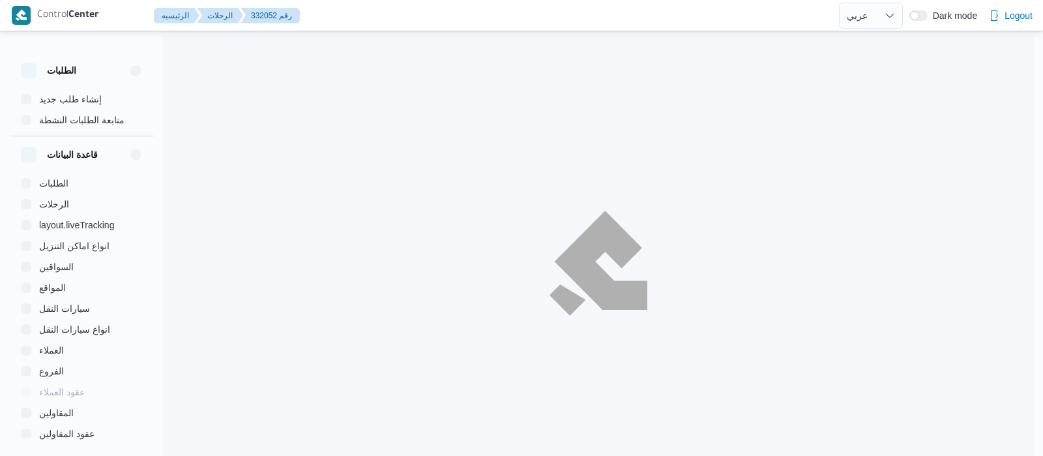
select select "ar"
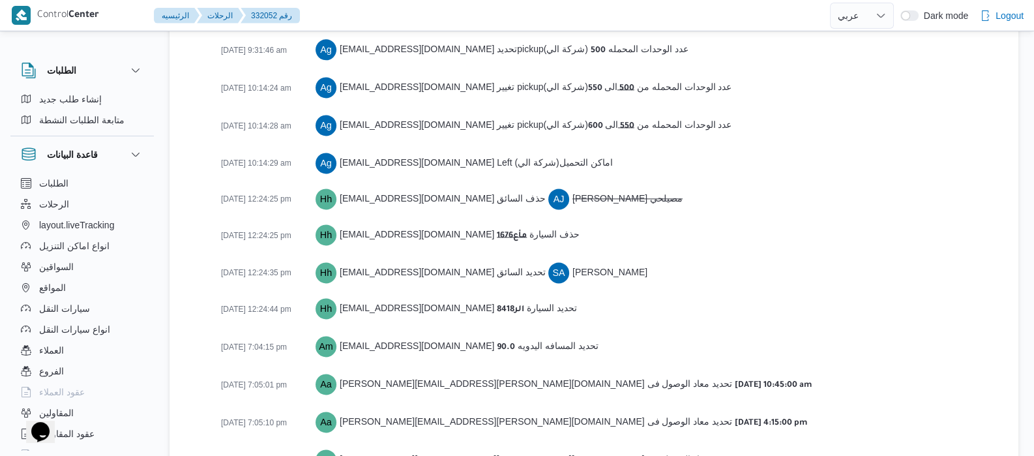
scroll to position [2362, 0]
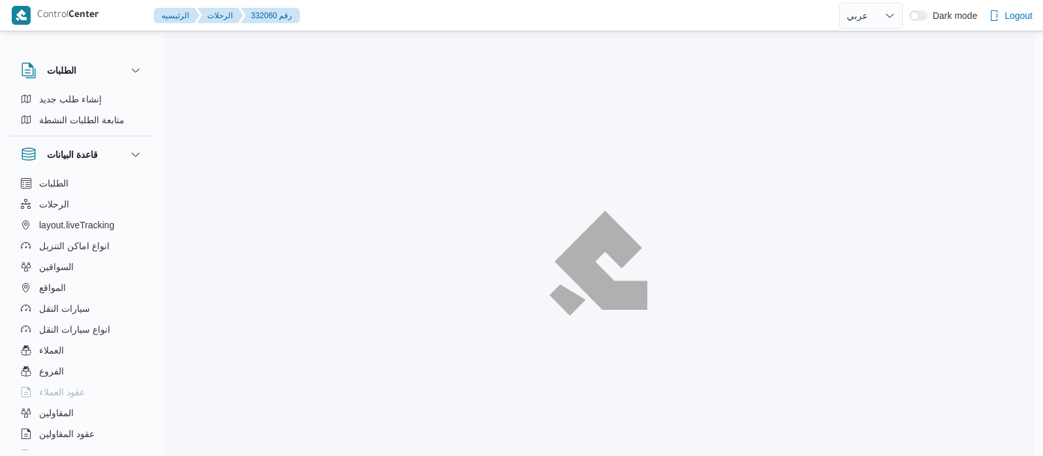
select select "ar"
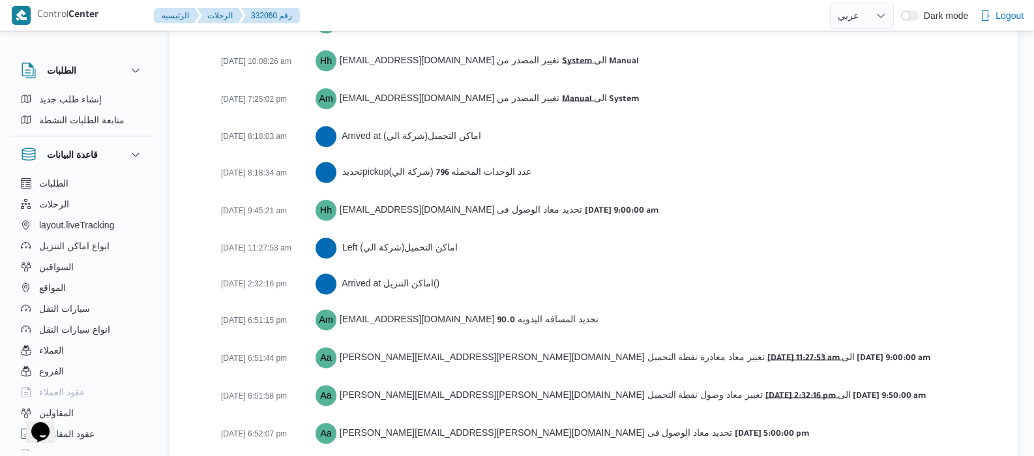
scroll to position [2151, 0]
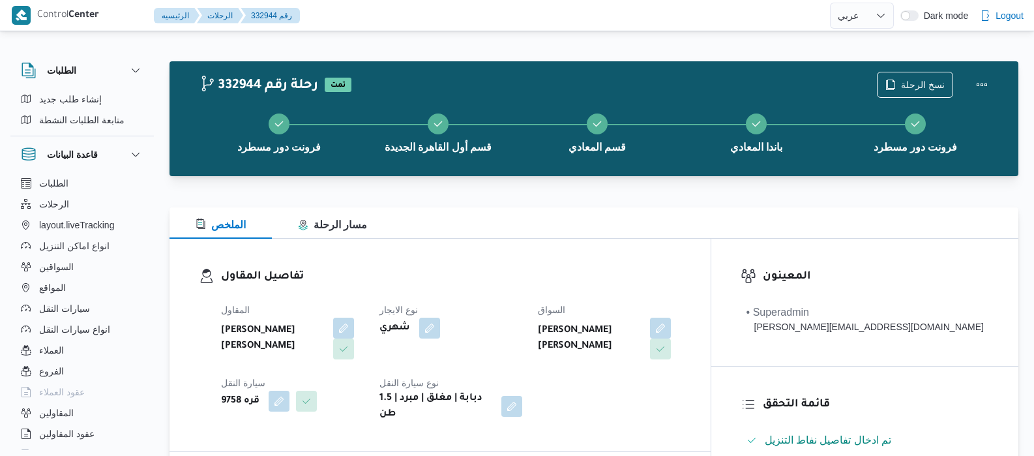
select select "ar"
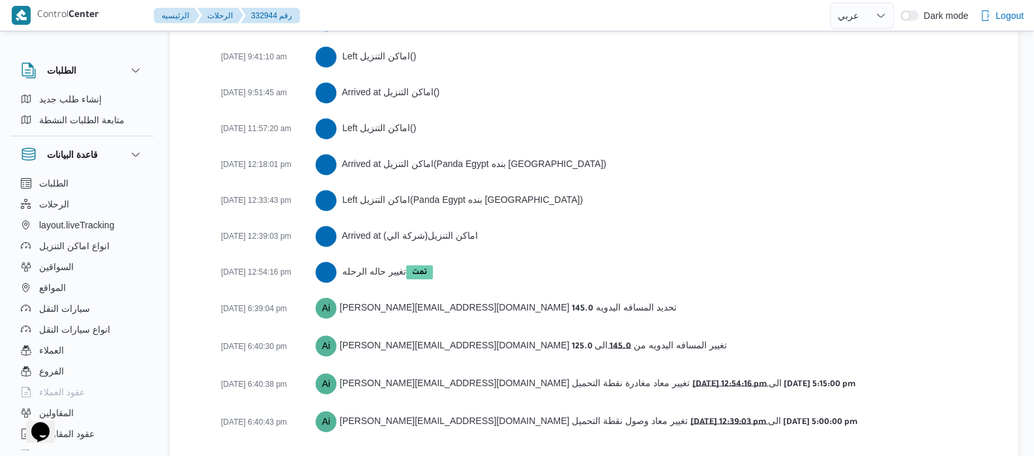
scroll to position [2345, 0]
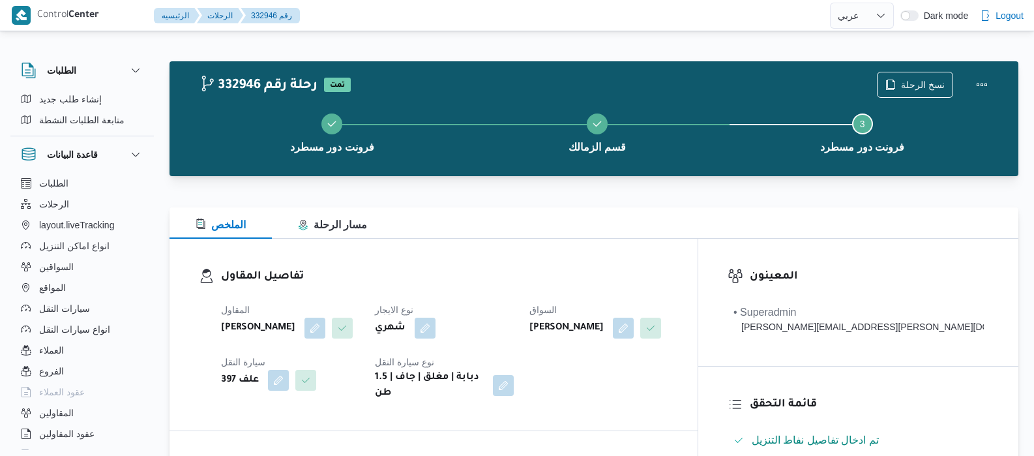
select select "ar"
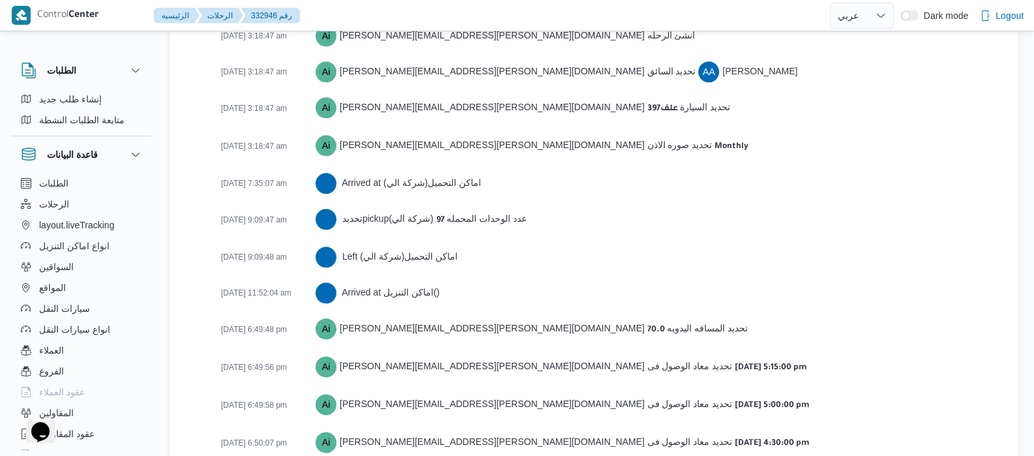
scroll to position [2097, 0]
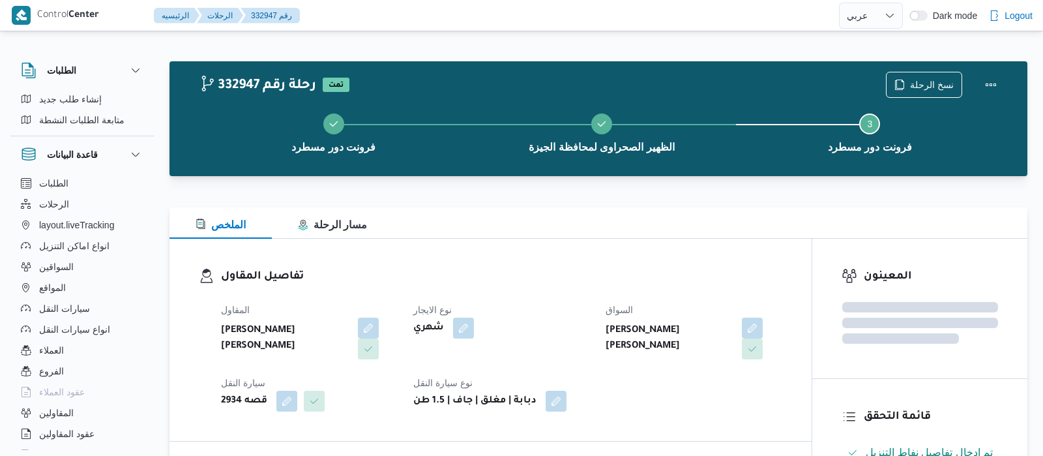
select select "ar"
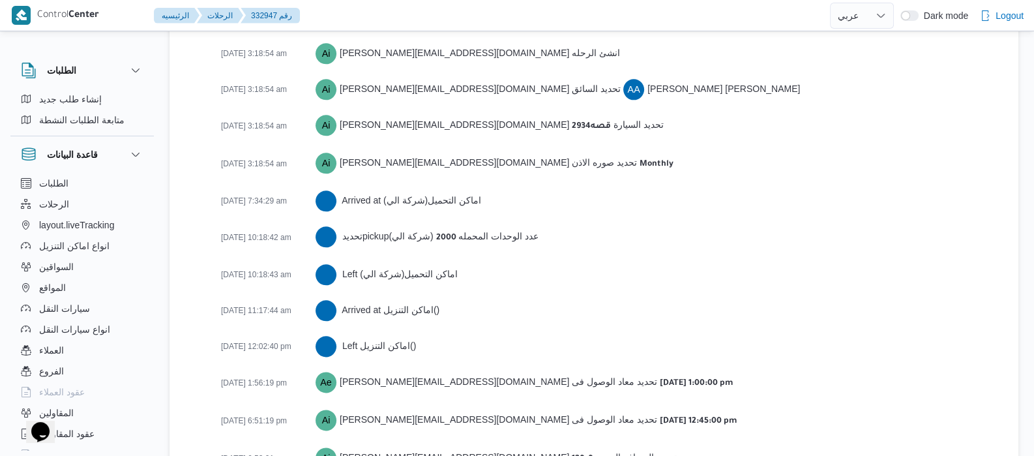
scroll to position [2060, 0]
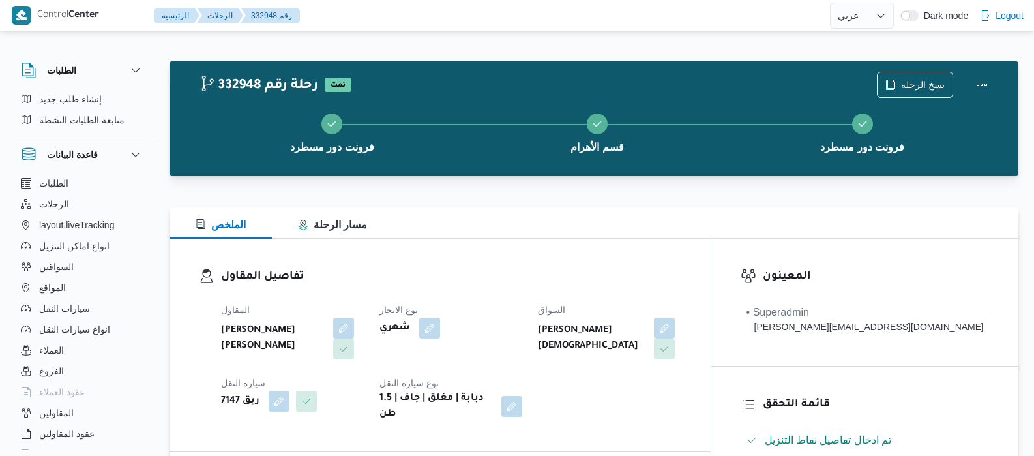
select select "ar"
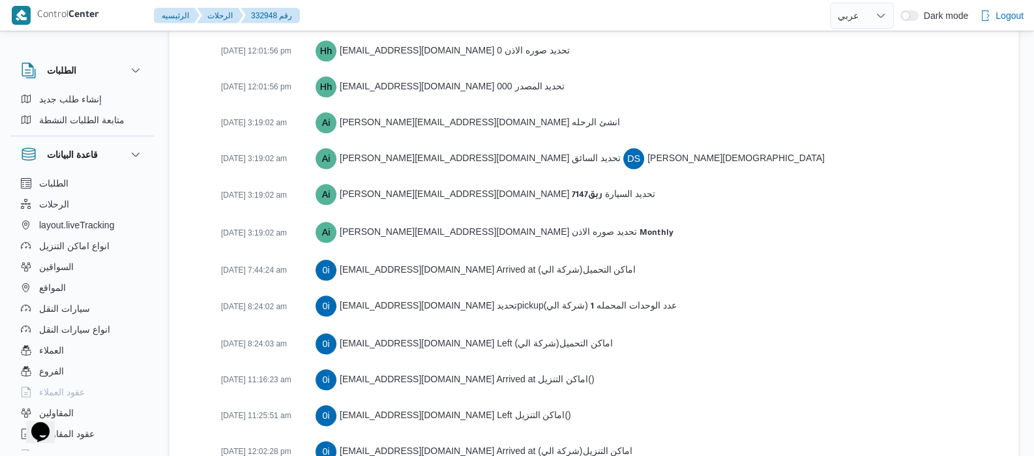
scroll to position [2060, 0]
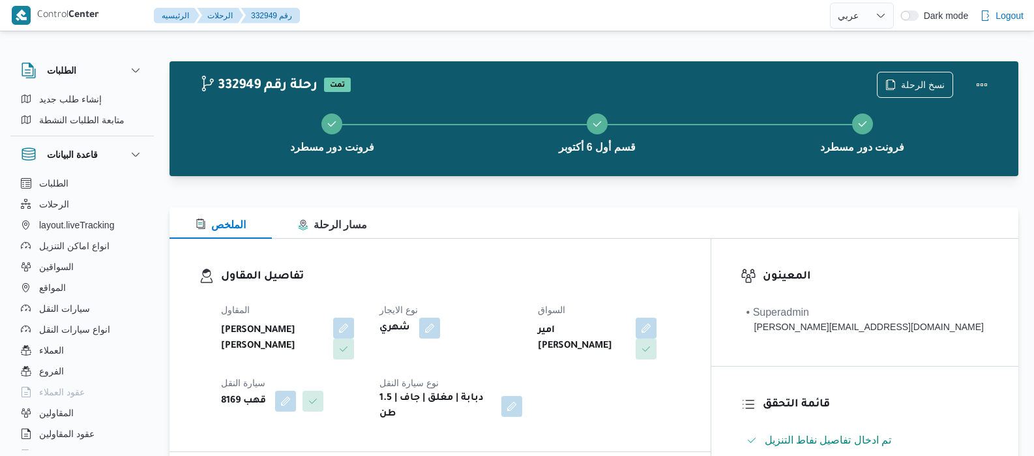
select select "ar"
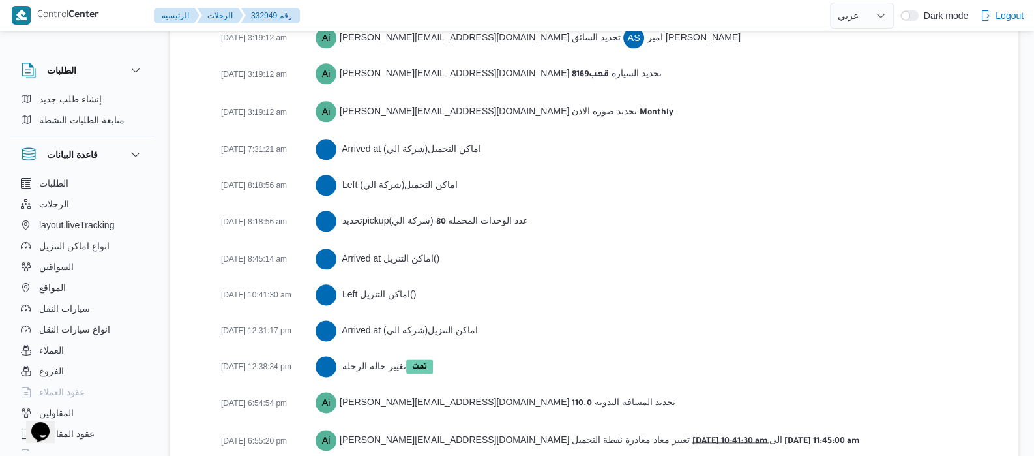
scroll to position [2060, 0]
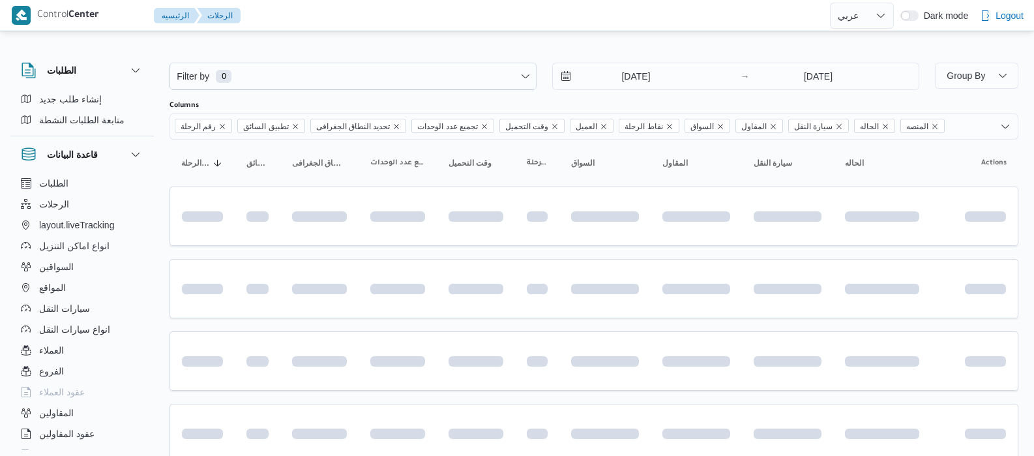
select select "ar"
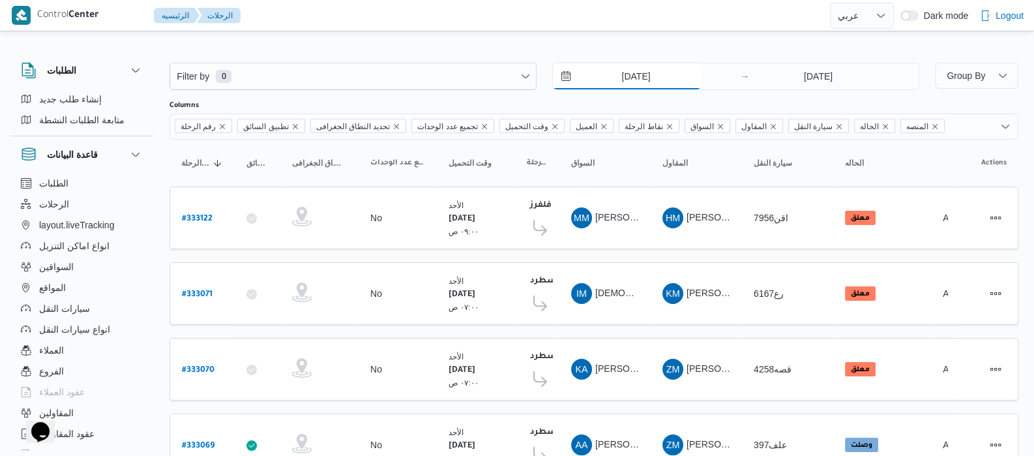
click at [611, 78] on input "[DATE]" at bounding box center [627, 76] width 148 height 26
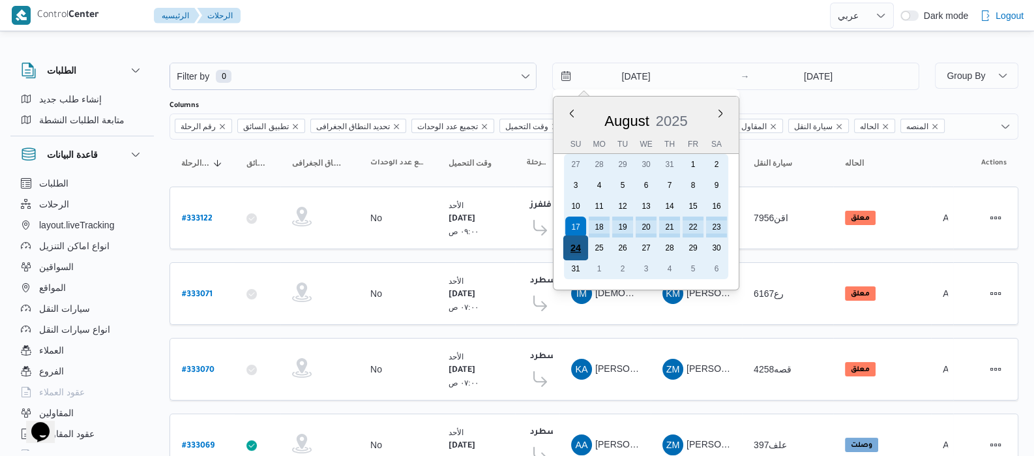
click at [582, 242] on div "24" at bounding box center [575, 247] width 25 height 25
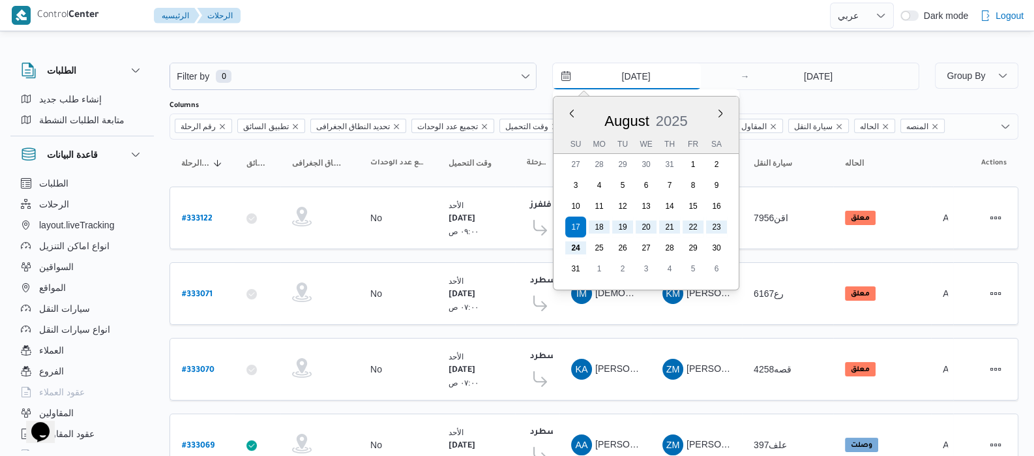
type input "[DATE]"
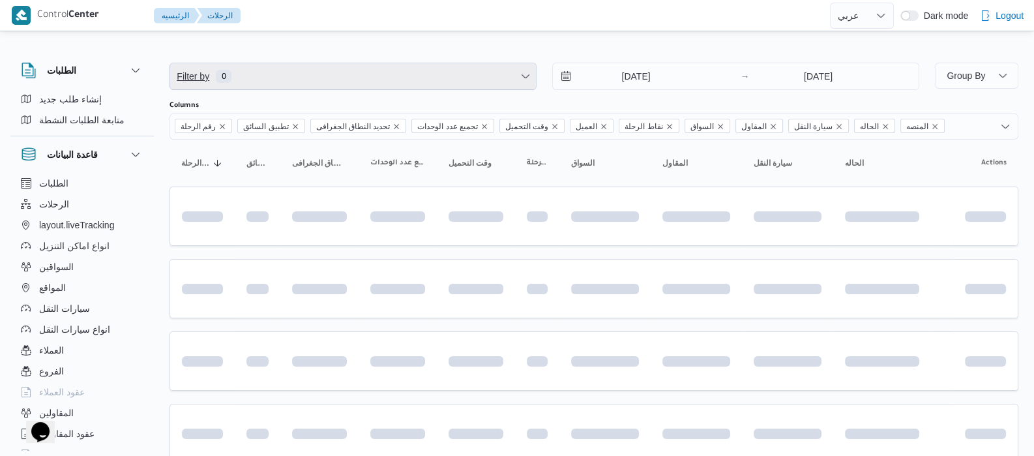
click at [429, 72] on span "Filter by 0" at bounding box center [353, 76] width 366 height 26
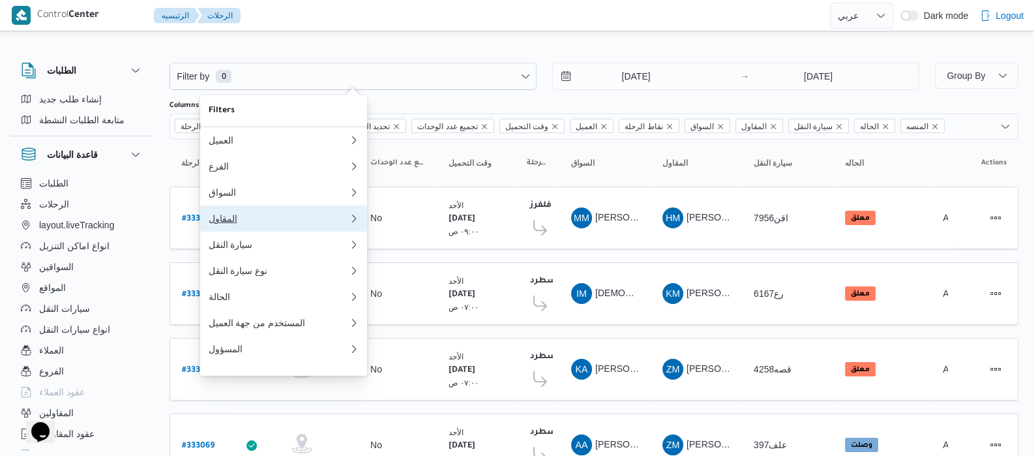
click at [247, 222] on div "المقاول" at bounding box center [278, 218] width 141 height 10
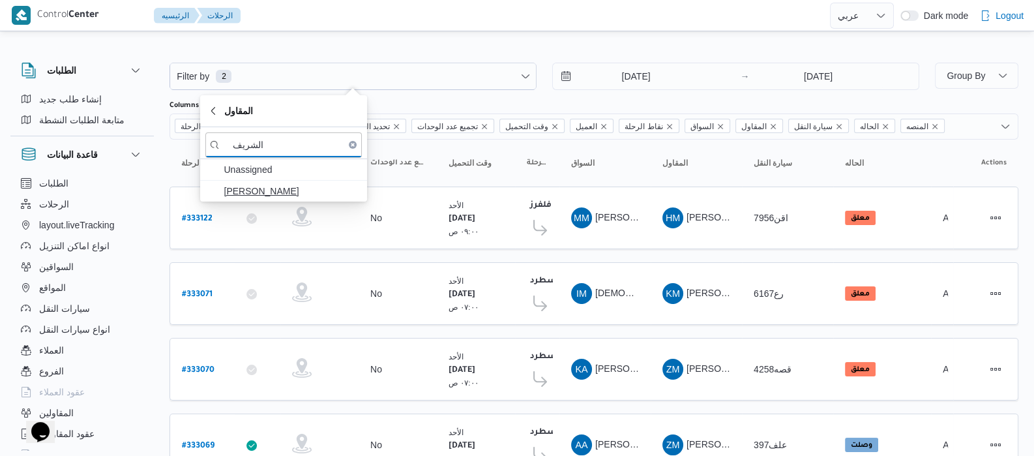
type input "الشريف"
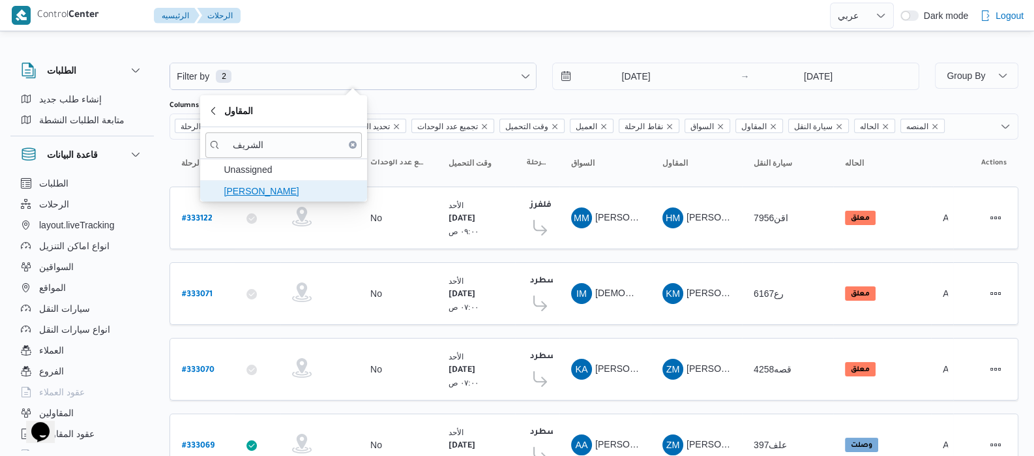
click at [315, 194] on span "[PERSON_NAME]" at bounding box center [292, 191] width 136 height 16
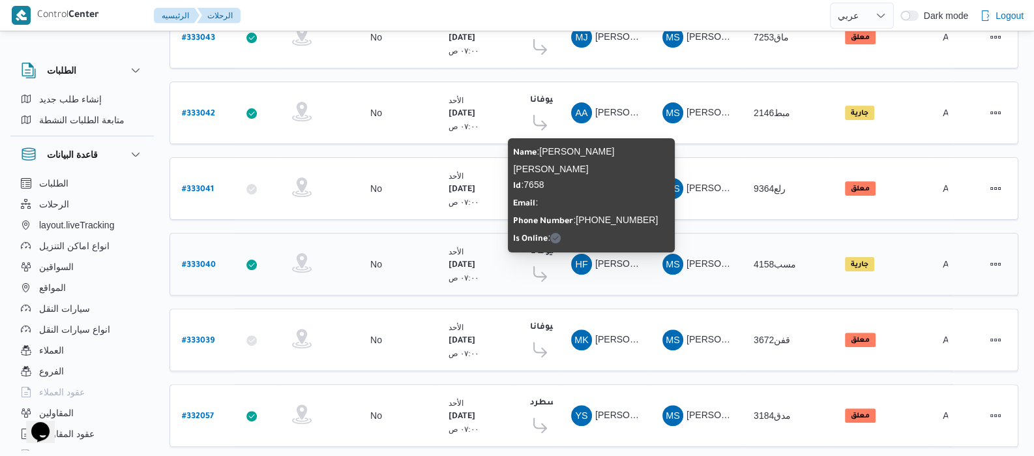
scroll to position [524, 0]
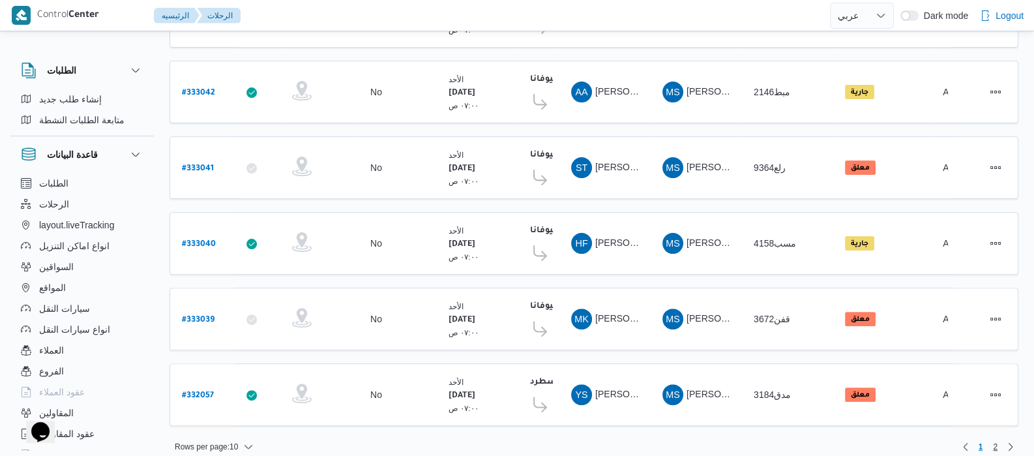
click at [1000, 439] on span "2" at bounding box center [995, 447] width 15 height 16
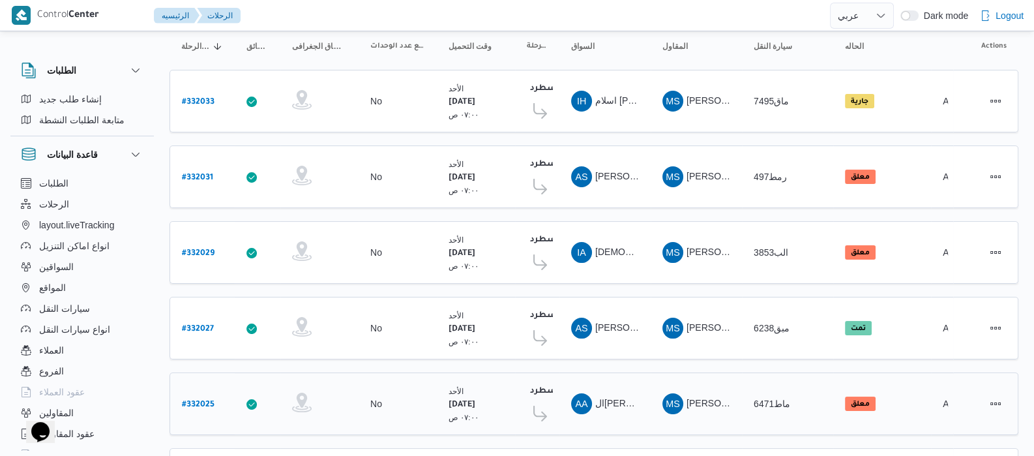
scroll to position [162, 0]
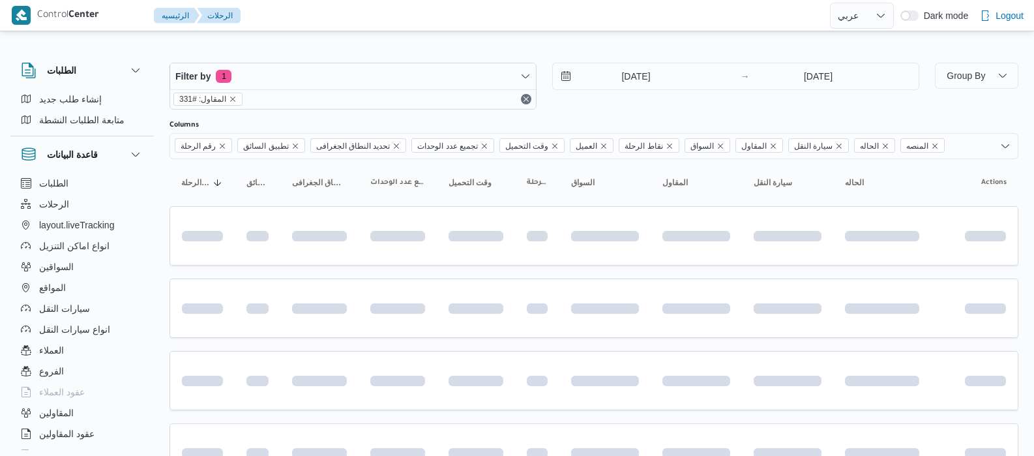
select select "ar"
